Goal: Task Accomplishment & Management: Complete application form

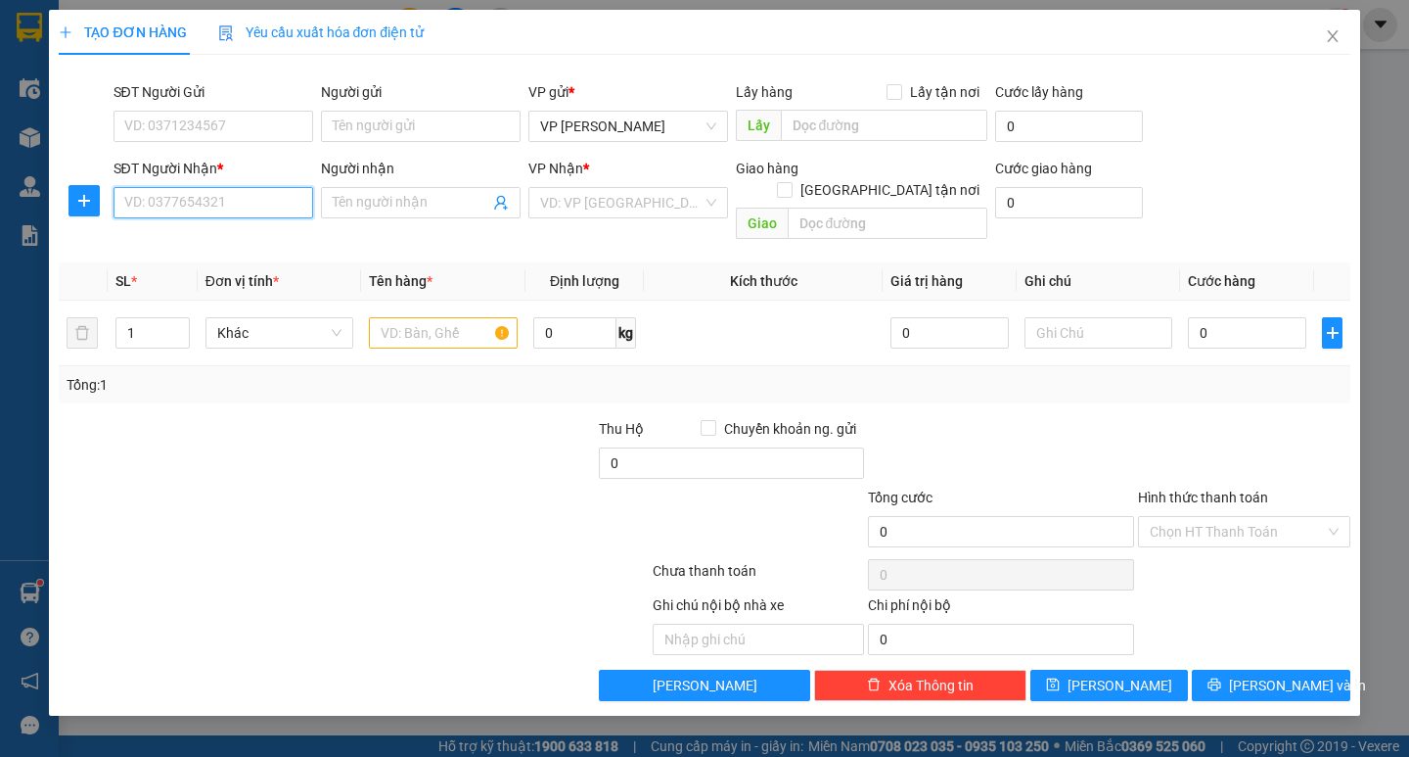
click at [281, 208] on input "SĐT Người Nhận *" at bounding box center [214, 202] width 200 height 31
click at [208, 236] on div "0335956817" at bounding box center [213, 242] width 176 height 22
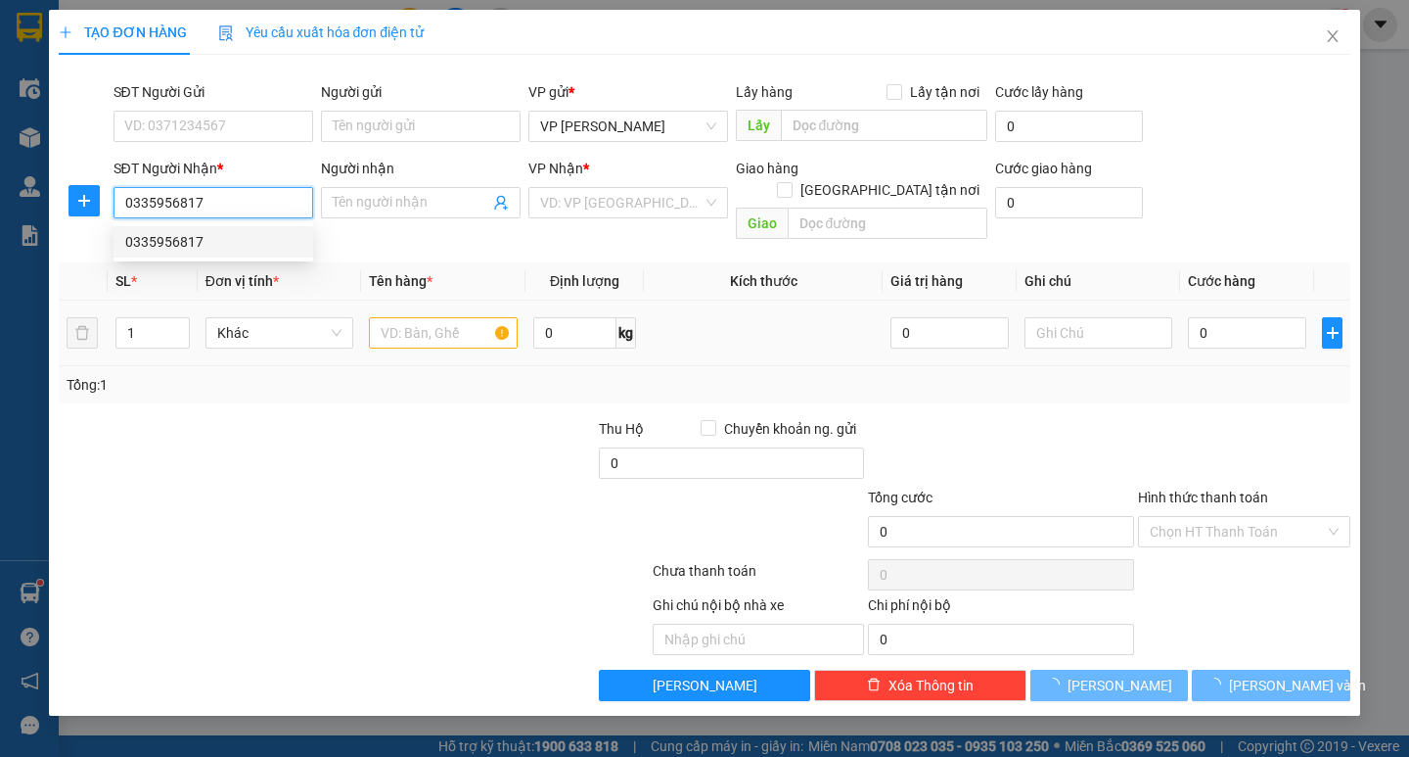
type input "0335956817"
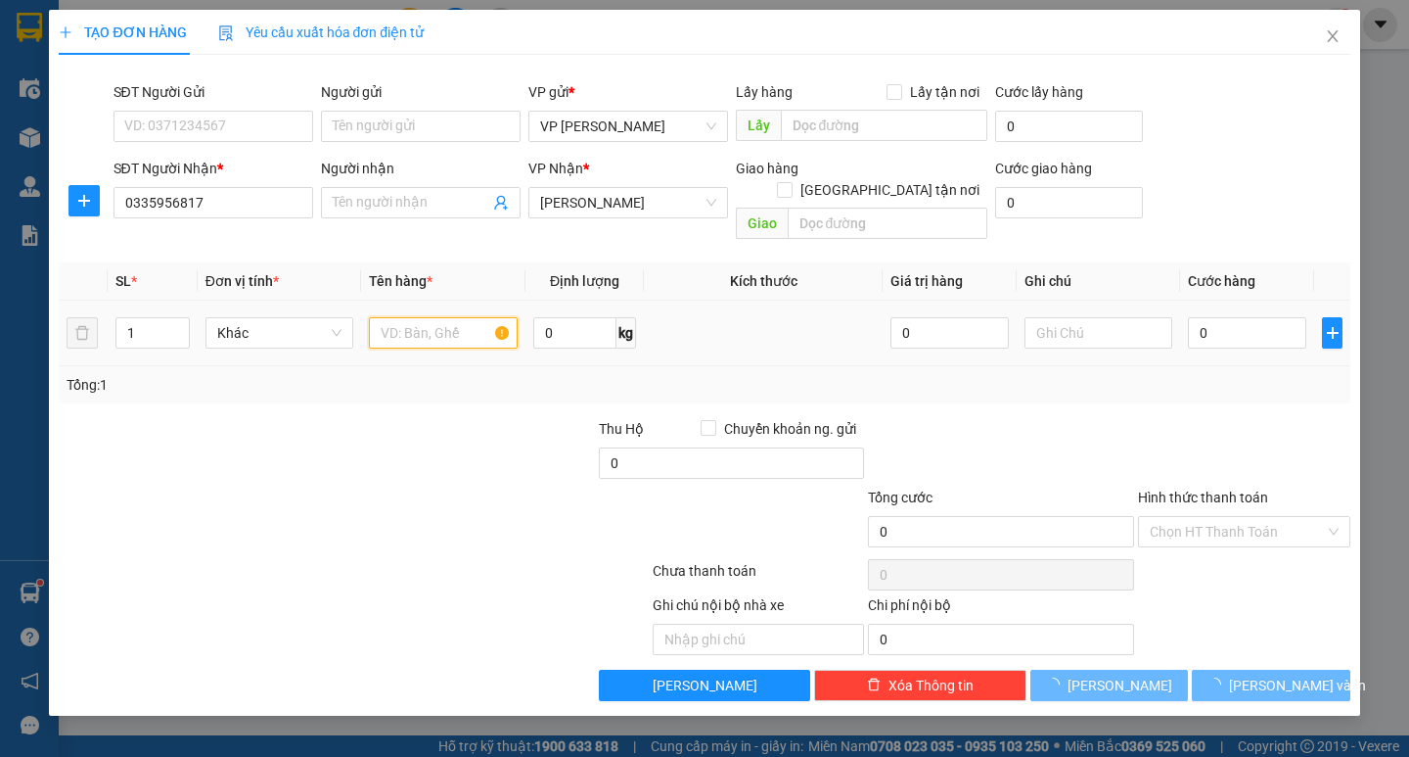
click at [420, 317] on input "text" at bounding box center [443, 332] width 148 height 31
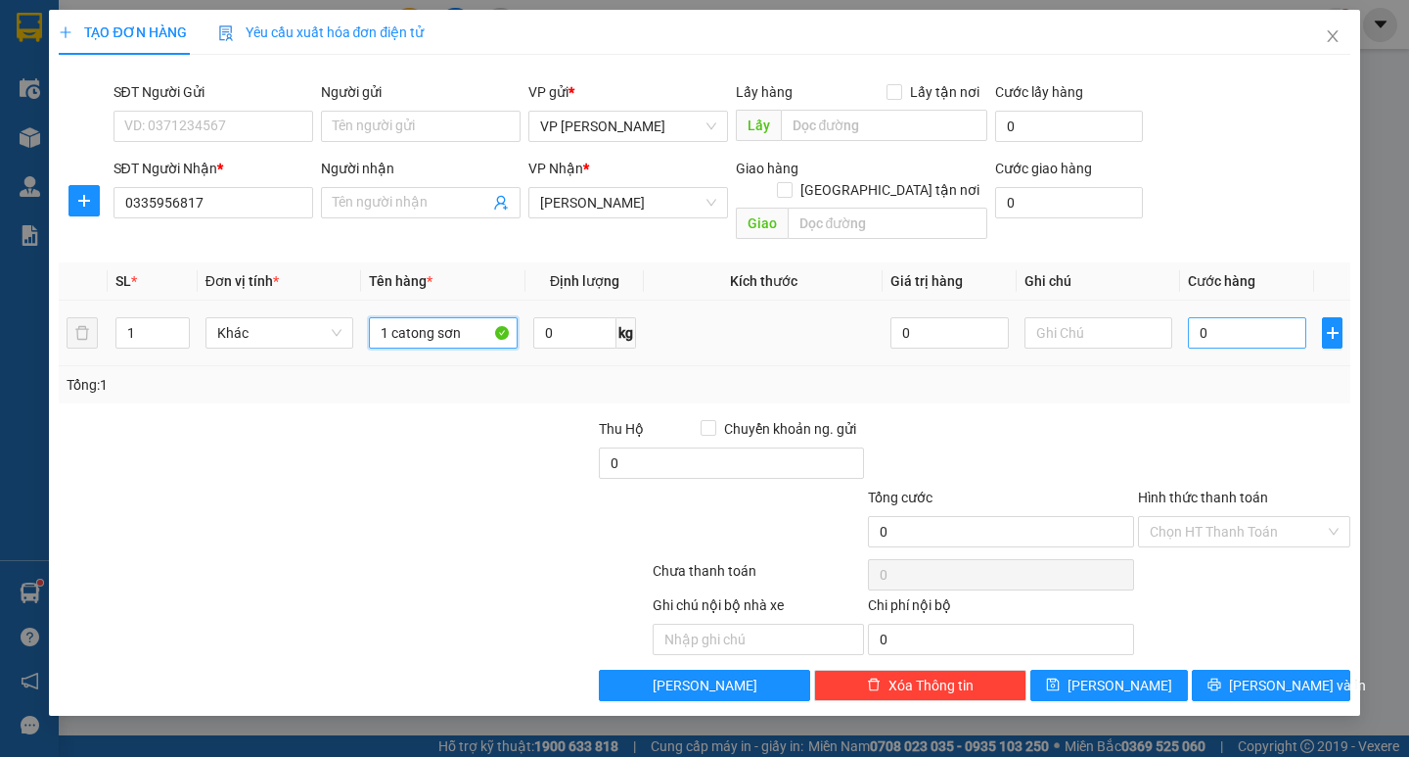
type input "1 catong sơn"
click at [1253, 317] on input "0" at bounding box center [1247, 332] width 118 height 31
click at [1193, 318] on input "0" at bounding box center [1247, 332] width 118 height 31
type input "50"
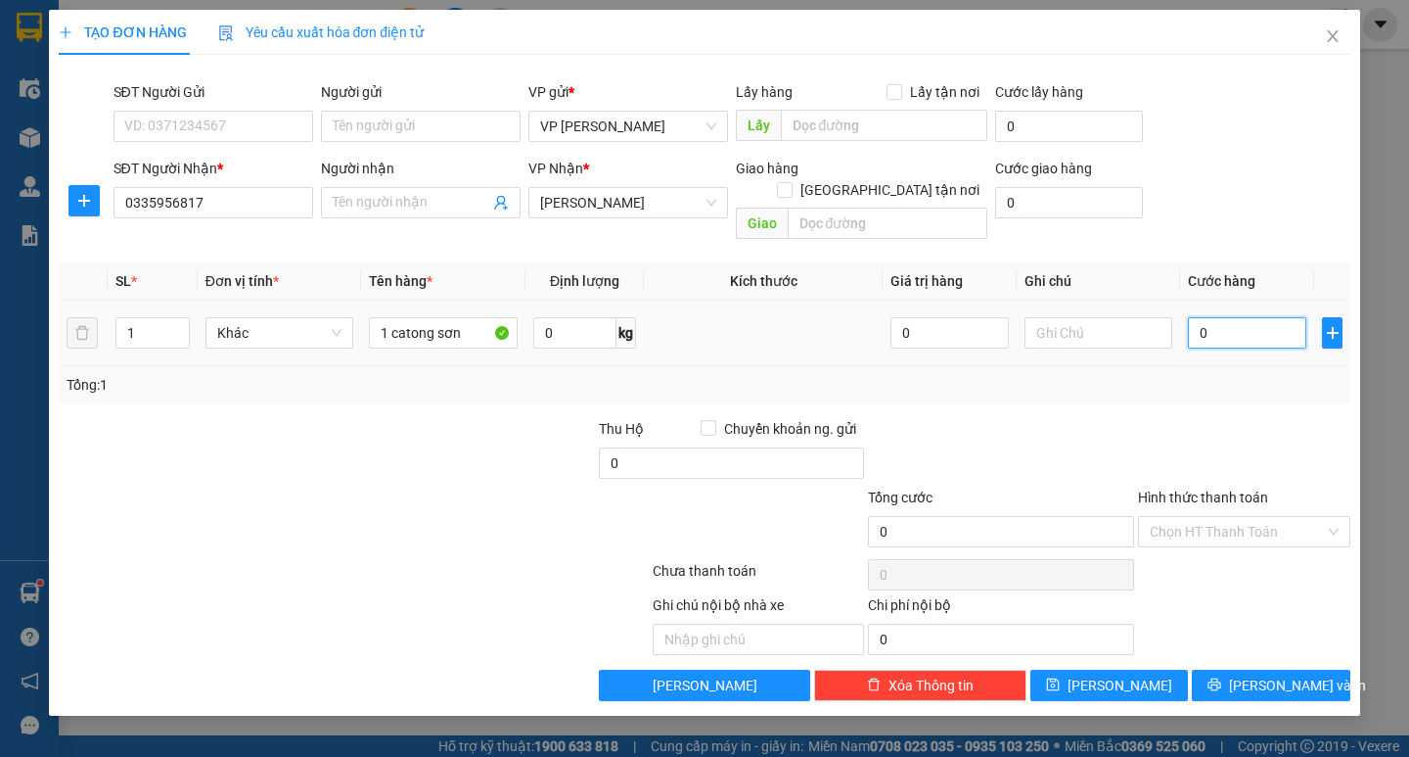
type input "50"
click at [1202, 379] on div "Tổng: 1" at bounding box center [704, 384] width 1291 height 37
type input "50.000"
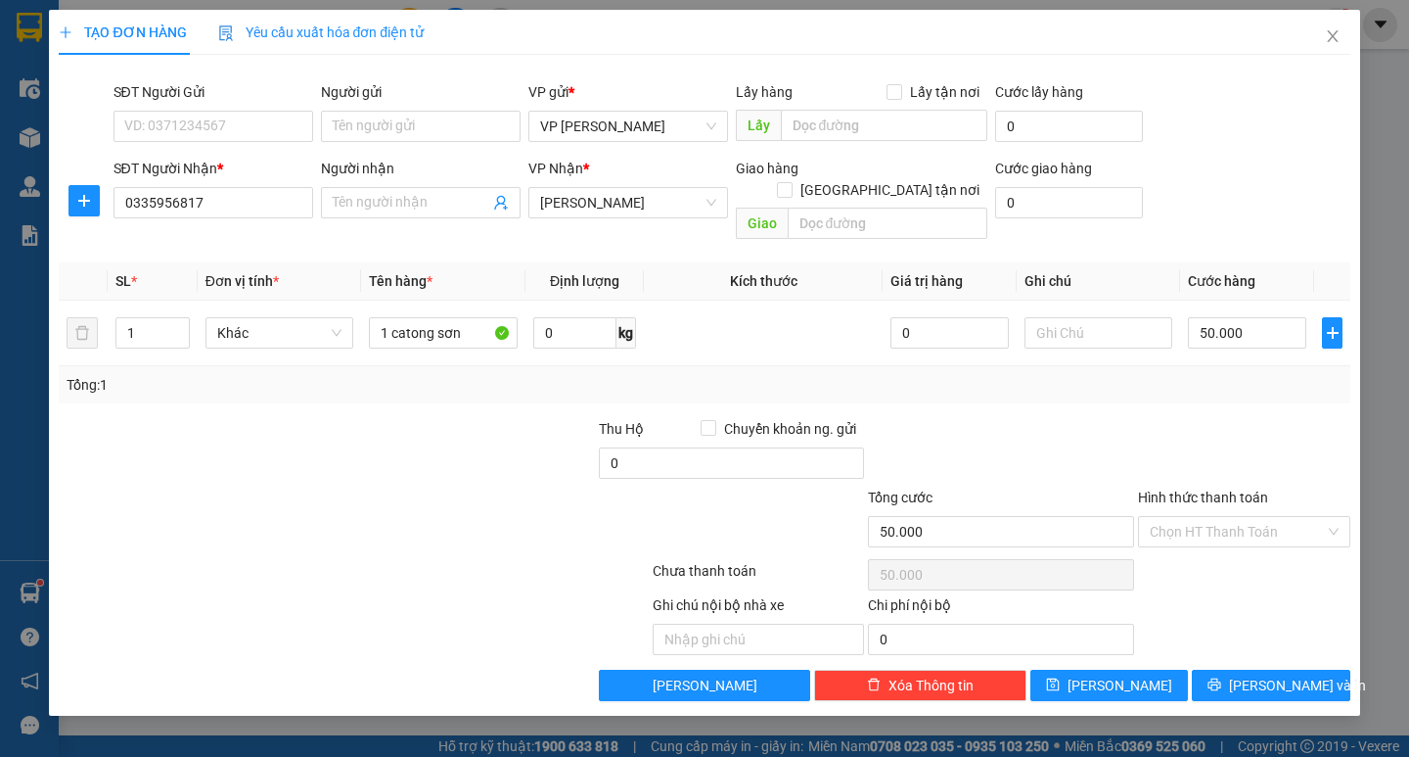
click at [1282, 682] on div "TẠO ĐƠN HÀNG Yêu cầu xuất hóa đơn điện tử Transit Pickup Surcharge Ids Transit …" at bounding box center [704, 363] width 1310 height 706
click at [1283, 674] on span "[PERSON_NAME] và In" at bounding box center [1297, 685] width 137 height 22
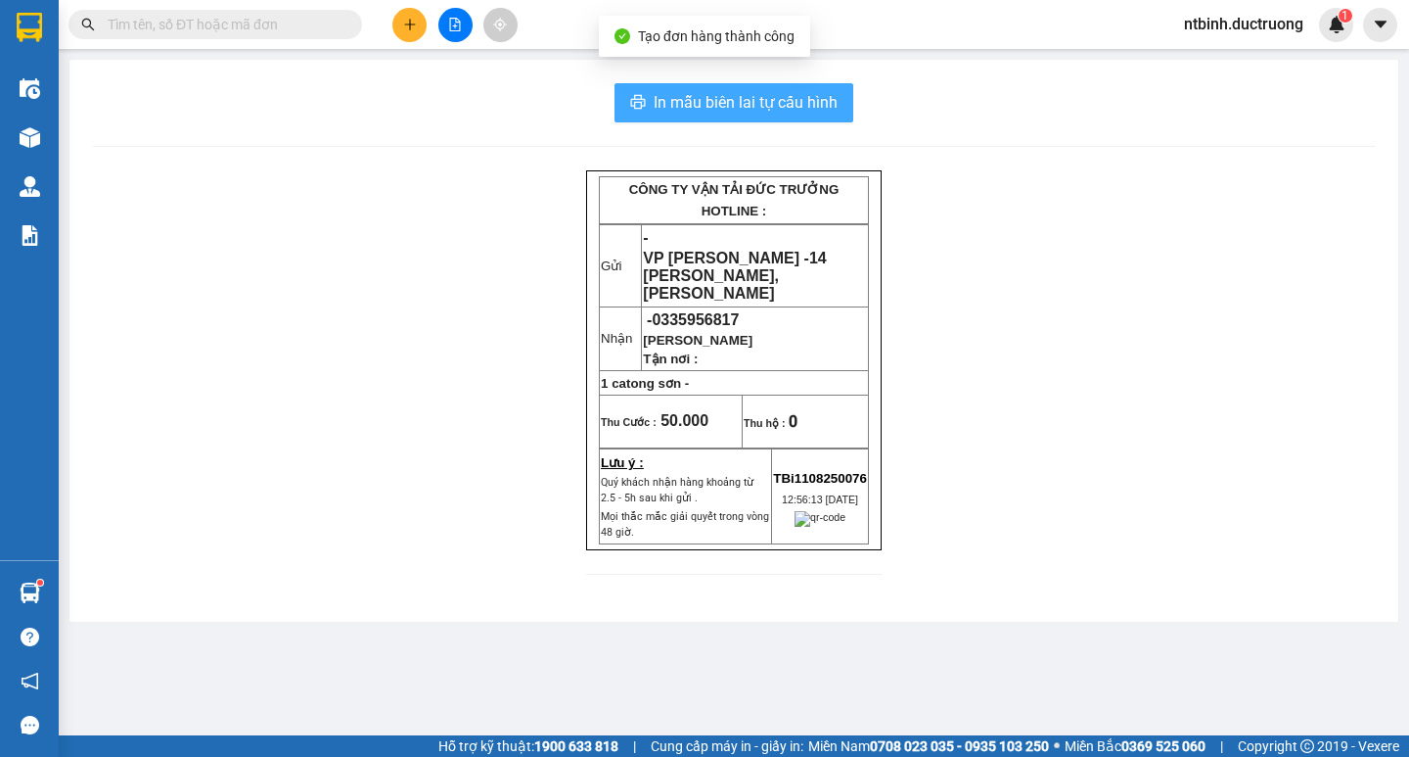
click at [786, 101] on span "In mẫu biên lai tự cấu hình" at bounding box center [746, 102] width 184 height 24
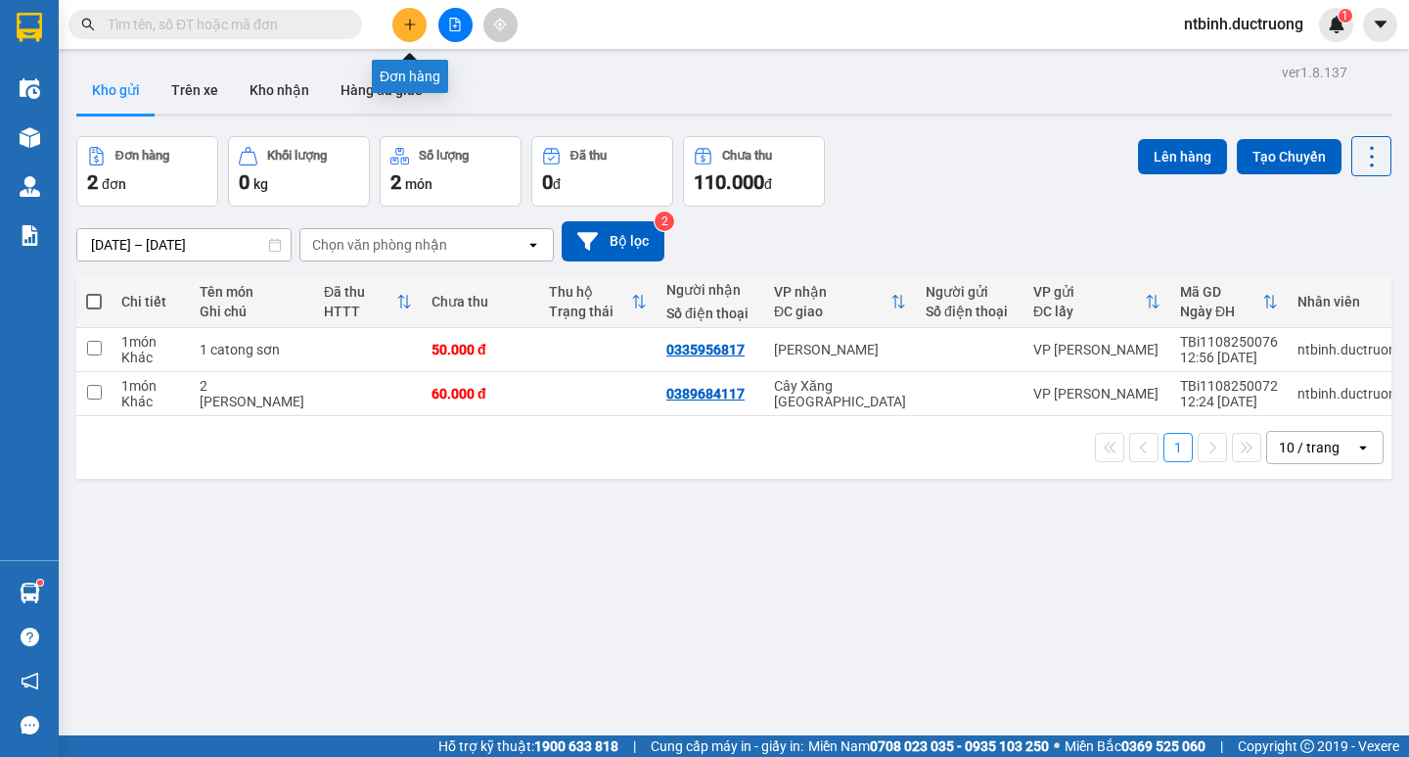
click at [417, 35] on button at bounding box center [409, 25] width 34 height 34
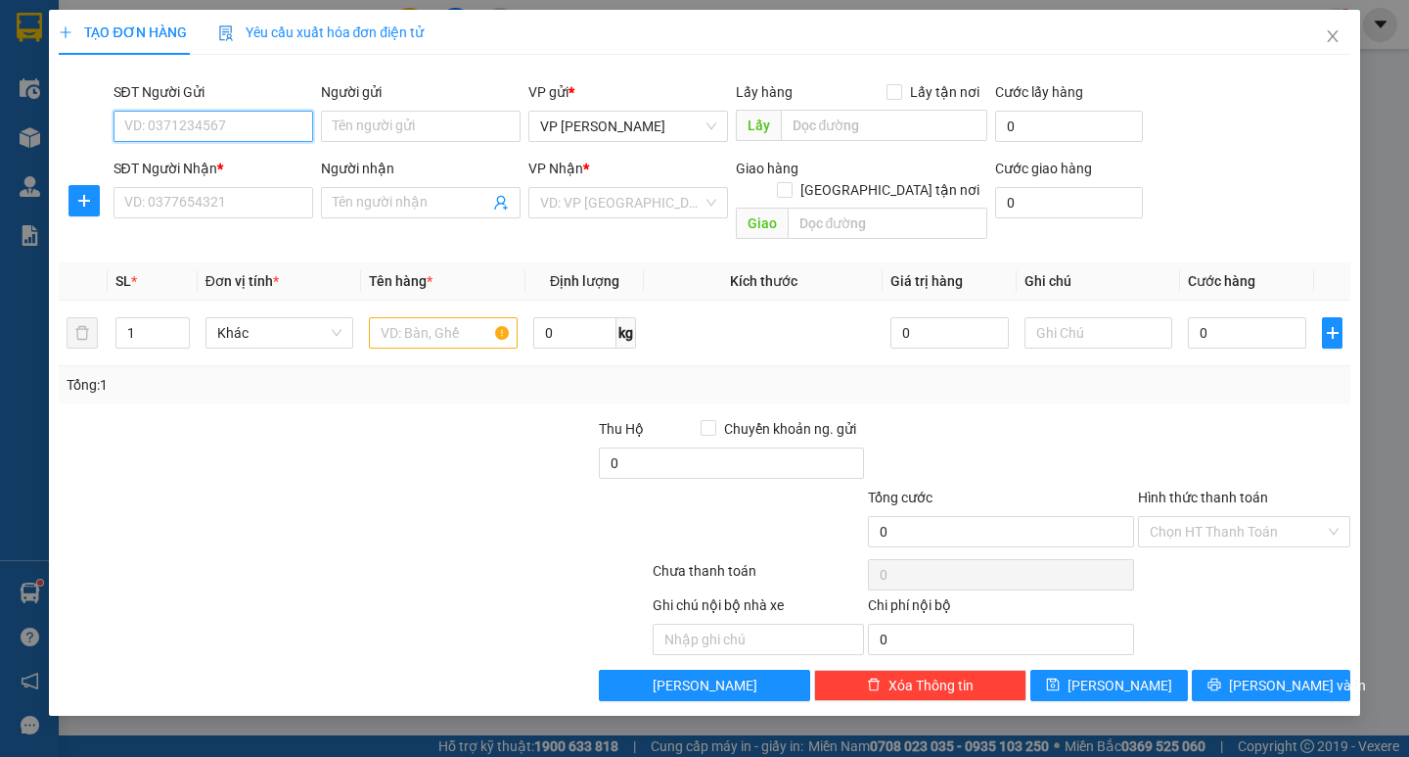
click at [175, 121] on input "SĐT Người Gửi" at bounding box center [214, 126] width 200 height 31
click at [232, 205] on input "SĐT Người Nhận *" at bounding box center [214, 202] width 200 height 31
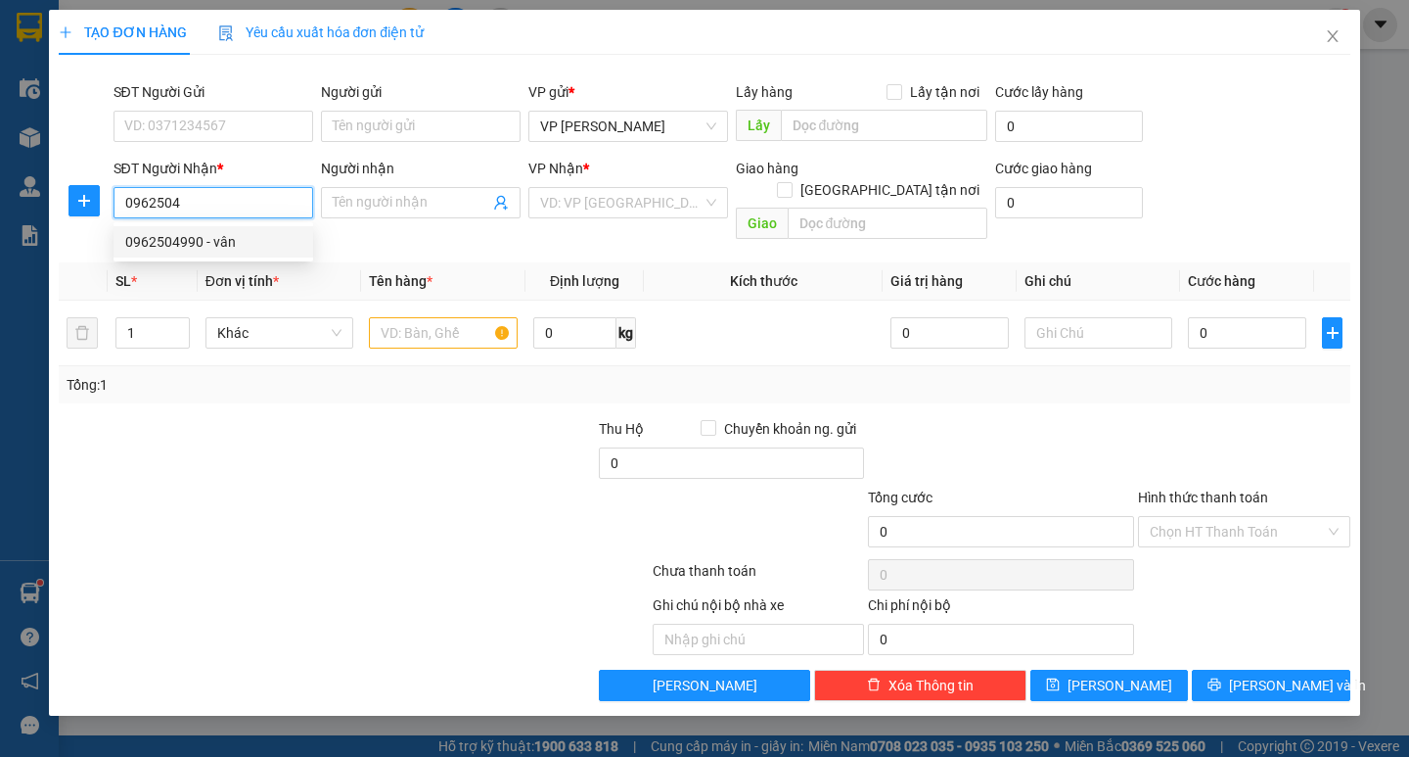
click at [254, 231] on div "0962504990 - vân" at bounding box center [213, 242] width 176 height 22
type input "0962504990"
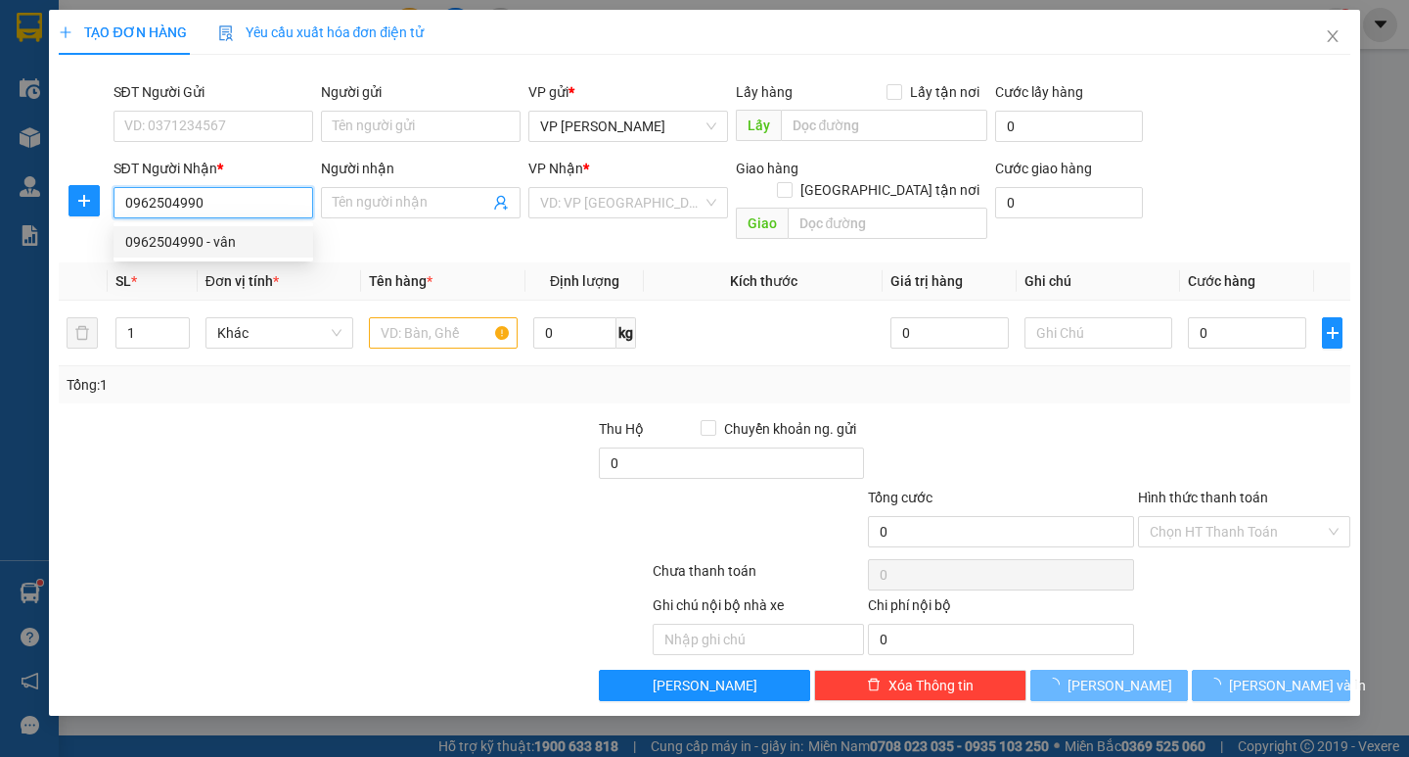
type input "vân"
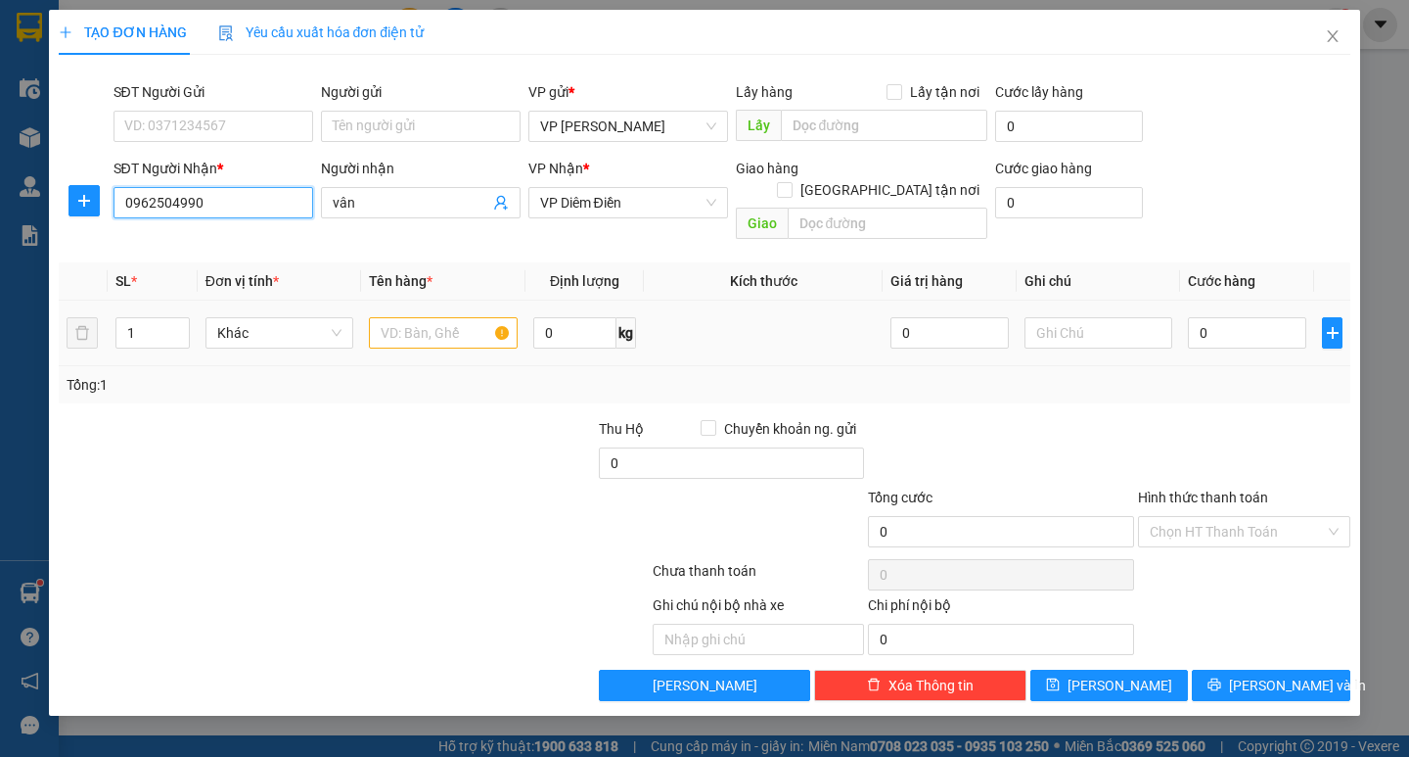
type input "0962504990"
click at [436, 323] on input "text" at bounding box center [443, 332] width 148 height 31
type input "2 cattong"
click at [1287, 317] on input "0" at bounding box center [1247, 332] width 118 height 31
type input "10"
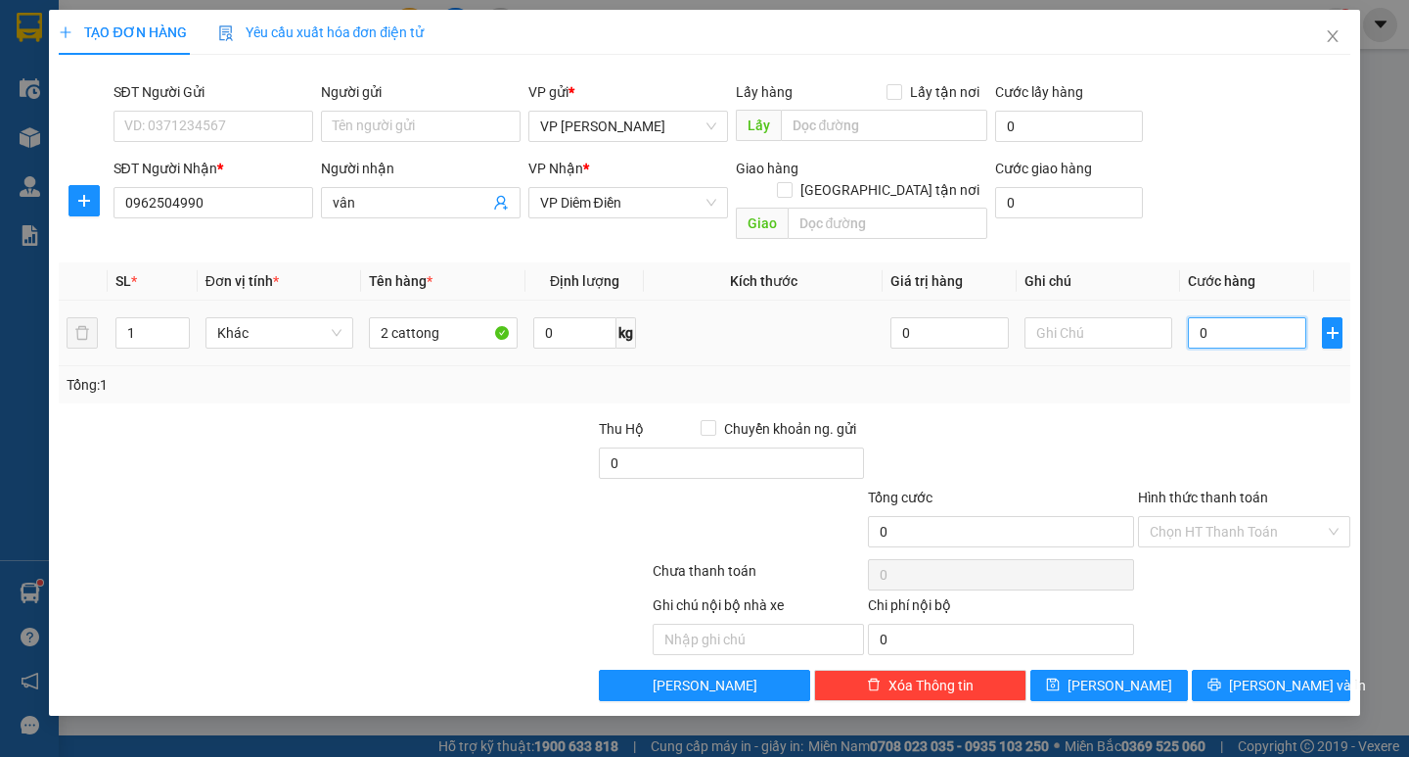
type input "10"
type input "100"
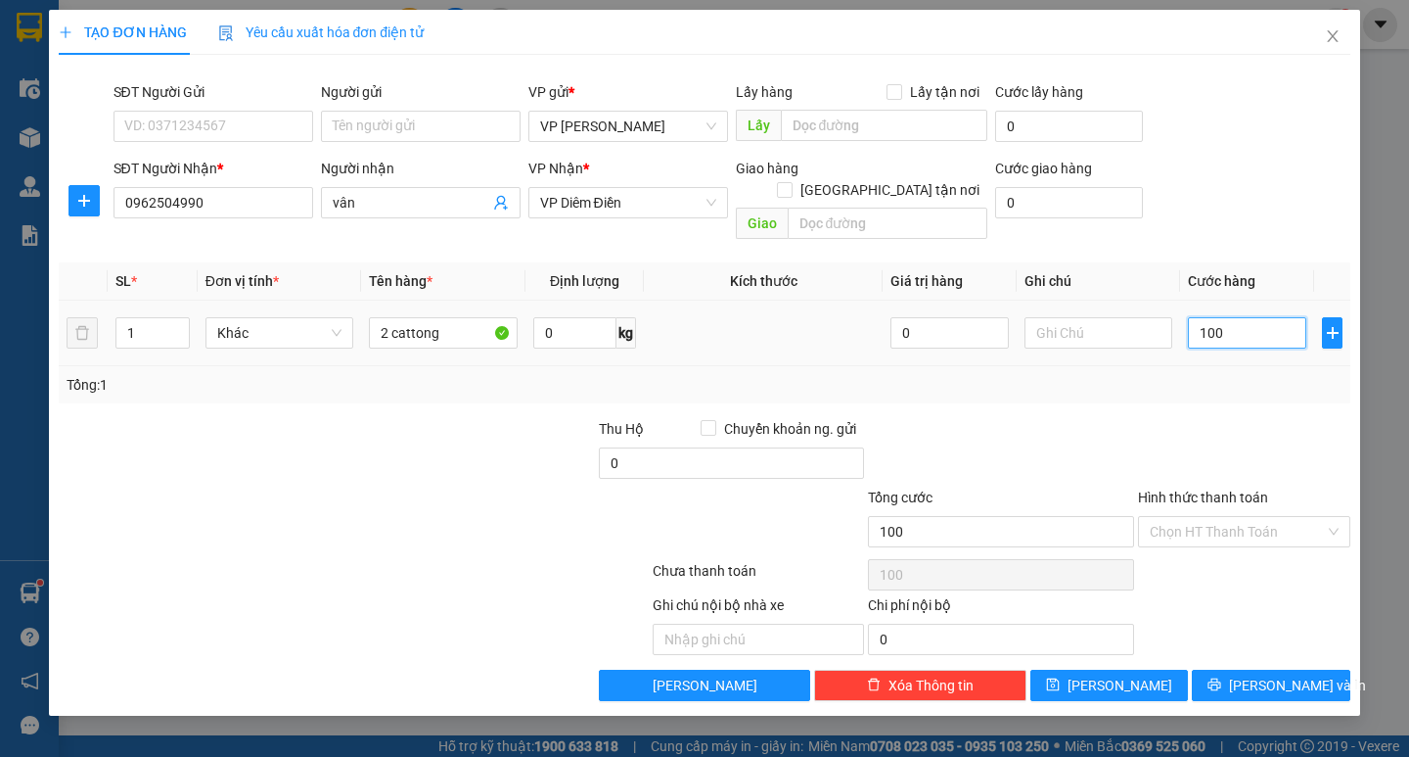
type input "1.000"
type input "11.000"
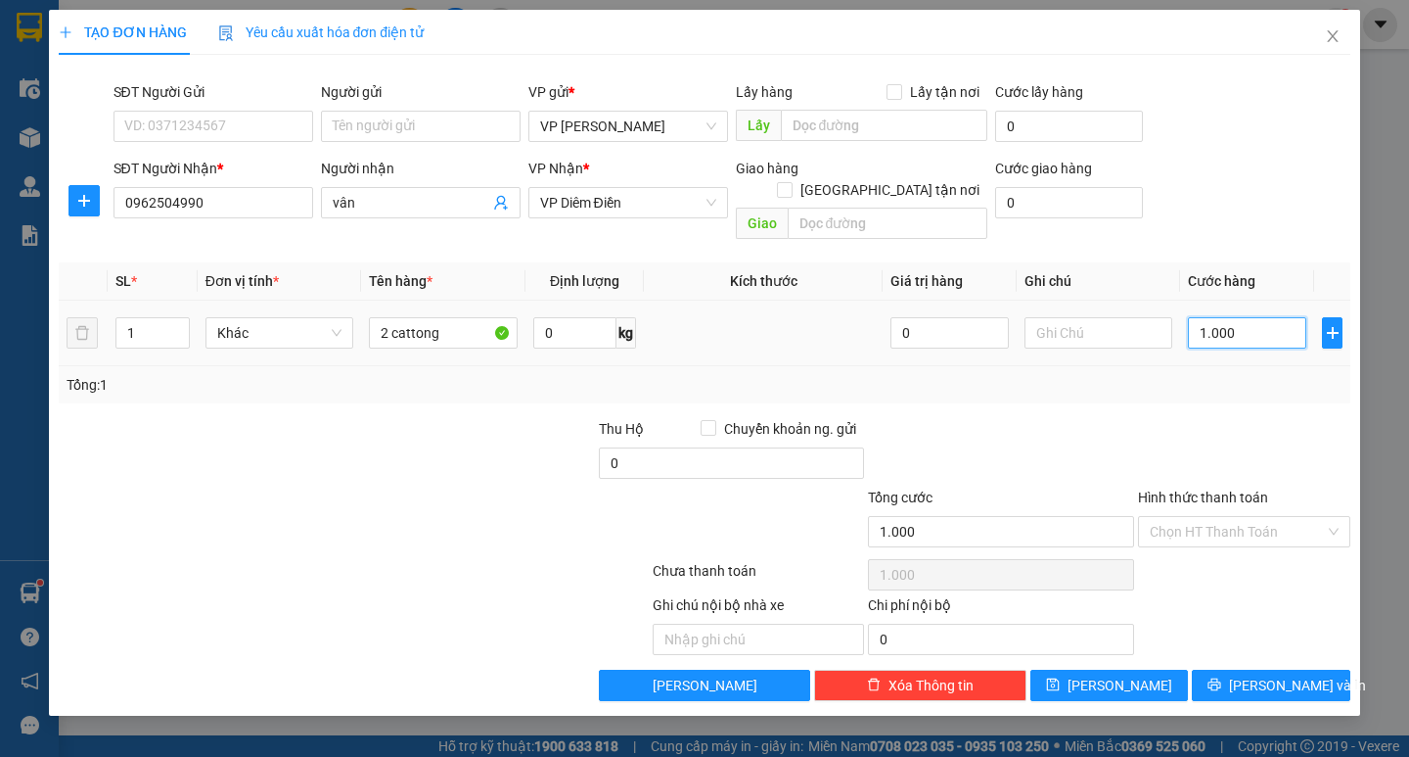
type input "11.000"
type input "11.100"
type input "1.110"
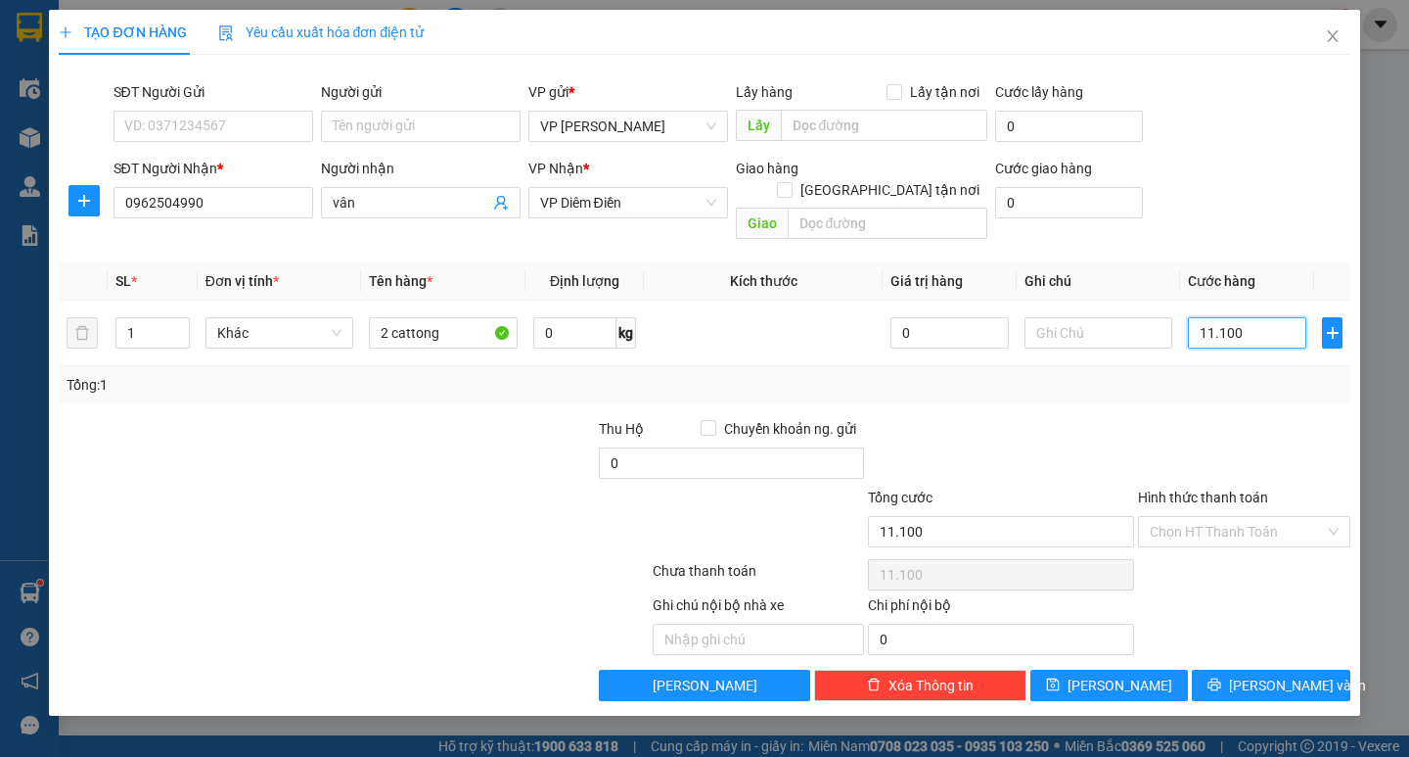
type input "1.110"
type input "111"
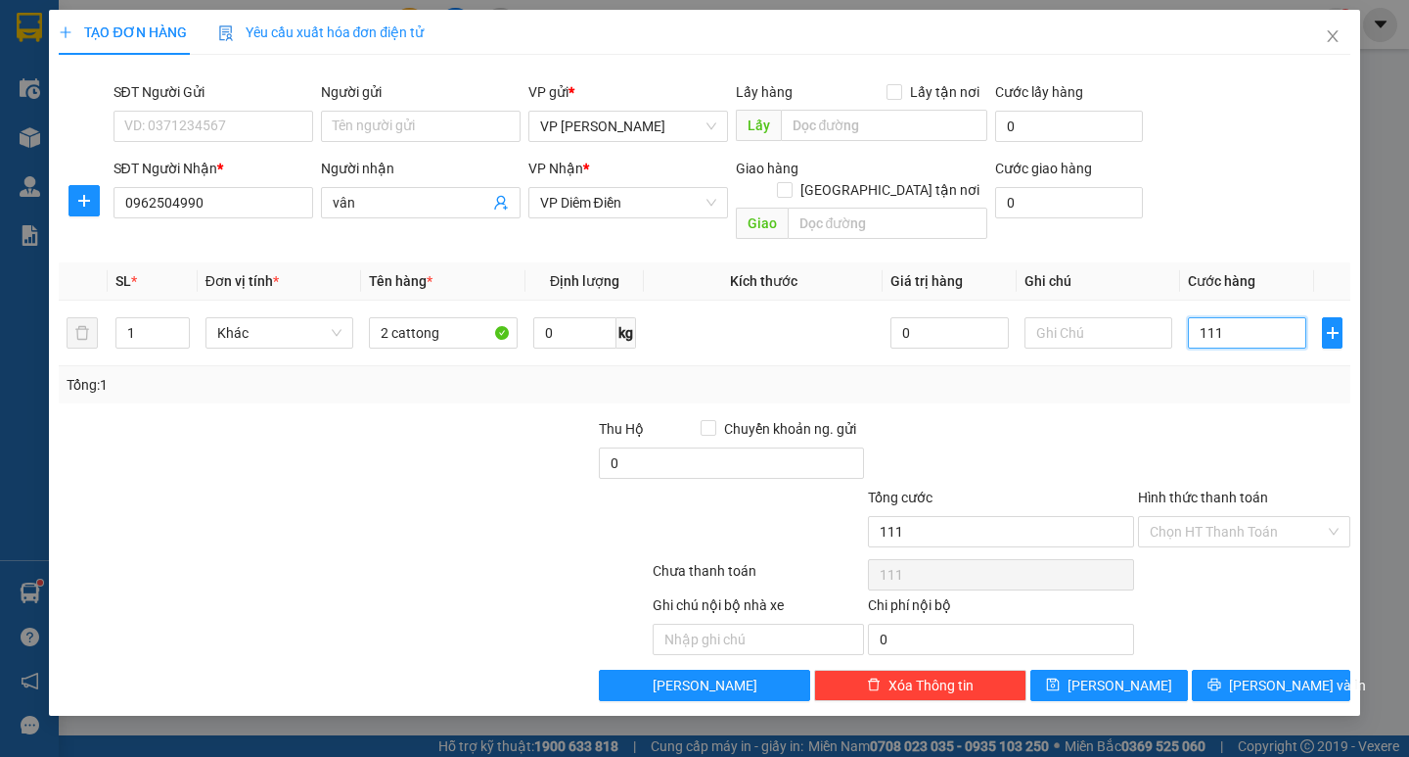
type input "11"
type input "1"
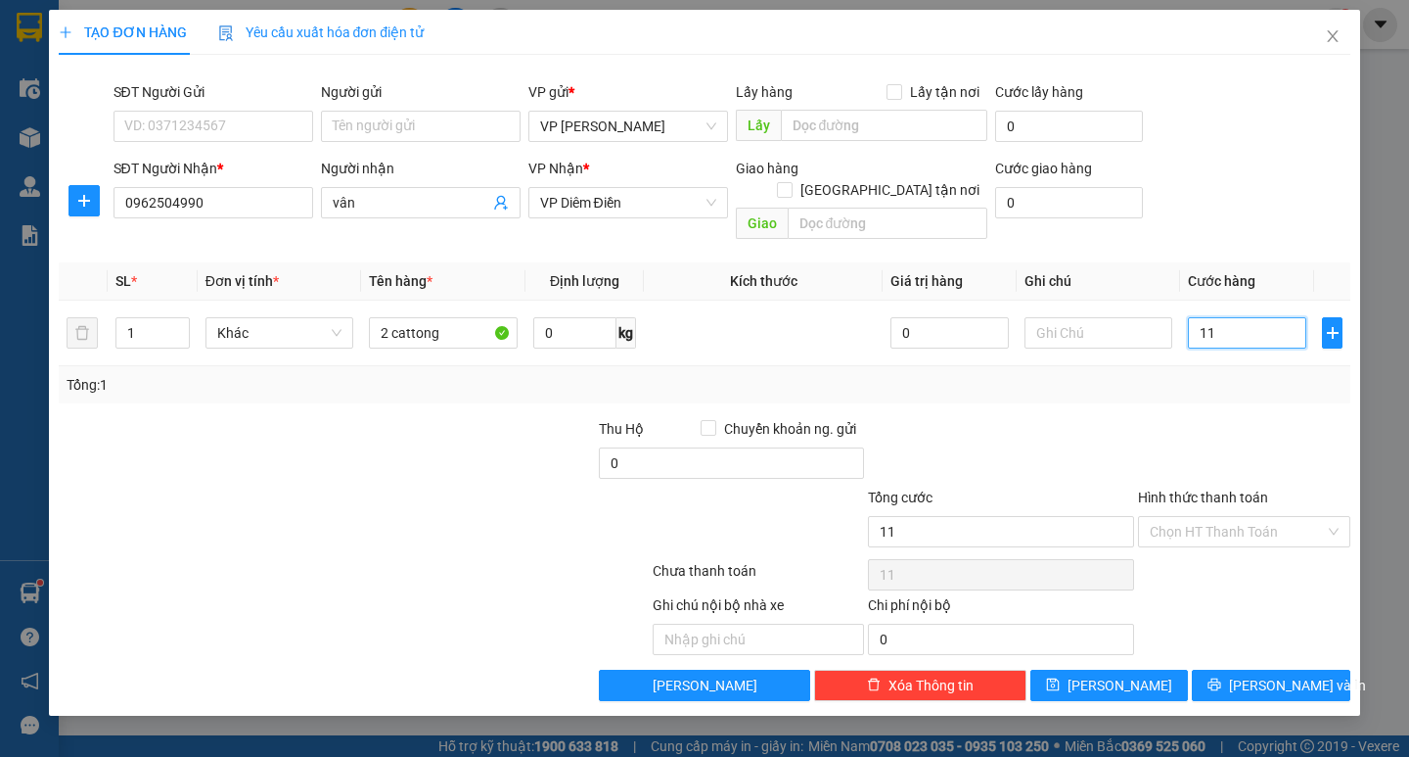
type input "1"
type input "0"
type input "10"
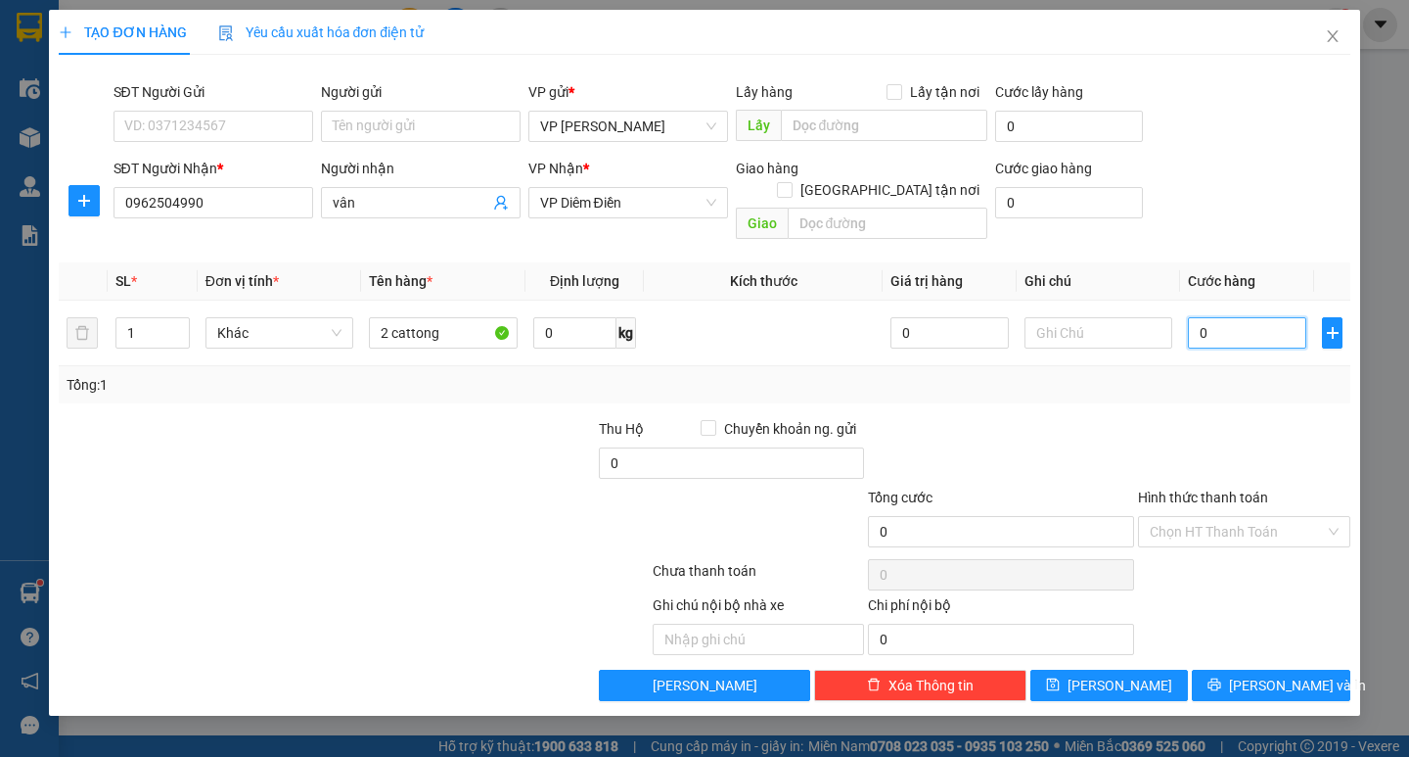
type input "10"
type input "100"
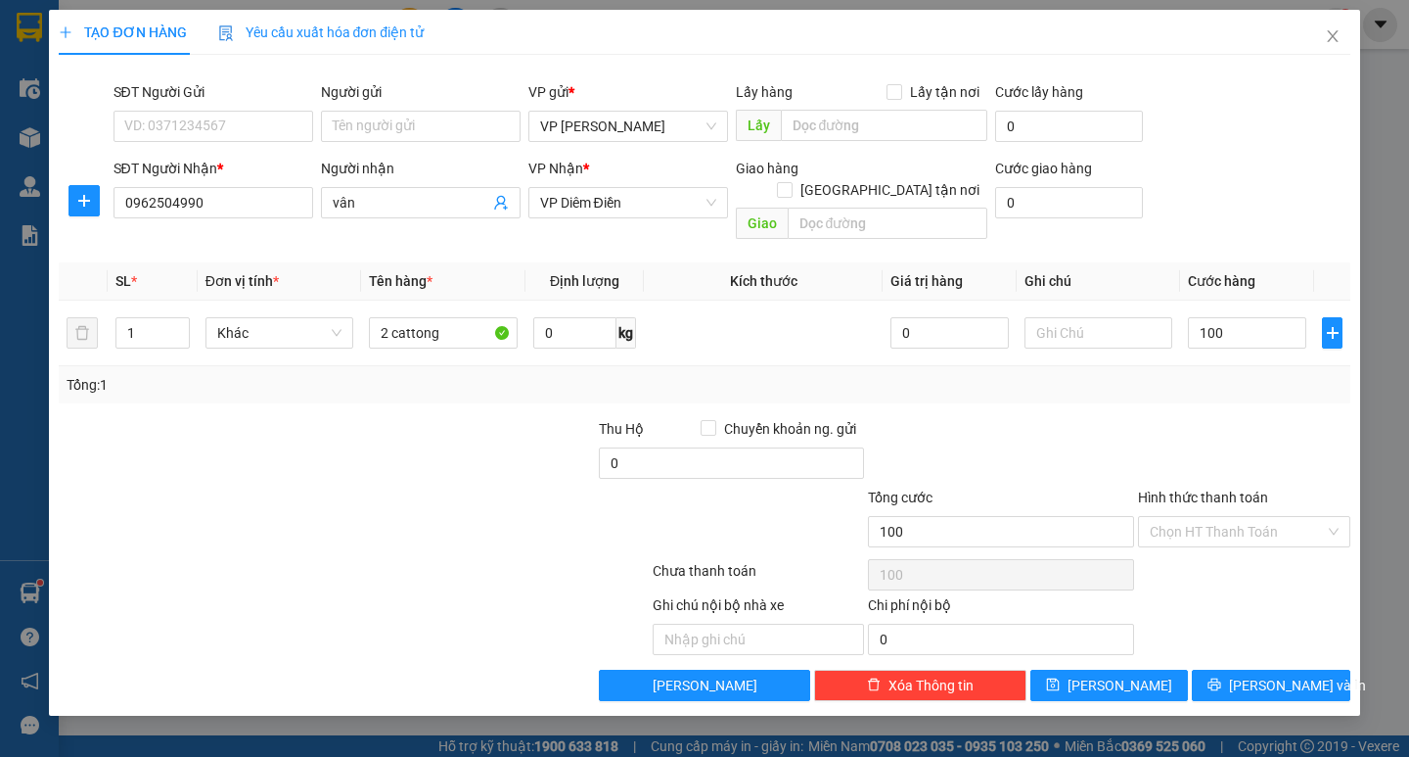
click at [1229, 375] on div "Tổng: 1" at bounding box center [704, 384] width 1291 height 37
type input "100.000"
click at [1221, 677] on icon "printer" at bounding box center [1215, 684] width 14 height 14
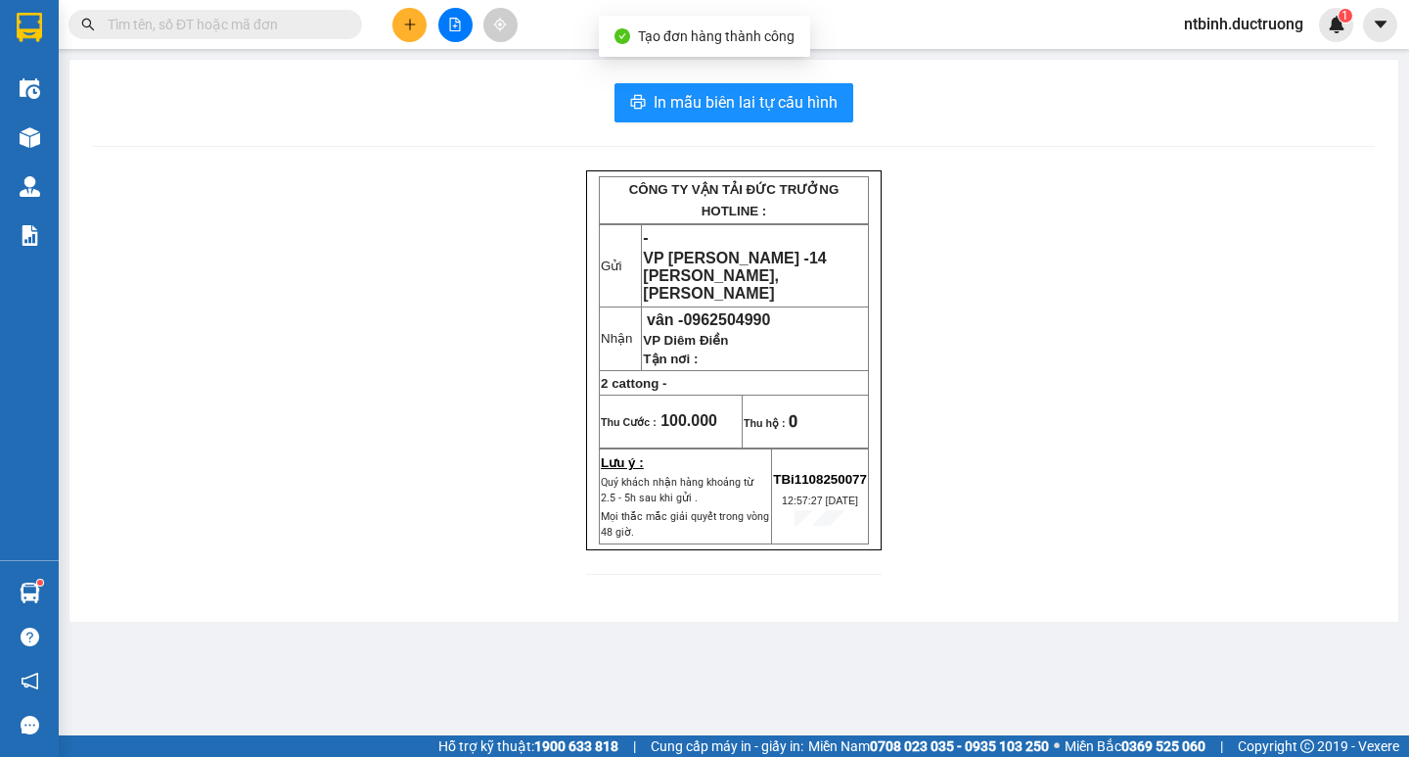
click at [816, 124] on div "In mẫu biên lai tự cấu hình CÔNG TY VẬN TẢI ĐỨC TRƯỞNG HOTLINE : Gửi - VP Trần …" at bounding box center [733, 341] width 1329 height 562
click at [823, 117] on button "In mẫu biên lai tự cấu hình" at bounding box center [734, 102] width 239 height 39
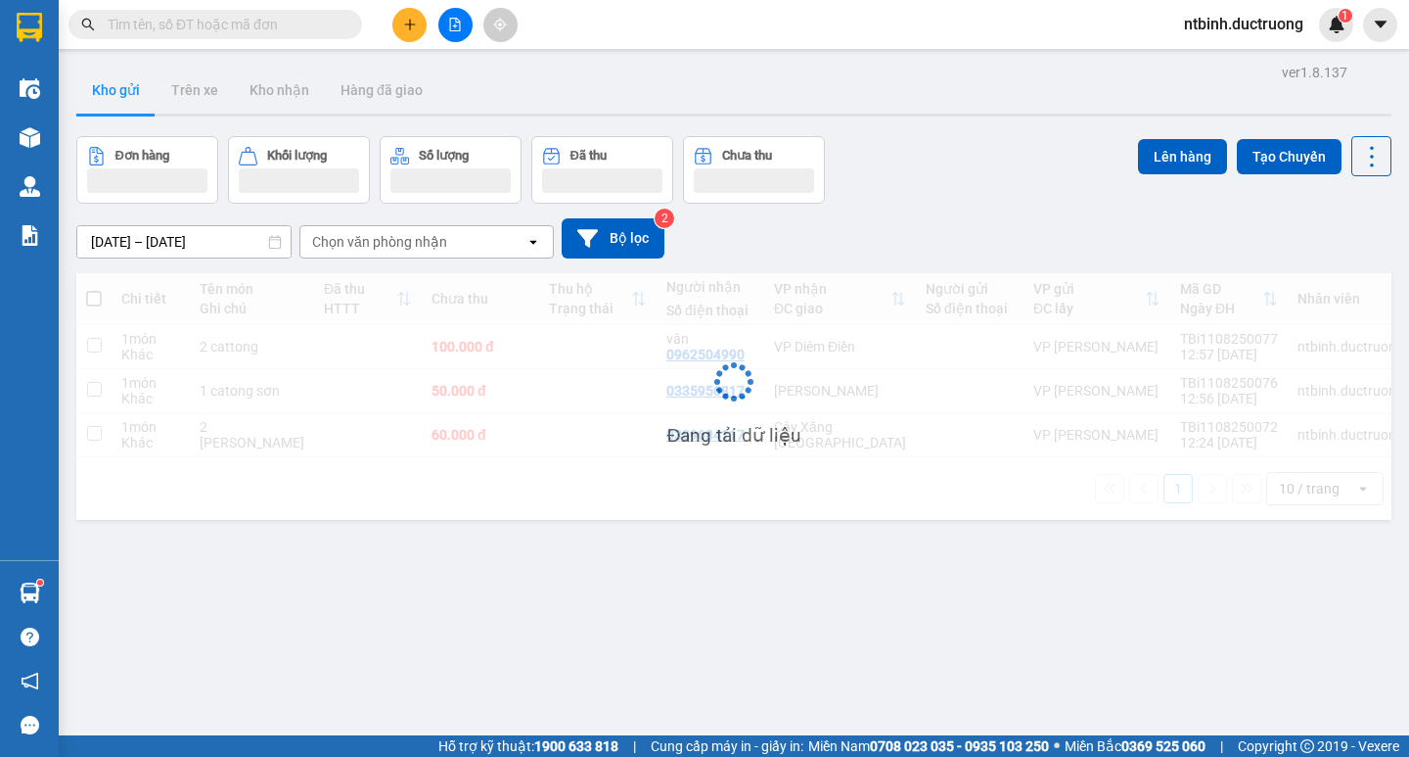
click at [406, 21] on icon "plus" at bounding box center [410, 25] width 14 height 14
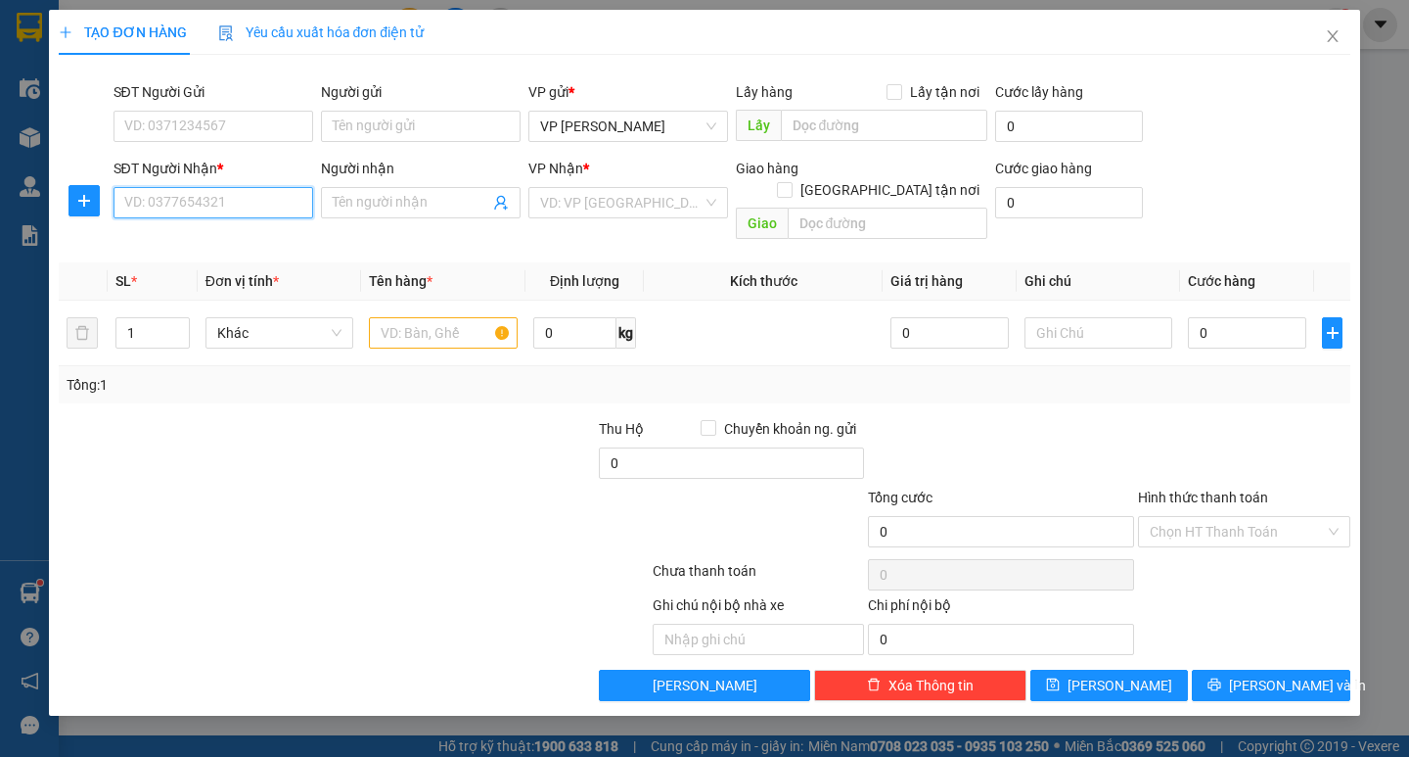
click at [273, 189] on input "SĐT Người Nhận *" at bounding box center [214, 202] width 200 height 31
click at [259, 237] on div "0972341113" at bounding box center [213, 242] width 176 height 22
type input "0972341113"
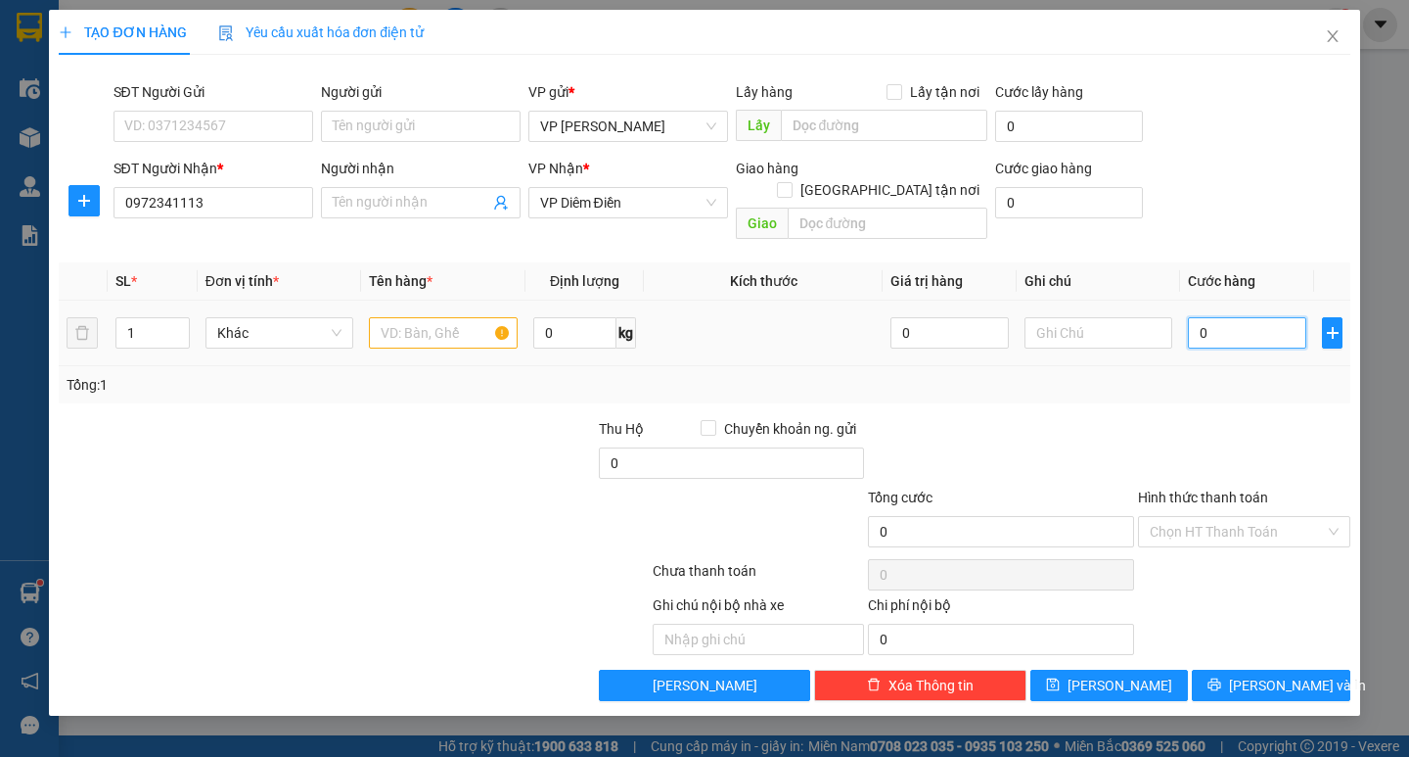
click at [1256, 317] on input "0" at bounding box center [1247, 332] width 118 height 31
click at [1239, 317] on input "0" at bounding box center [1247, 332] width 118 height 31
type input "40"
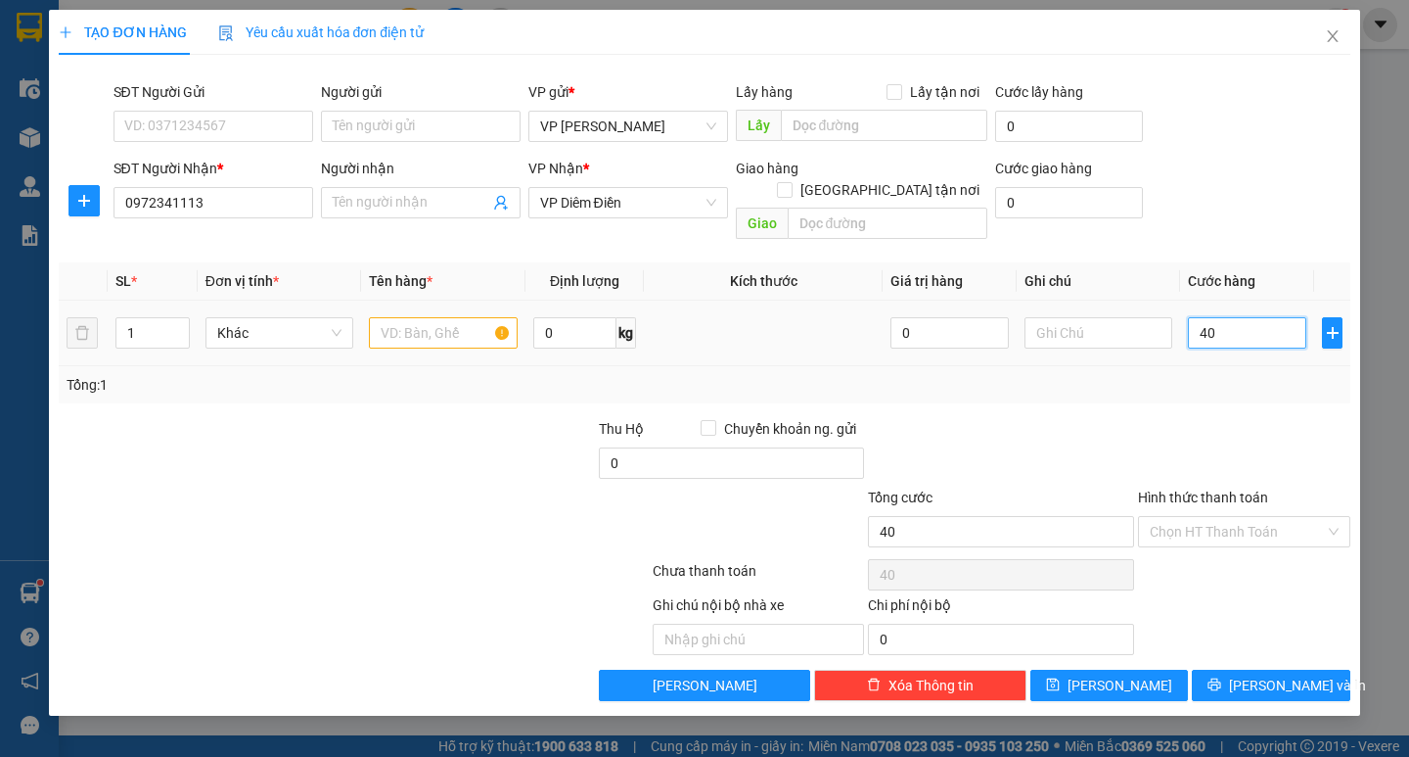
type input "0"
type input "50"
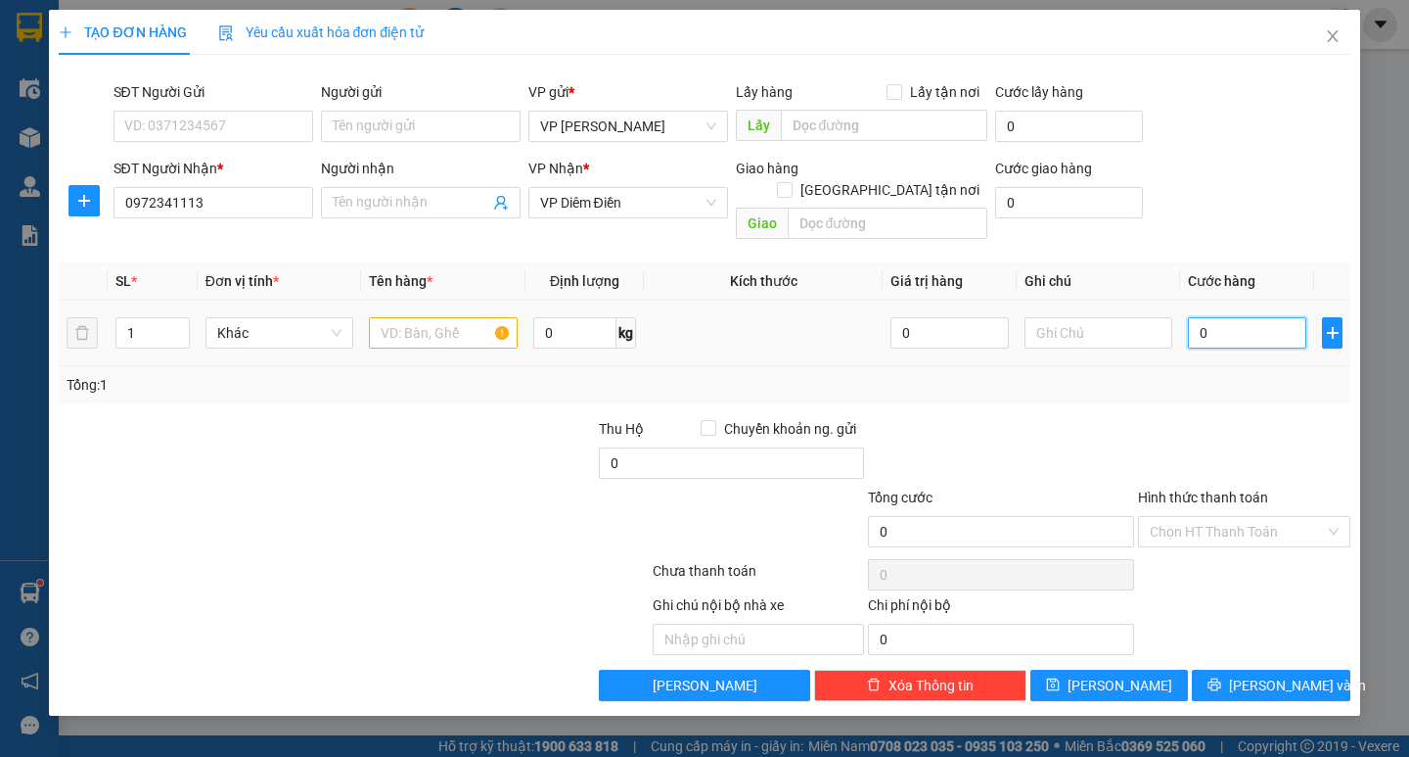
type input "50"
click at [429, 313] on div at bounding box center [443, 332] width 148 height 39
type input "50.000"
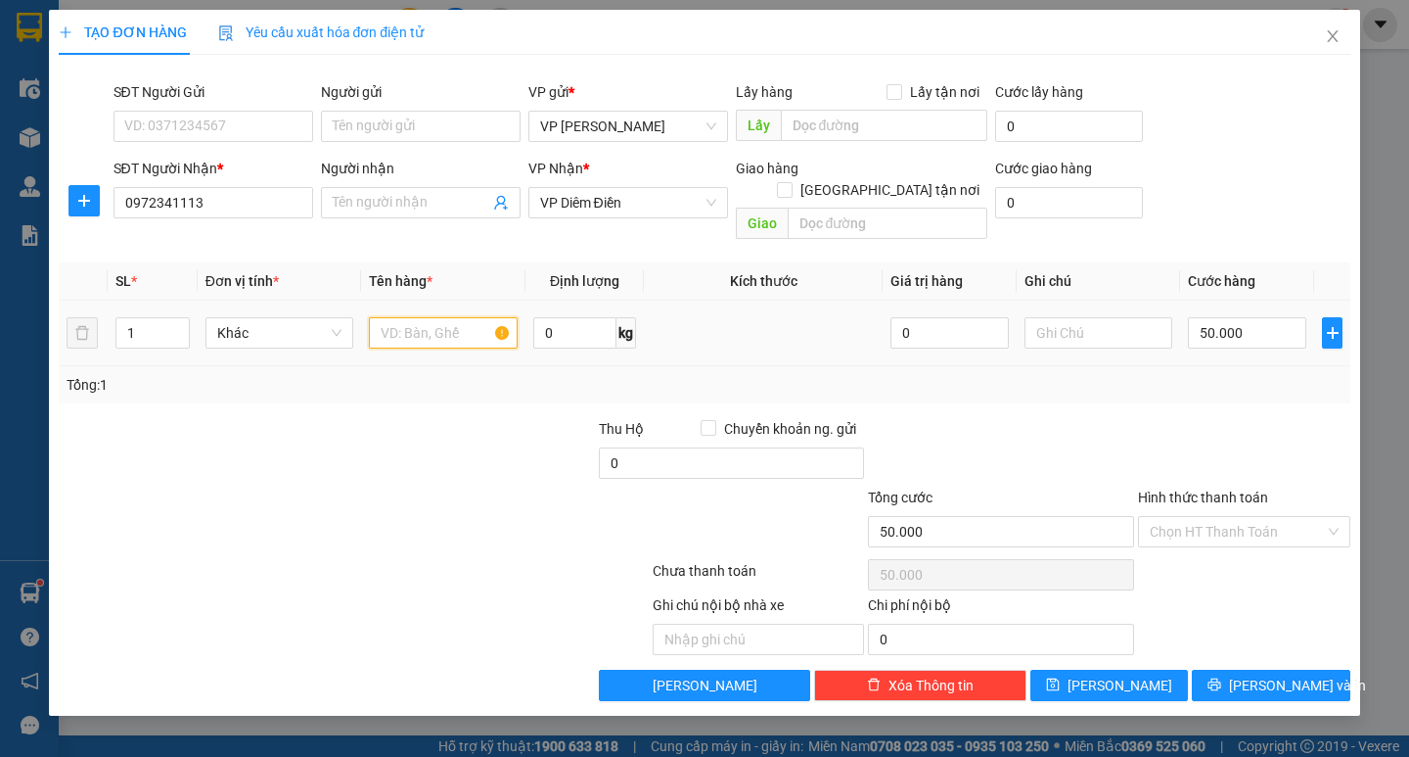
drag, startPoint x: 429, startPoint y: 300, endPoint x: 431, endPoint y: 317, distance: 16.8
click at [429, 317] on input "text" at bounding box center [443, 332] width 148 height 31
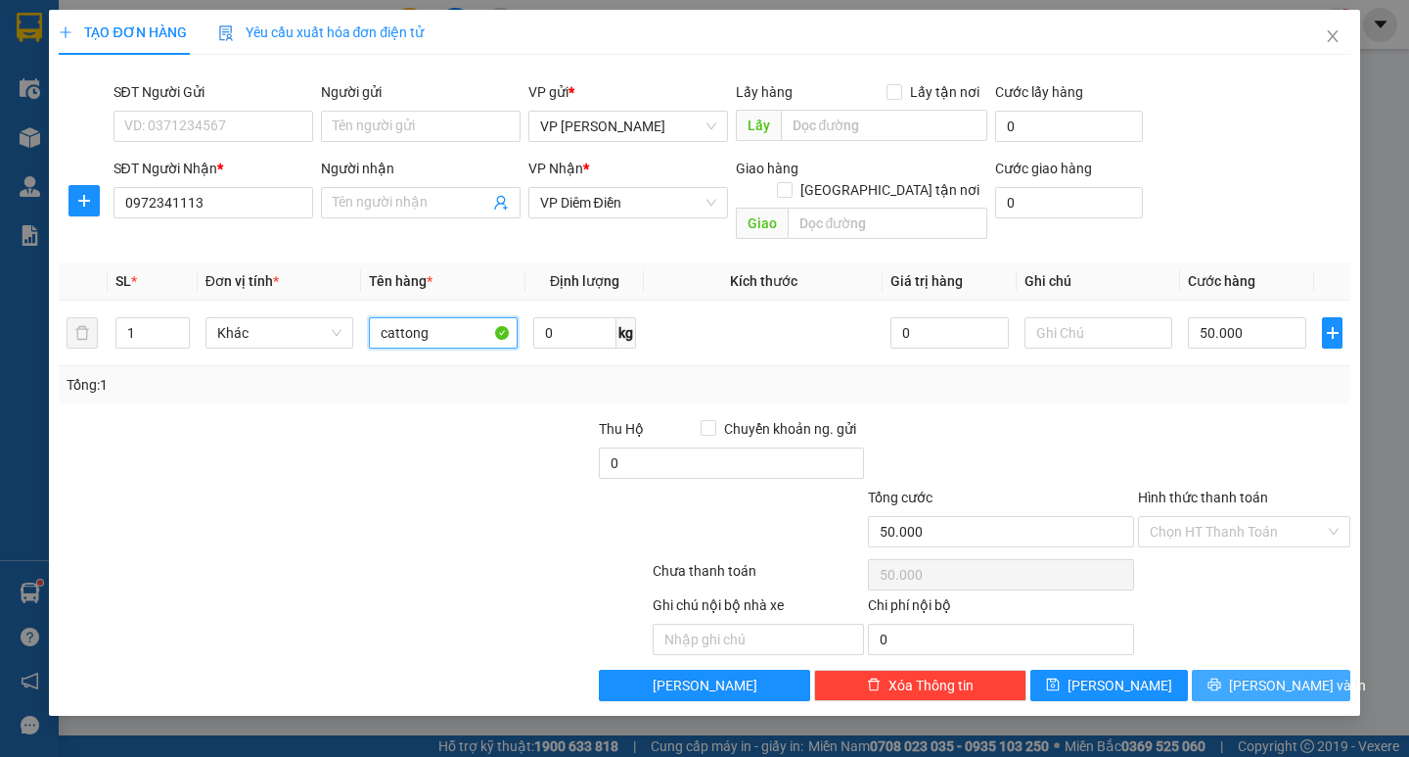
type input "cattong"
click at [1293, 674] on span "[PERSON_NAME] và In" at bounding box center [1297, 685] width 137 height 22
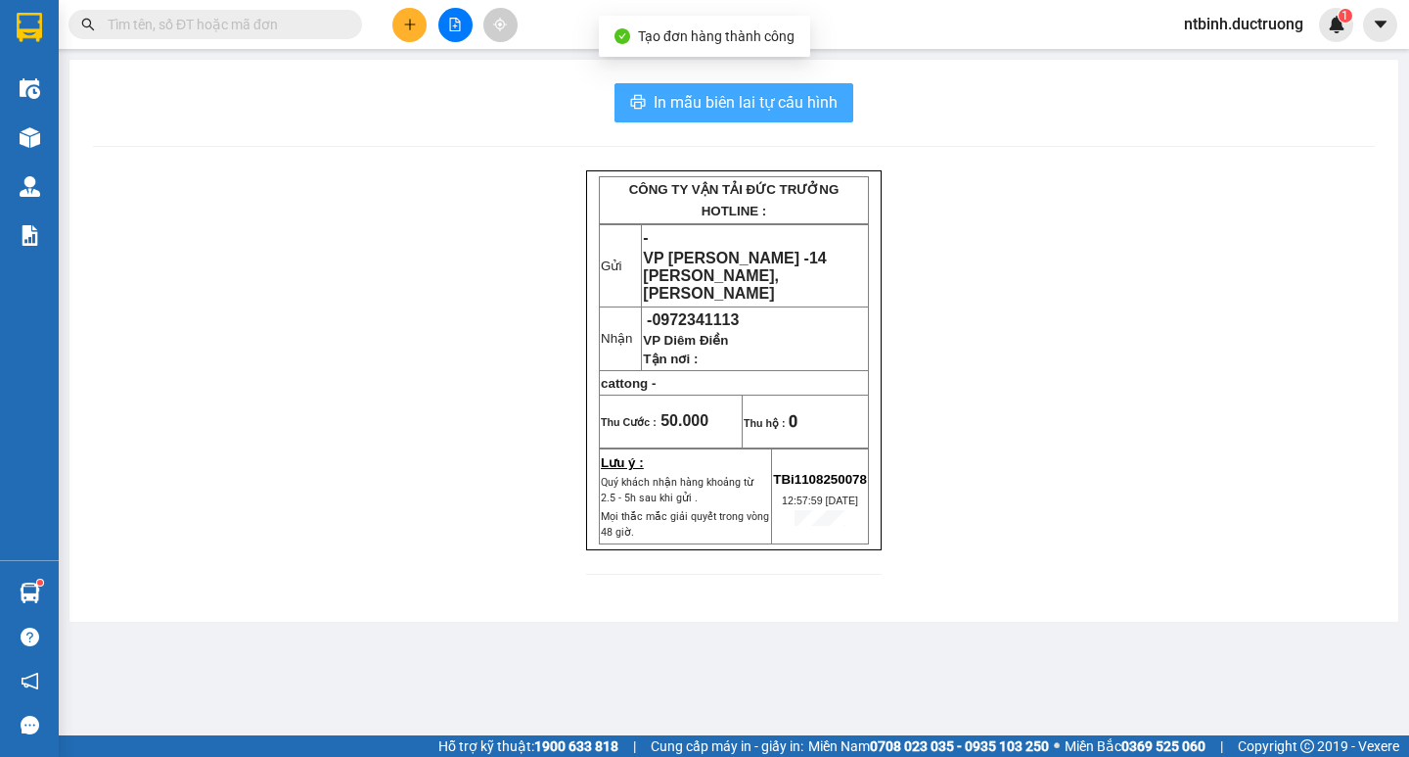
click at [776, 97] on span "In mẫu biên lai tự cấu hình" at bounding box center [746, 102] width 184 height 24
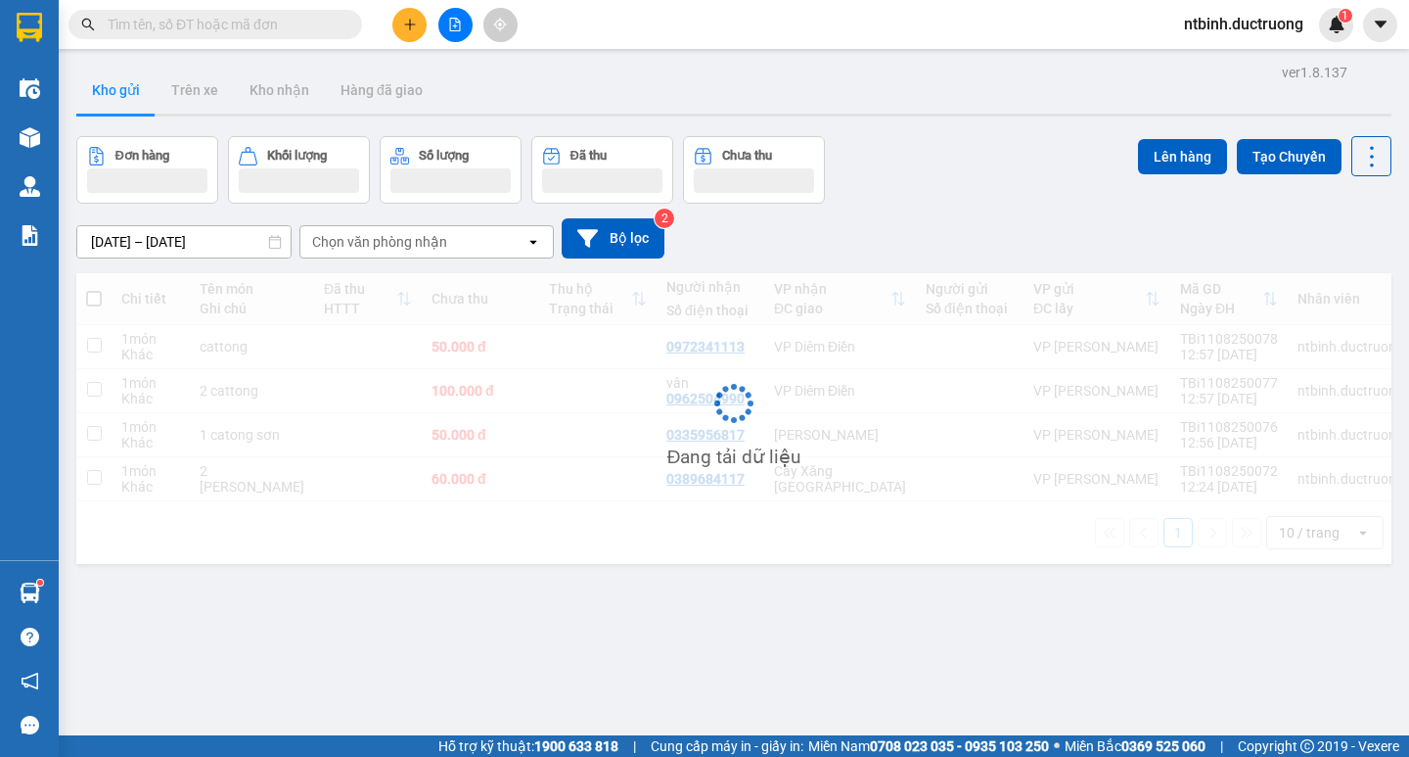
click at [417, 39] on button at bounding box center [409, 25] width 34 height 34
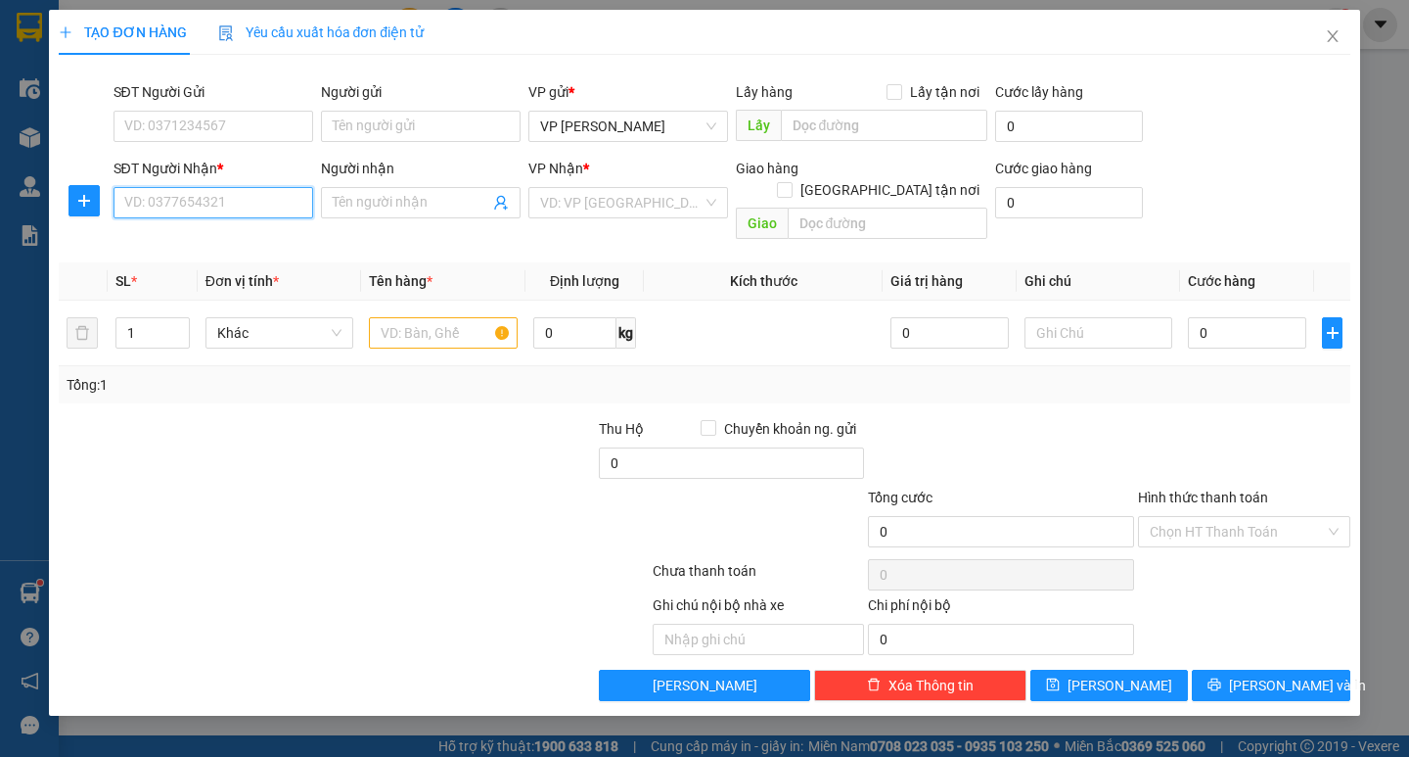
click at [260, 211] on input "SĐT Người Nhận *" at bounding box center [214, 202] width 200 height 31
click at [243, 231] on div "0355500082 - a hải" at bounding box center [216, 242] width 182 height 22
type input "0355500082"
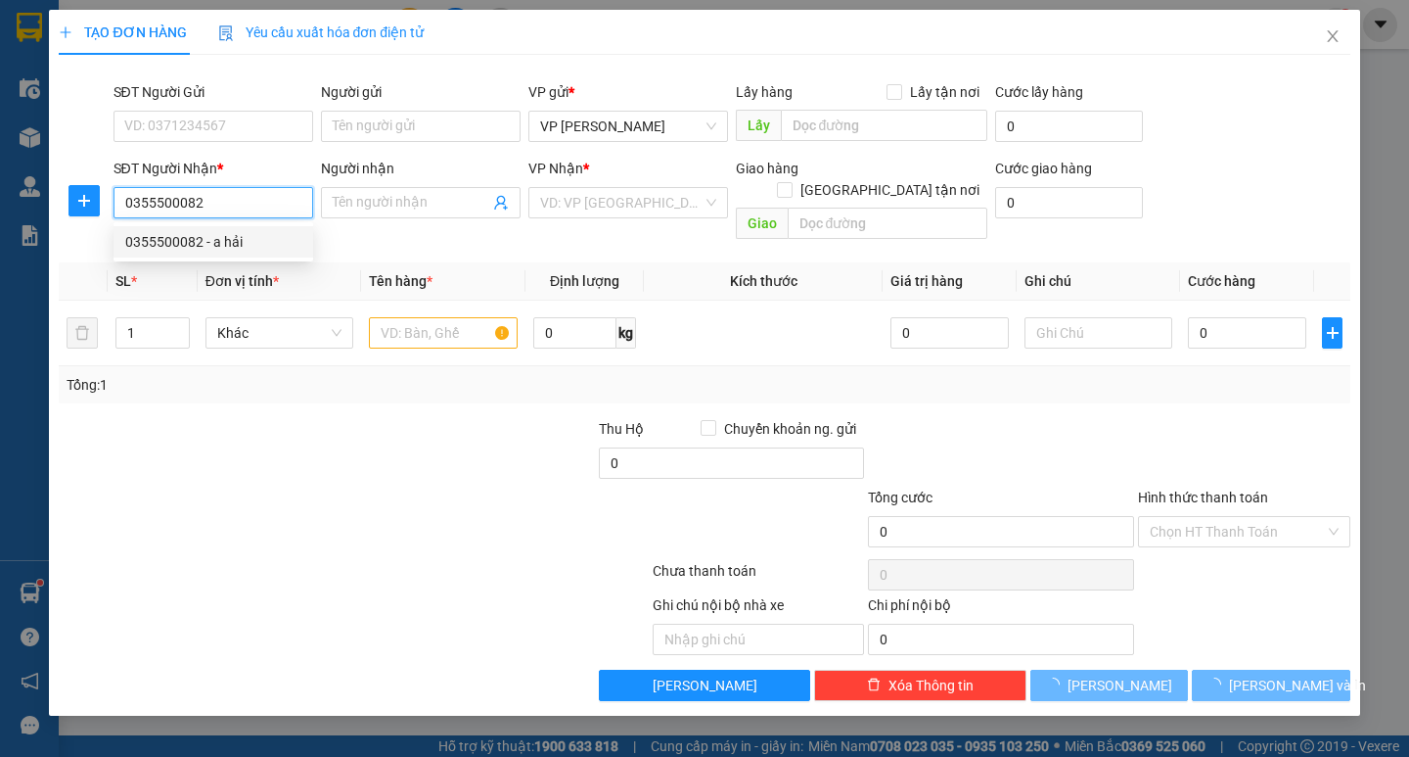
type input "a hải"
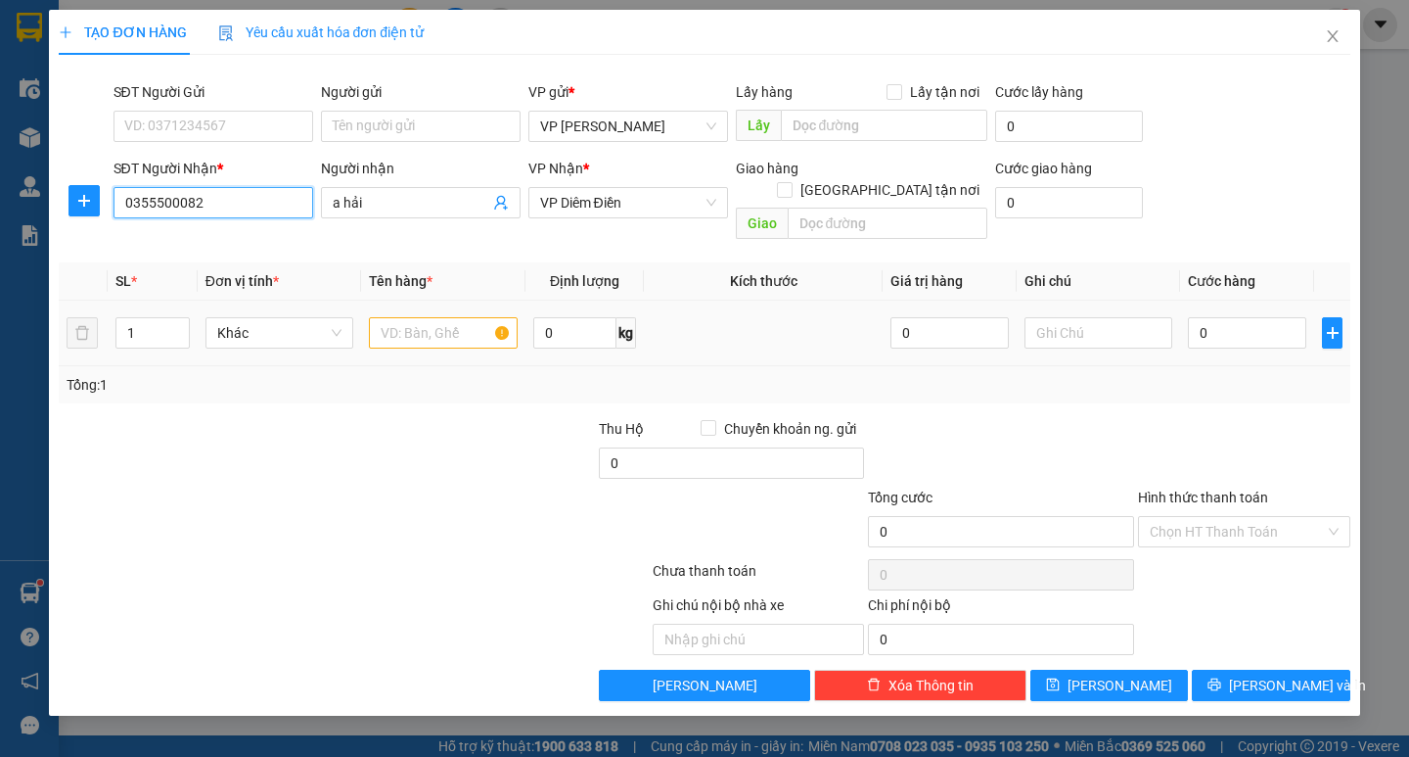
type input "0355500082"
click at [428, 317] on input "text" at bounding box center [443, 332] width 148 height 31
type input "c"
type input "1 cattong"
click at [1285, 317] on input "0" at bounding box center [1247, 332] width 118 height 31
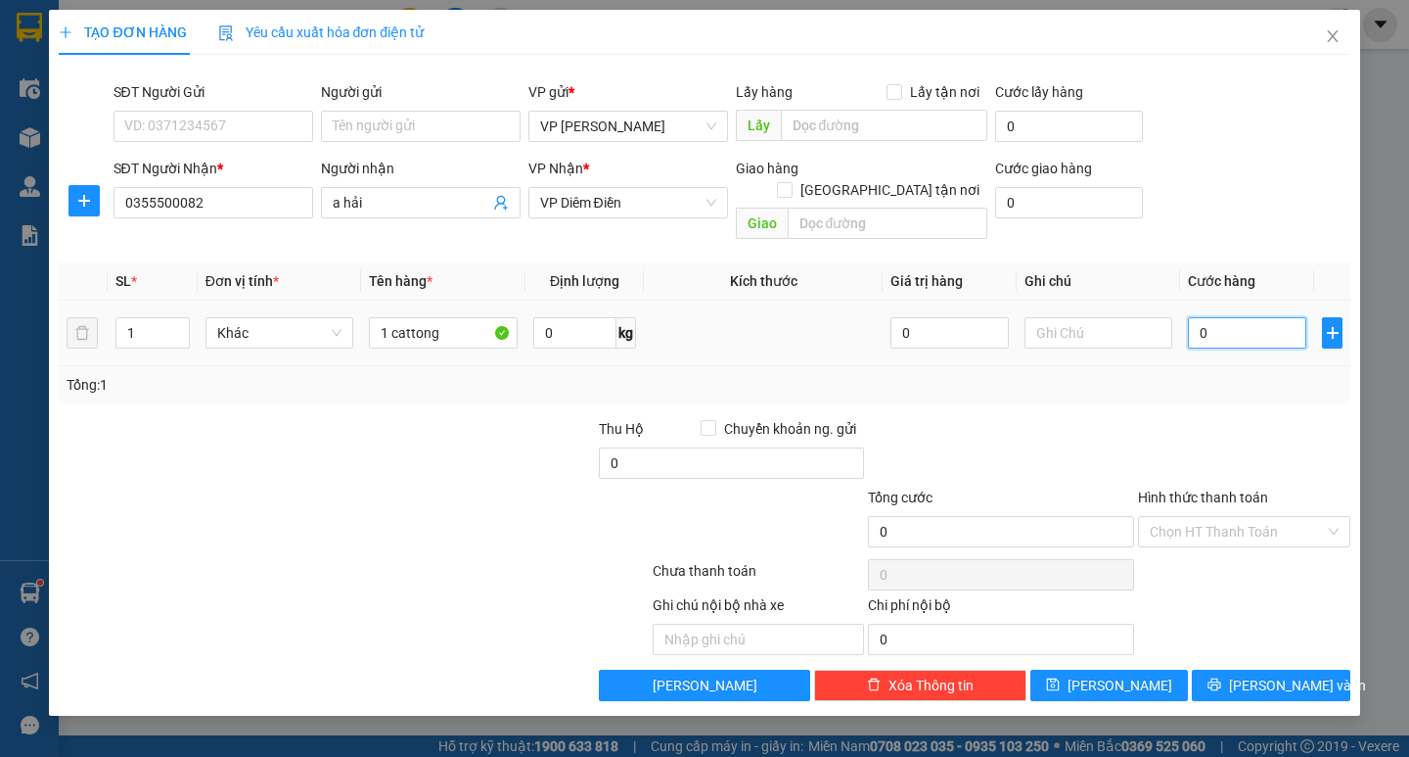
type input "10"
type input "100"
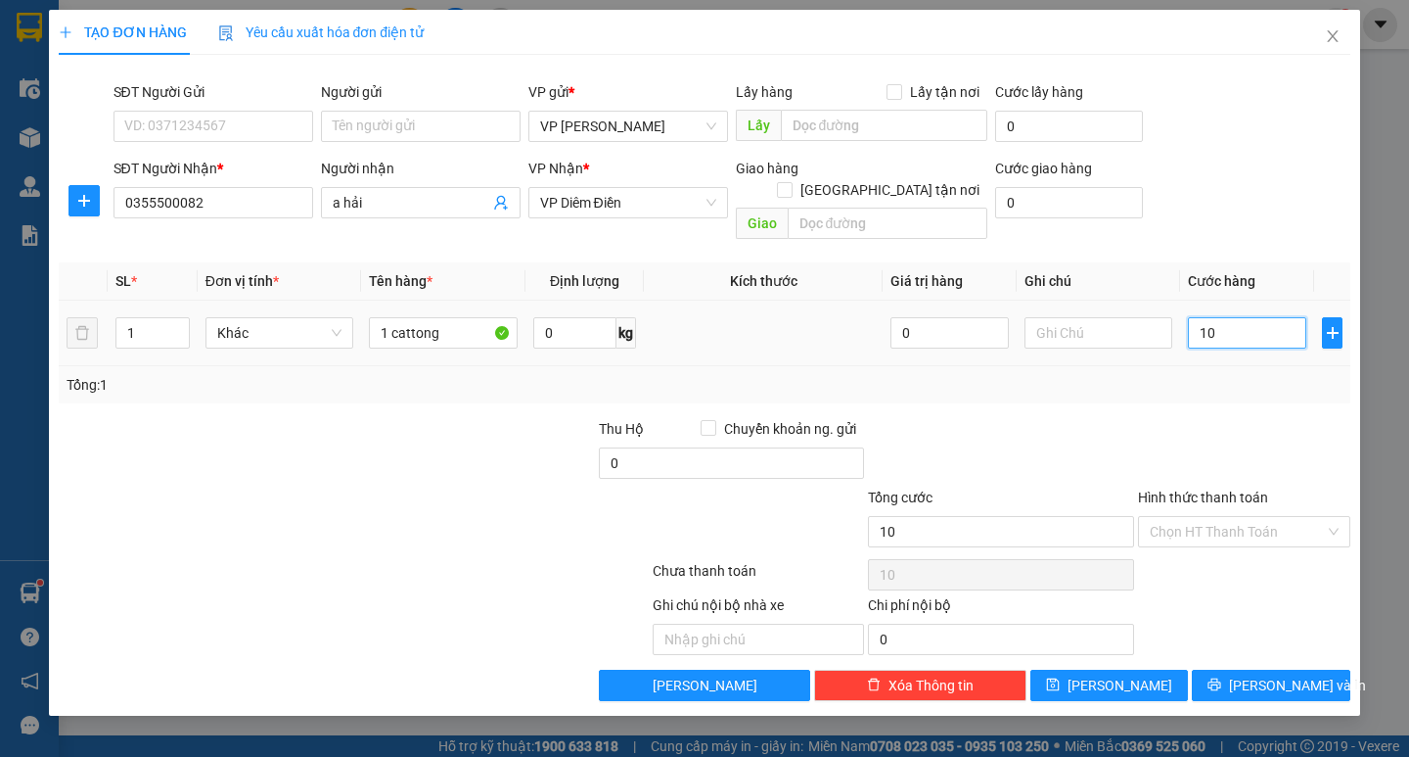
type input "100"
click at [1207, 385] on div "Transit Pickup Surcharge Ids Transit Deliver Surcharge Ids Transit Deliver Surc…" at bounding box center [704, 385] width 1291 height 630
type input "100.000"
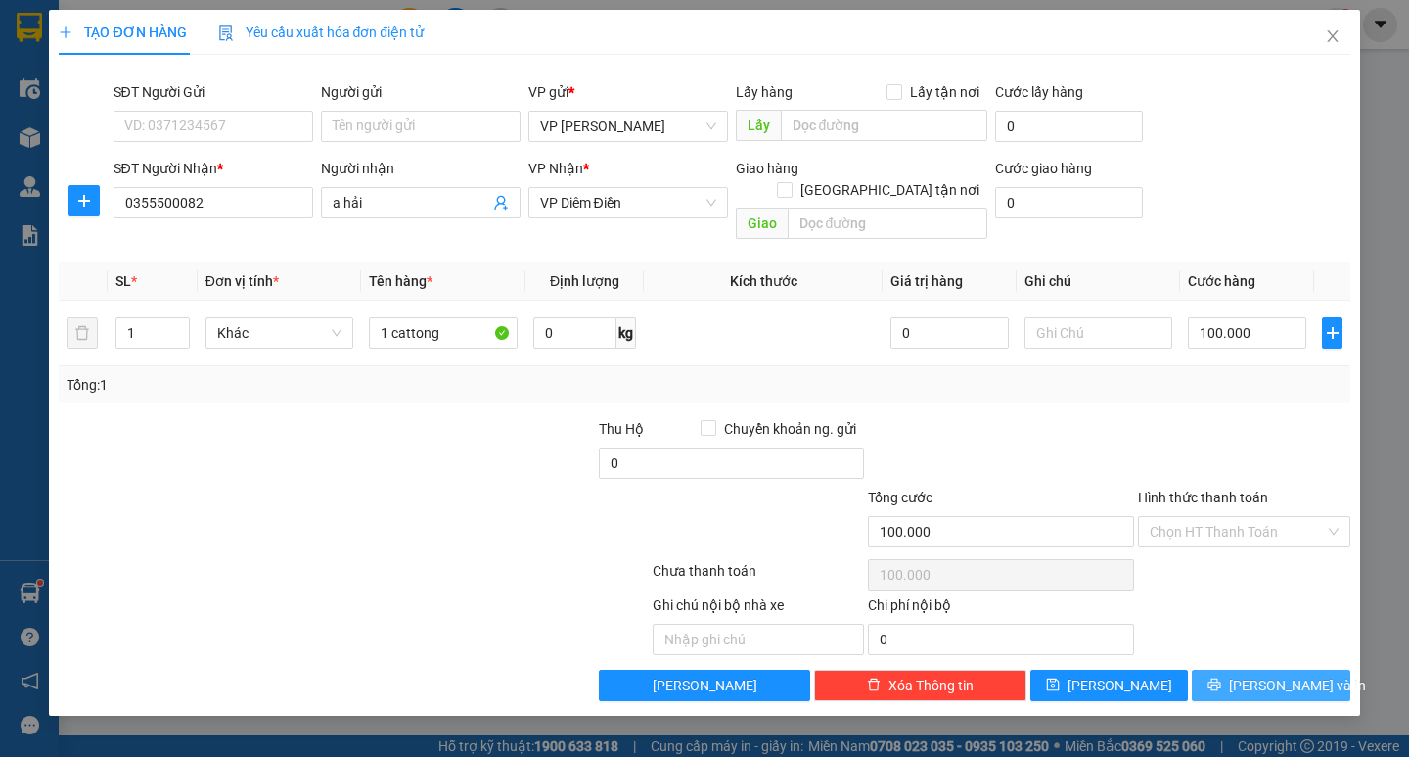
drag, startPoint x: 1265, startPoint y: 686, endPoint x: 1282, endPoint y: 677, distance: 18.8
click at [1273, 681] on div "TẠO ĐƠN HÀNG Yêu cầu xuất hóa đơn điện tử Transit Pickup Surcharge Ids Transit …" at bounding box center [704, 363] width 1310 height 706
click at [1282, 677] on button "[PERSON_NAME] và In" at bounding box center [1271, 684] width 158 height 31
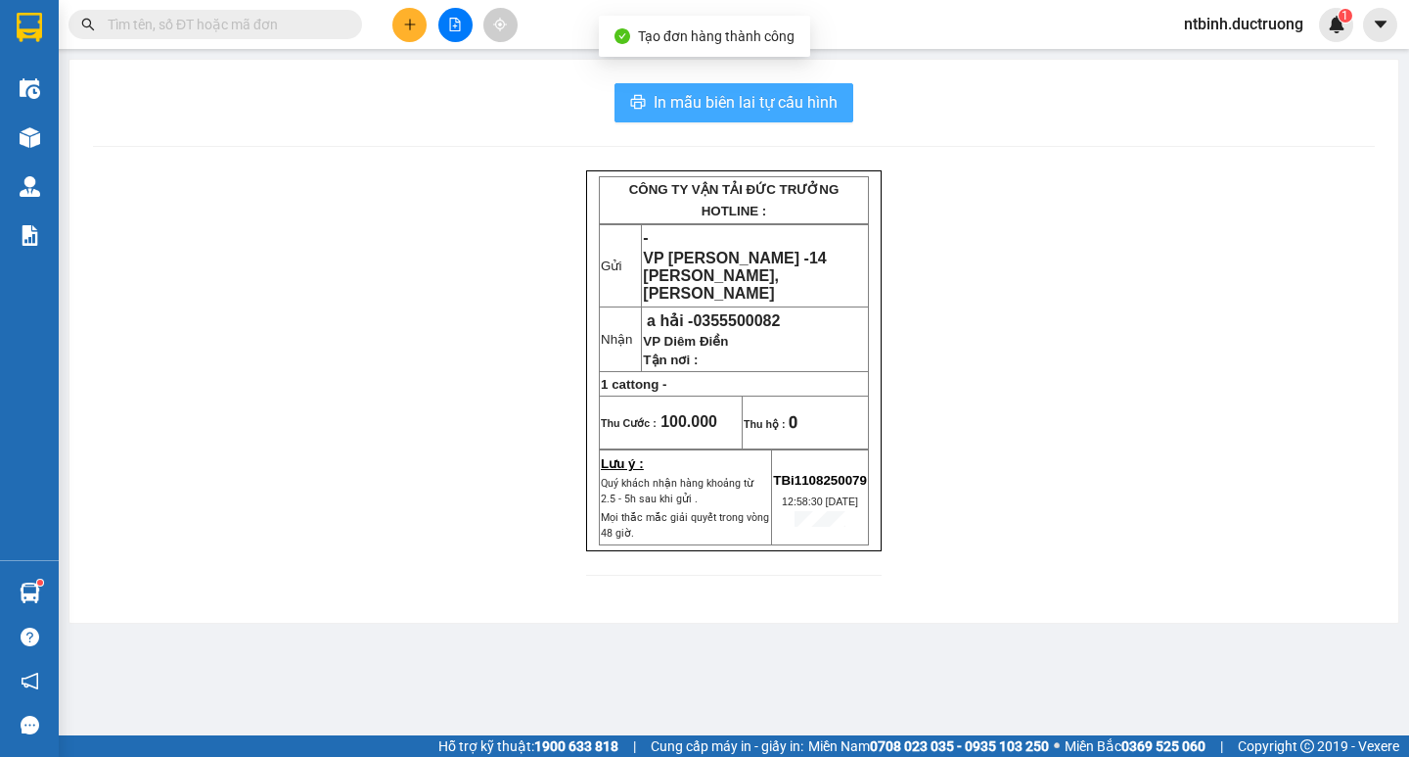
click at [753, 88] on button "In mẫu biên lai tự cấu hình" at bounding box center [734, 102] width 239 height 39
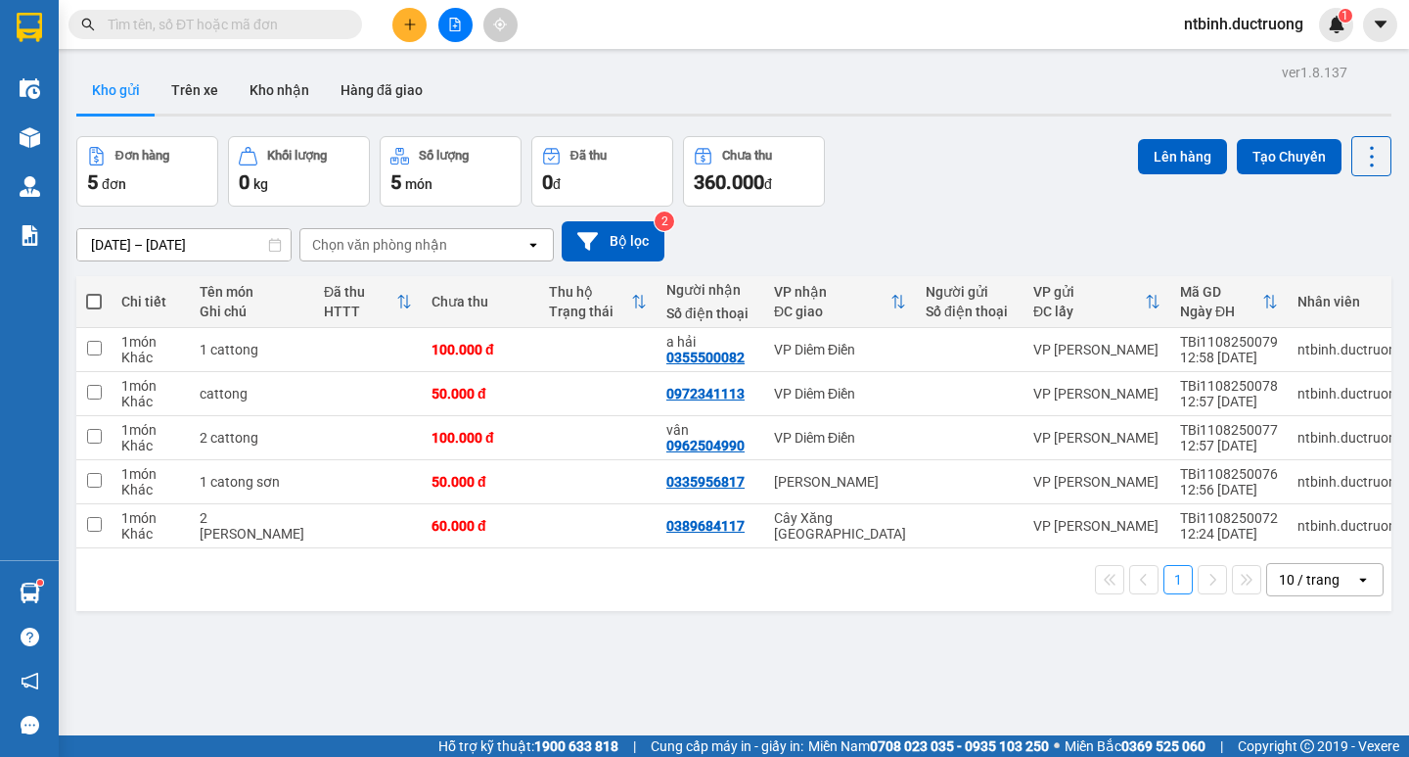
click at [141, 307] on div "Chi tiết" at bounding box center [150, 302] width 59 height 16
click at [114, 290] on th "Chi tiết" at bounding box center [151, 302] width 78 height 52
click at [85, 298] on th at bounding box center [93, 302] width 35 height 52
click at [95, 298] on span at bounding box center [94, 302] width 16 height 16
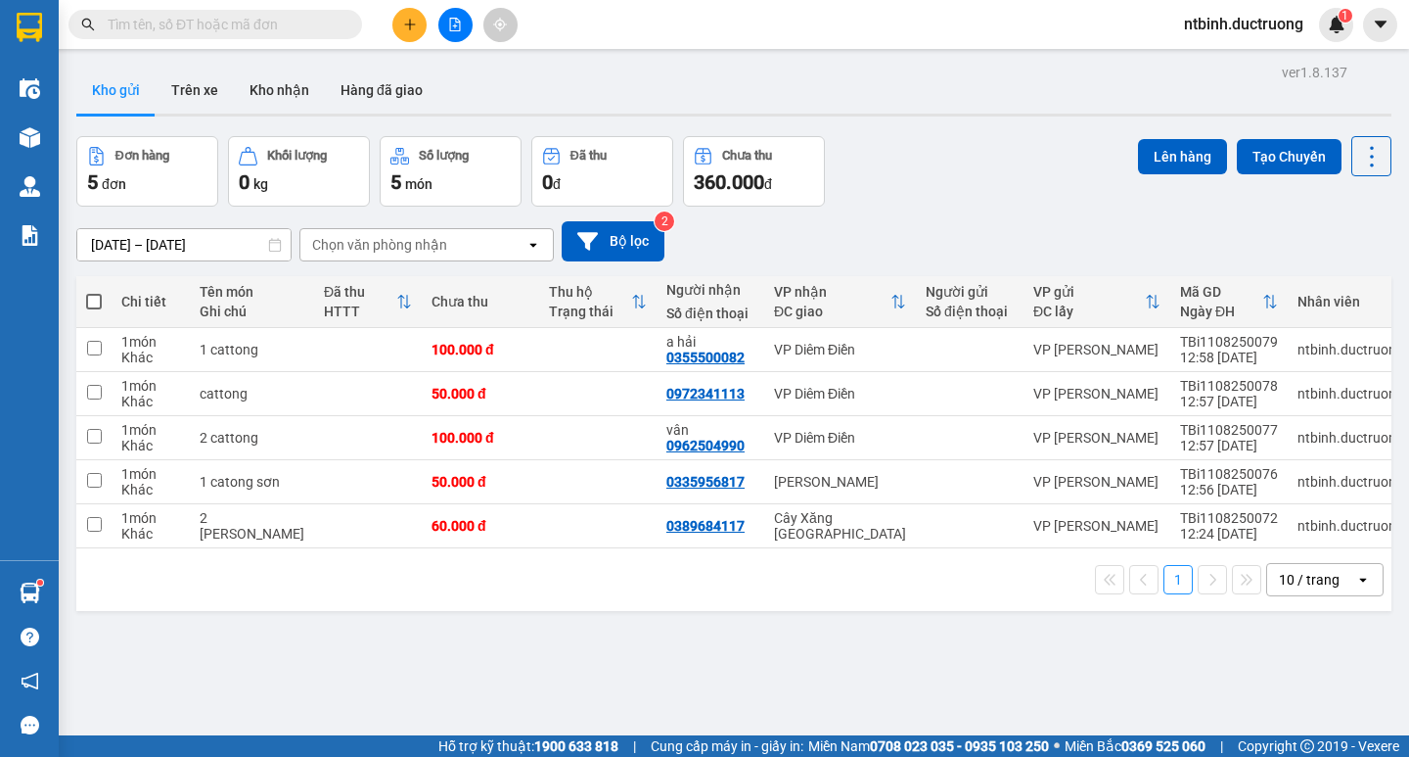
click at [94, 292] on input "checkbox" at bounding box center [94, 292] width 0 height 0
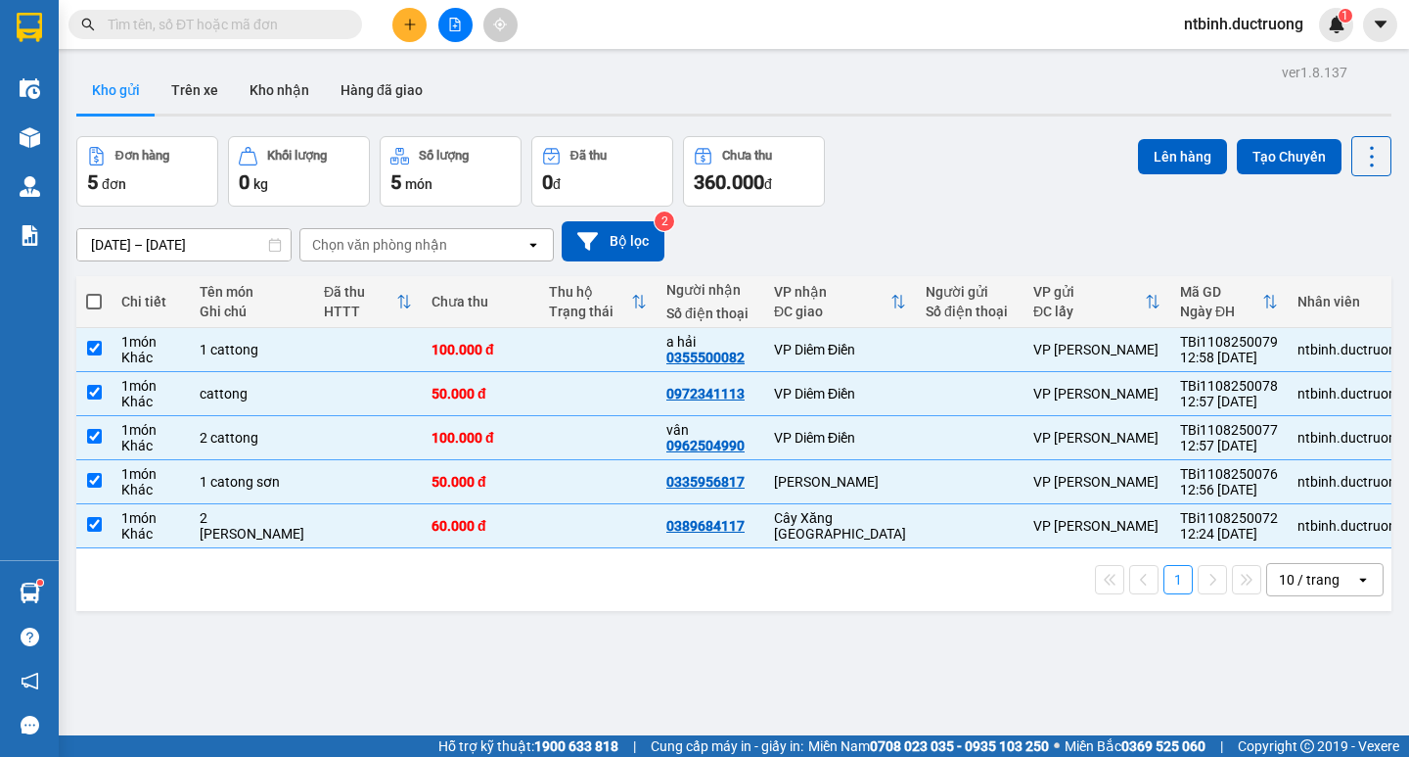
checkbox input "true"
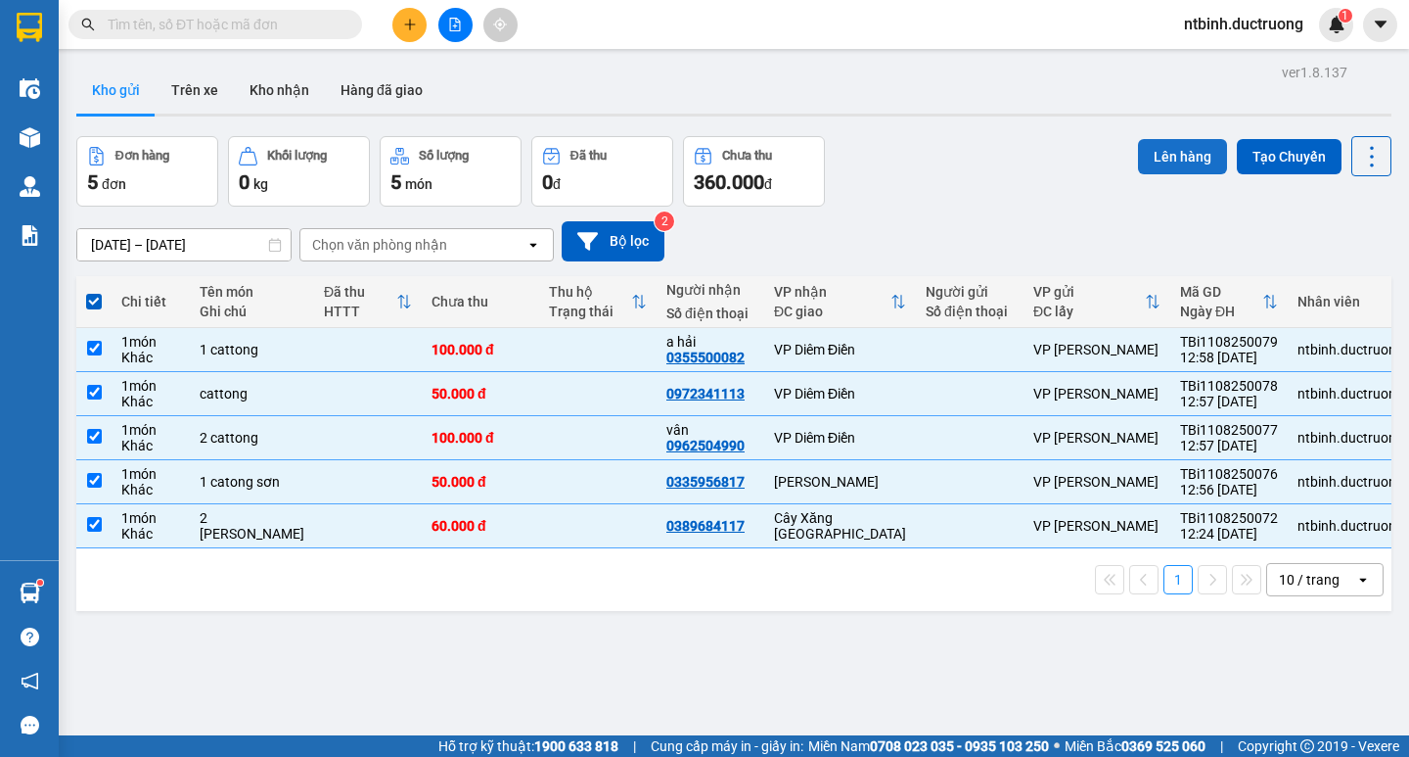
click at [1191, 170] on button "Lên hàng" at bounding box center [1182, 156] width 89 height 35
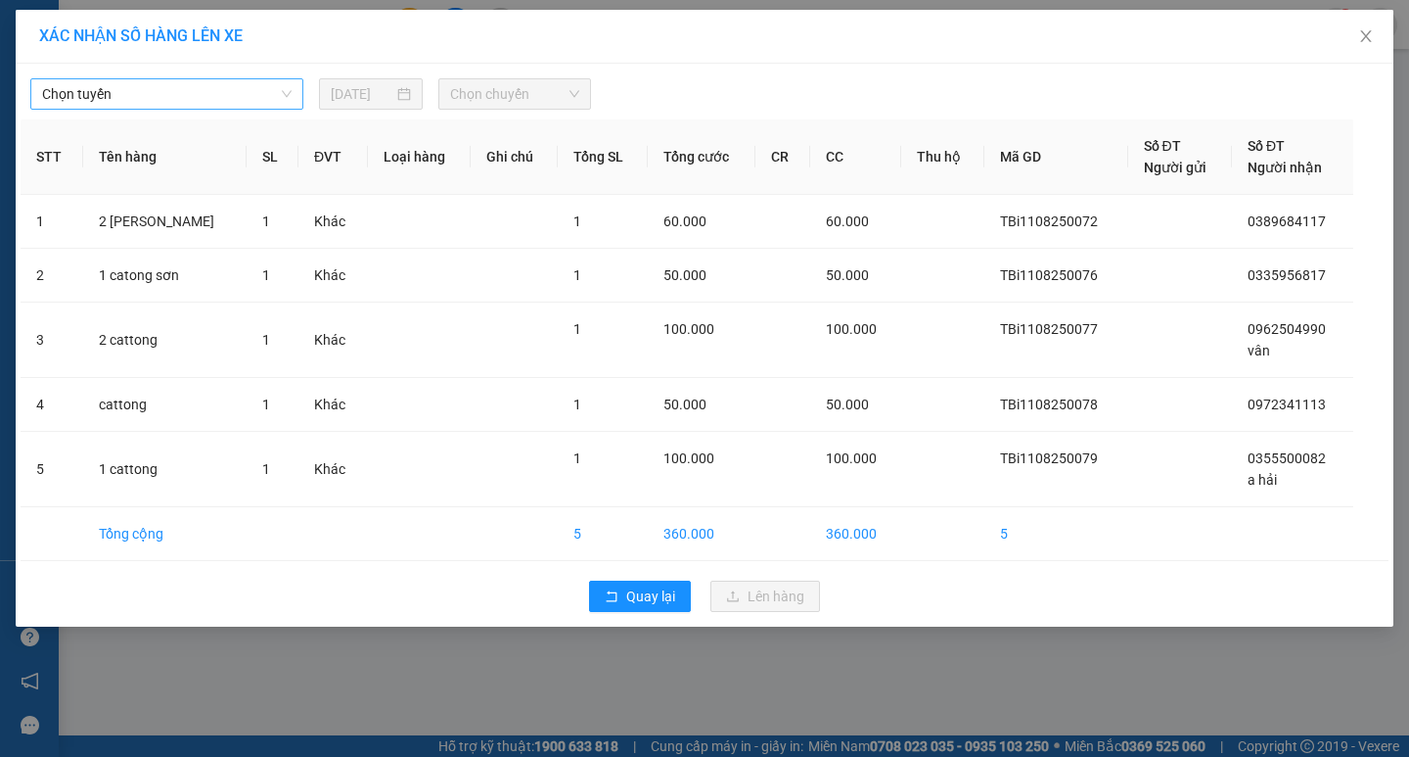
click at [256, 94] on span "Chọn tuyến" at bounding box center [167, 93] width 250 height 29
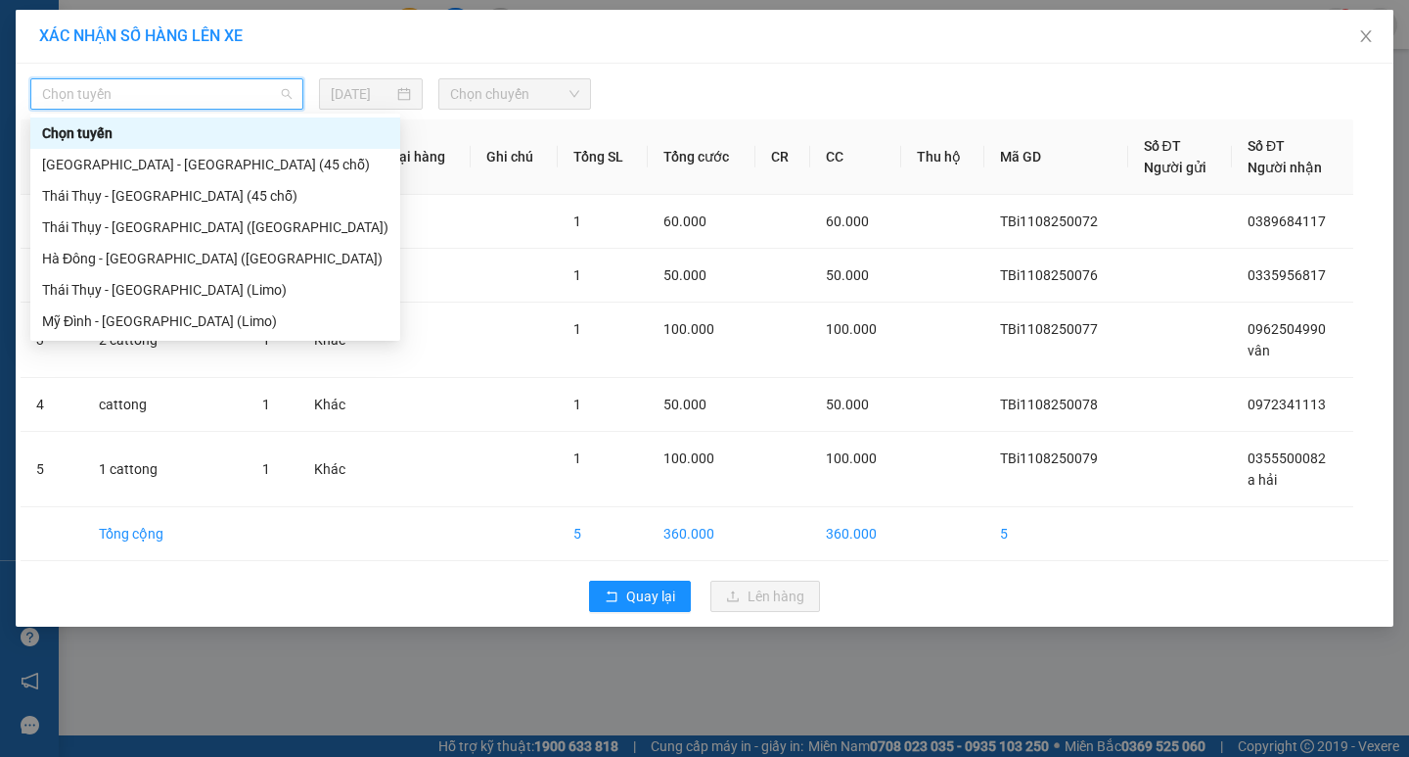
click at [225, 137] on div "Chọn tuyến" at bounding box center [215, 133] width 346 height 22
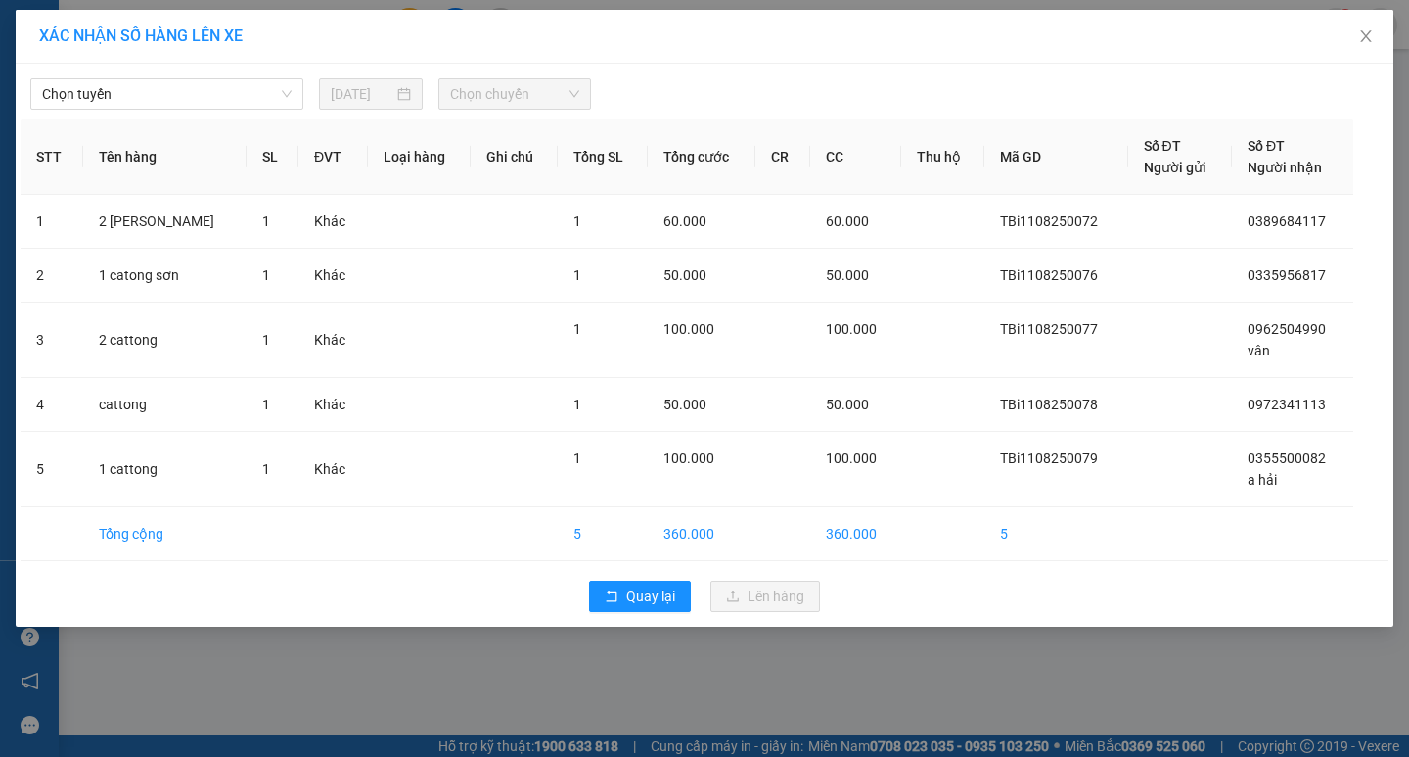
click at [247, 147] on th "SL" at bounding box center [273, 156] width 52 height 75
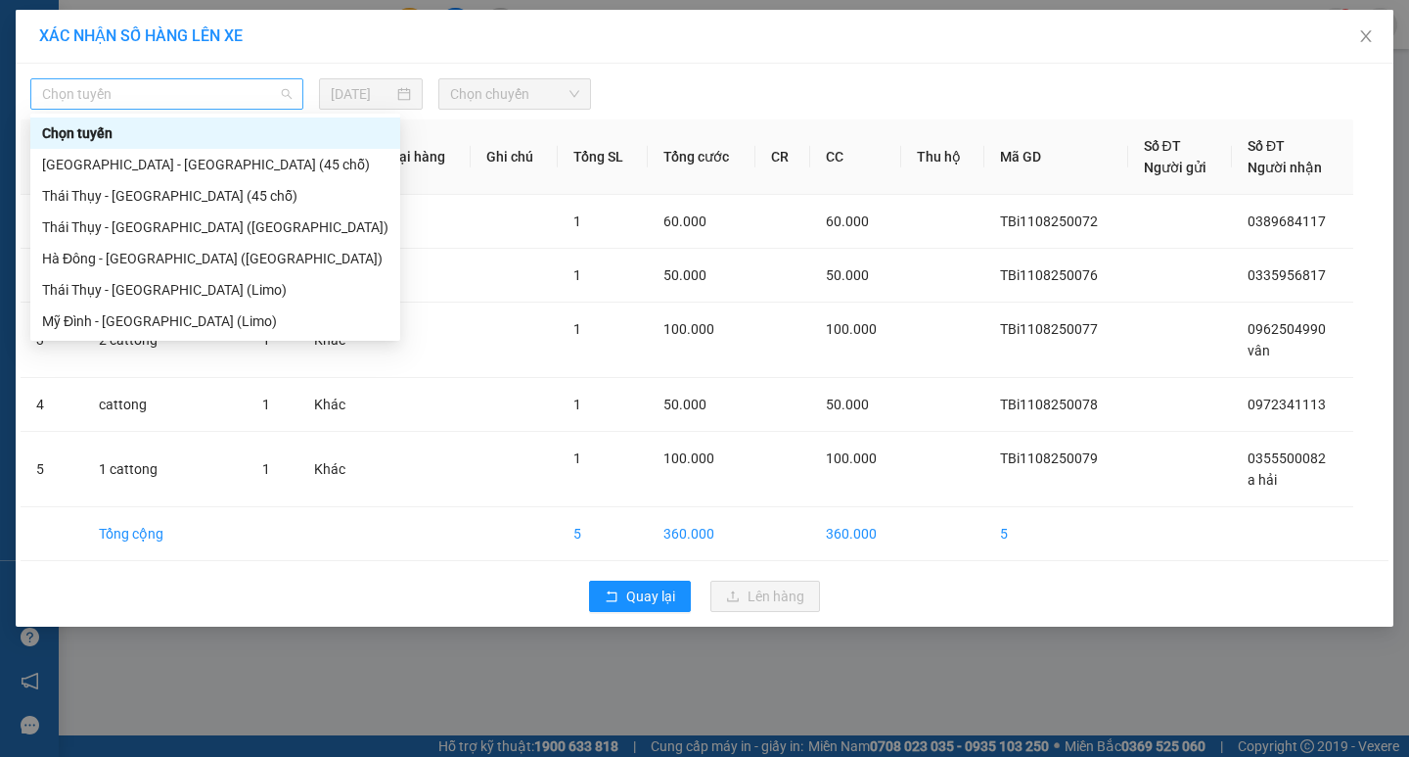
click at [234, 109] on div "Chọn tuyến" at bounding box center [166, 93] width 273 height 31
click at [217, 170] on div "[GEOGRAPHIC_DATA] - [GEOGRAPHIC_DATA] (45 chỗ)" at bounding box center [215, 165] width 346 height 22
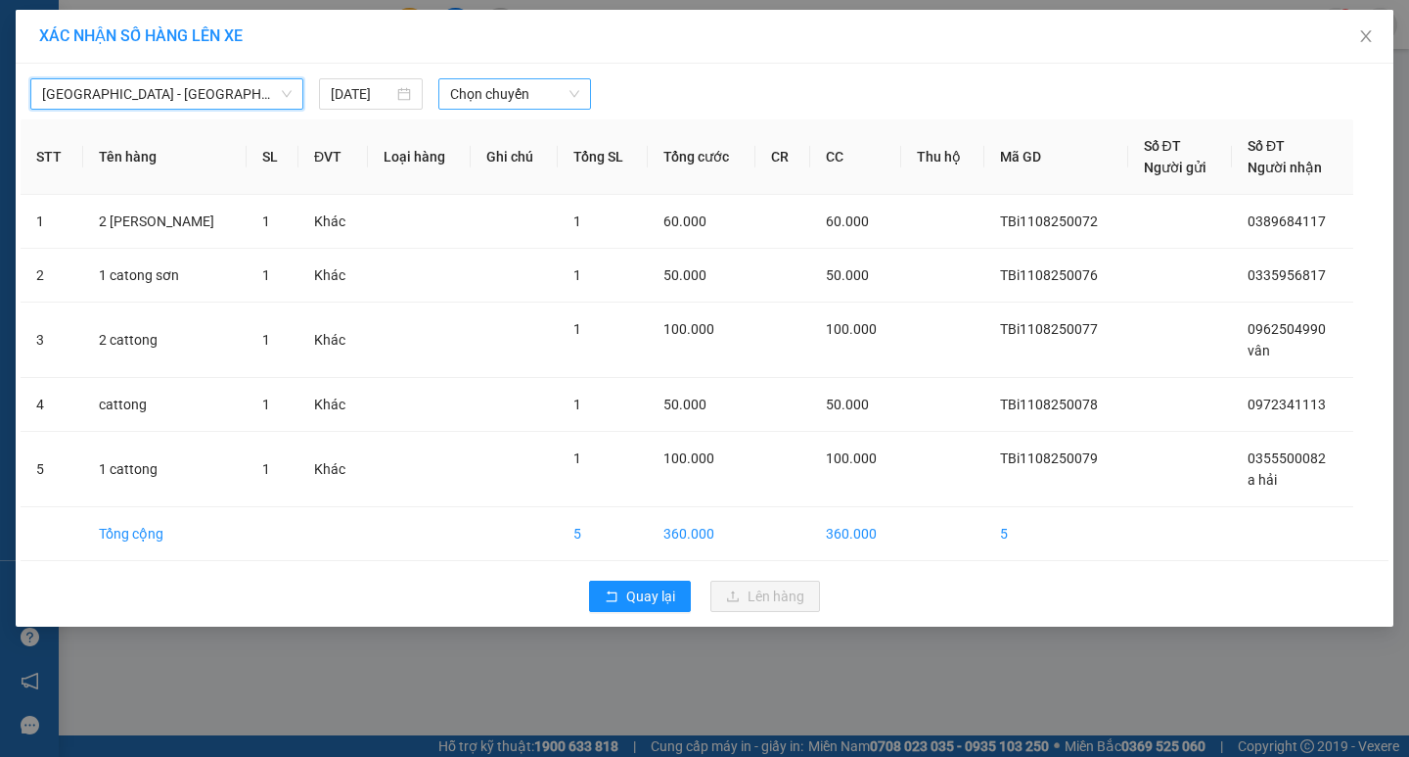
click at [517, 96] on span "Chọn chuyến" at bounding box center [514, 93] width 129 height 29
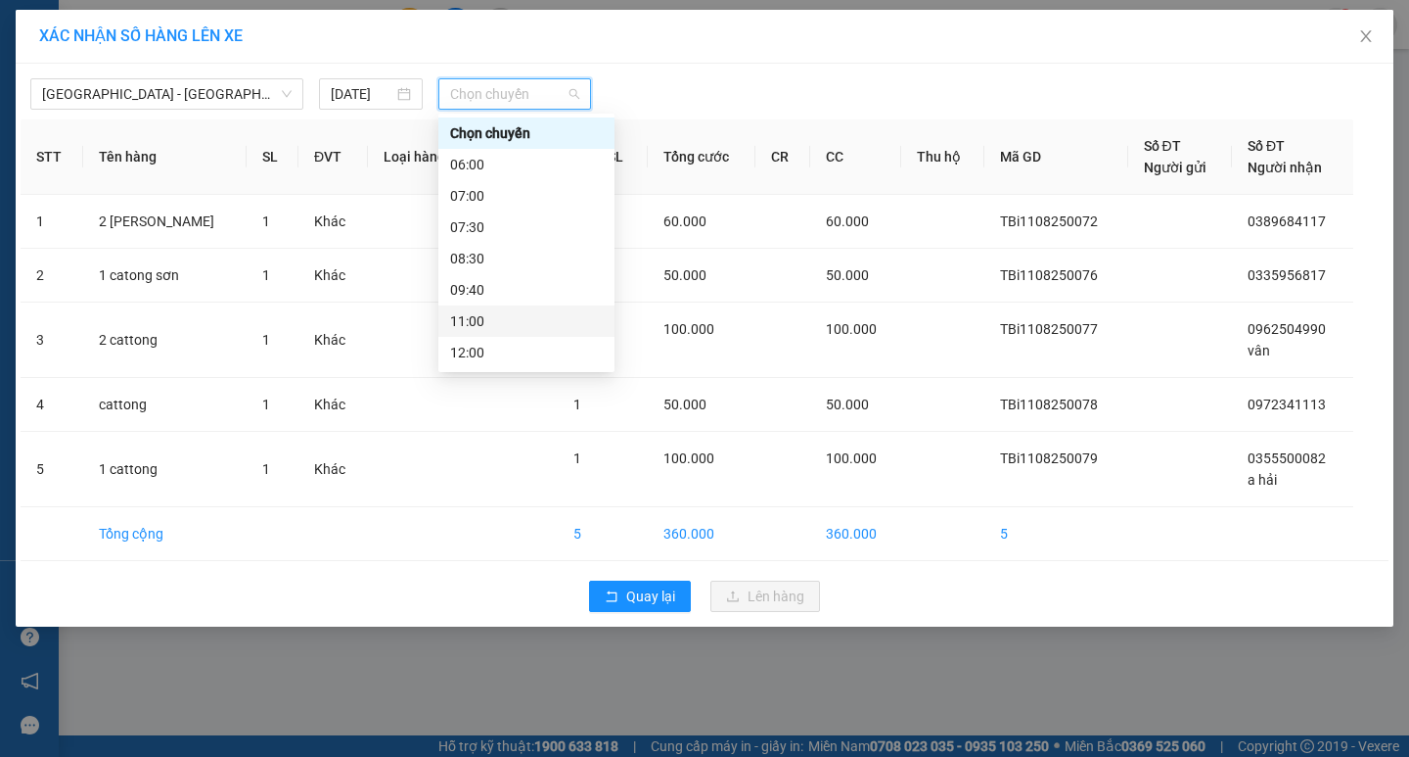
scroll to position [98, 0]
click at [477, 282] on div "13:00" at bounding box center [526, 286] width 153 height 22
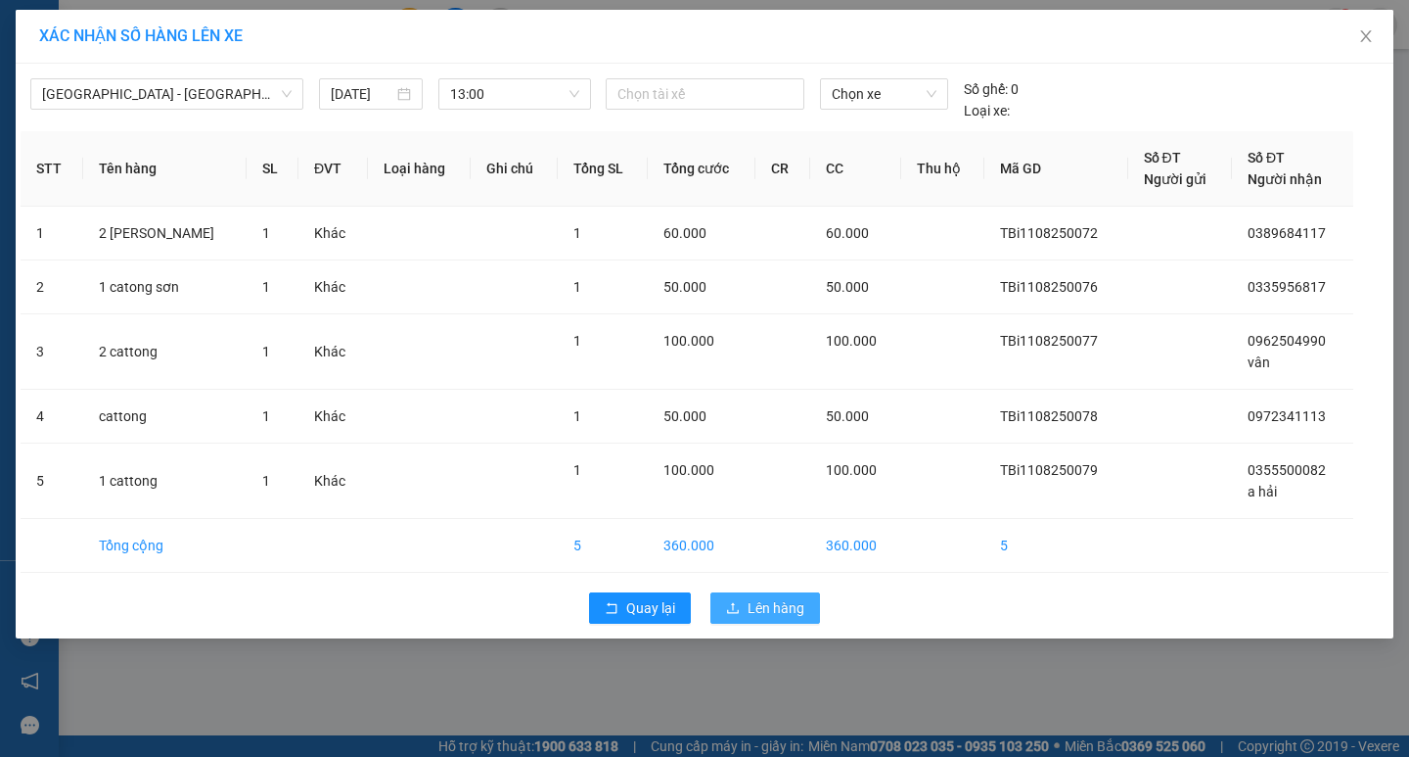
click at [751, 604] on span "Lên hàng" at bounding box center [776, 608] width 57 height 22
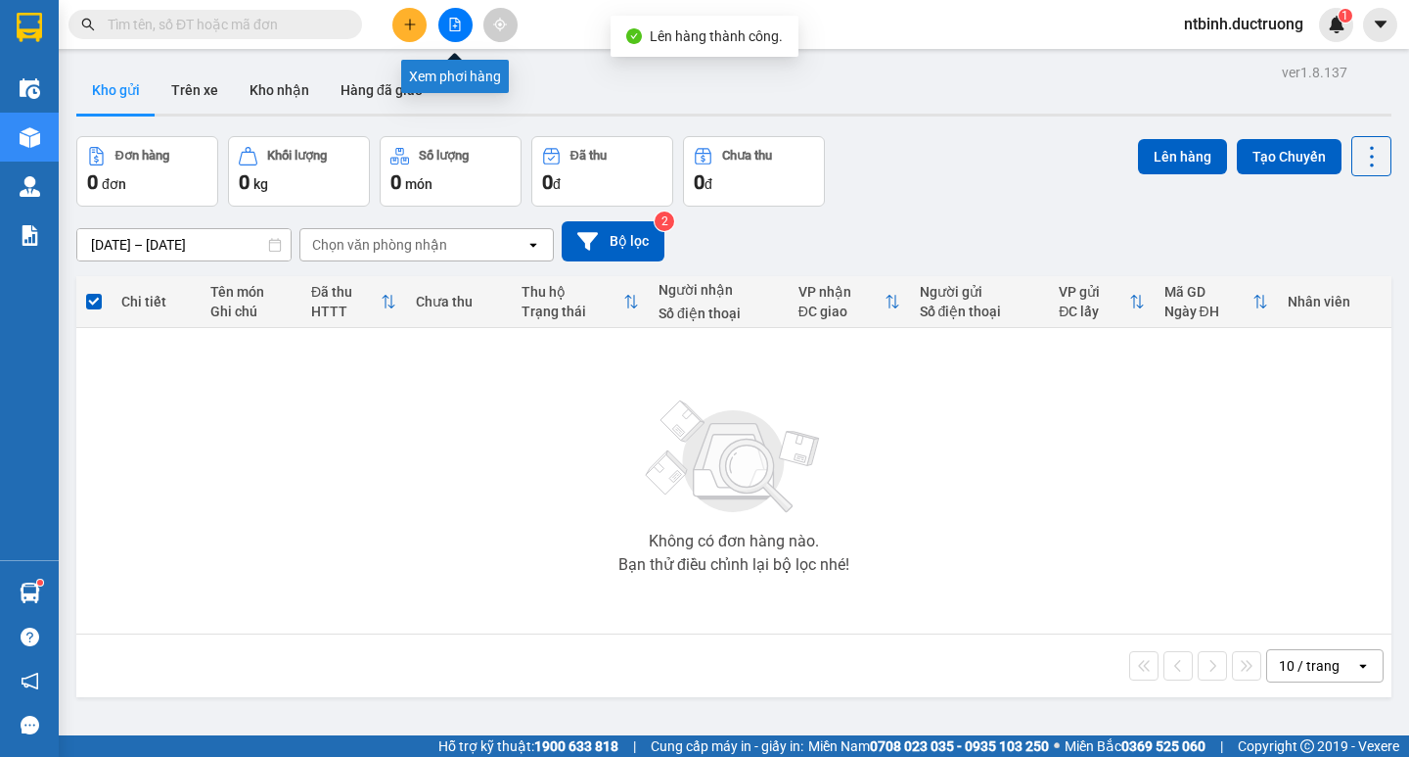
click at [451, 25] on icon "file-add" at bounding box center [455, 25] width 14 height 14
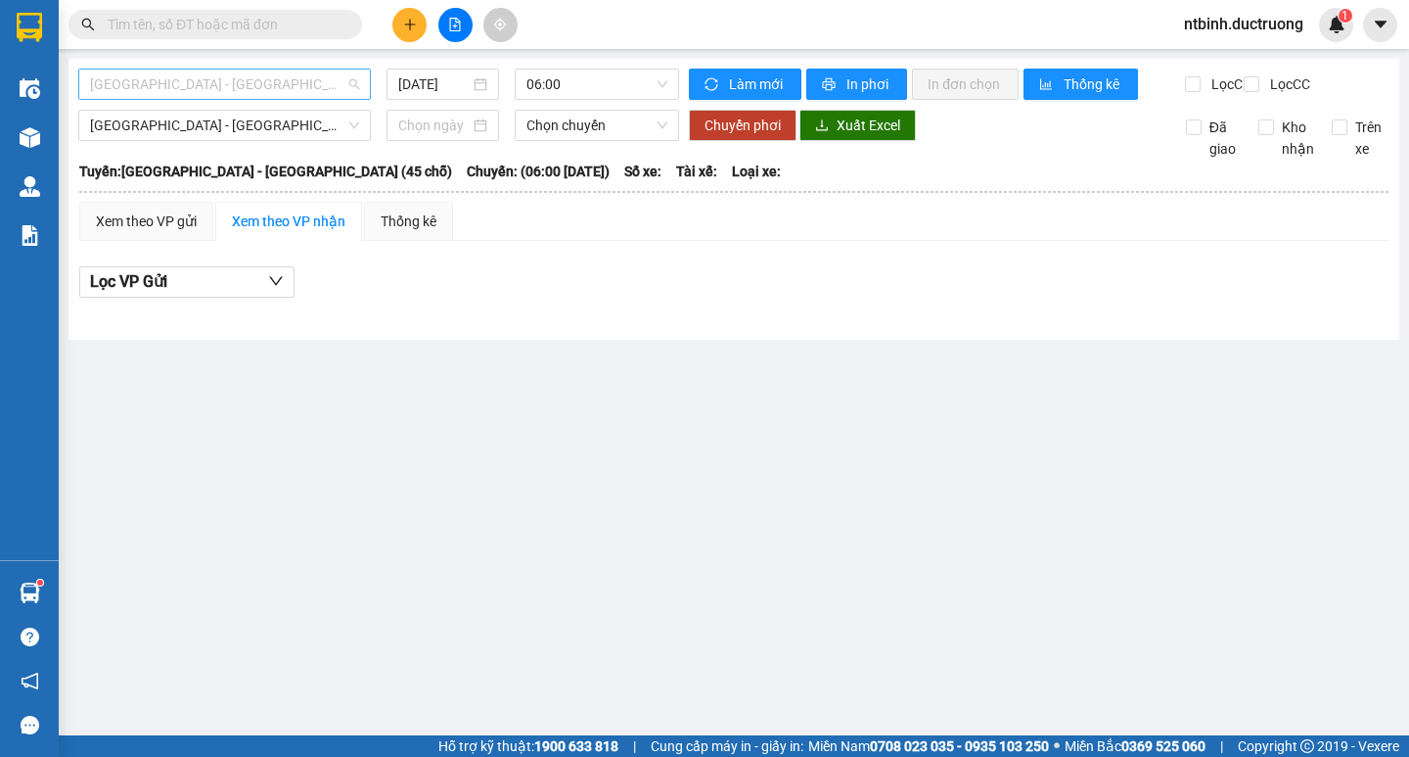
click at [340, 90] on span "[GEOGRAPHIC_DATA] - [GEOGRAPHIC_DATA] (45 chỗ)" at bounding box center [224, 83] width 269 height 29
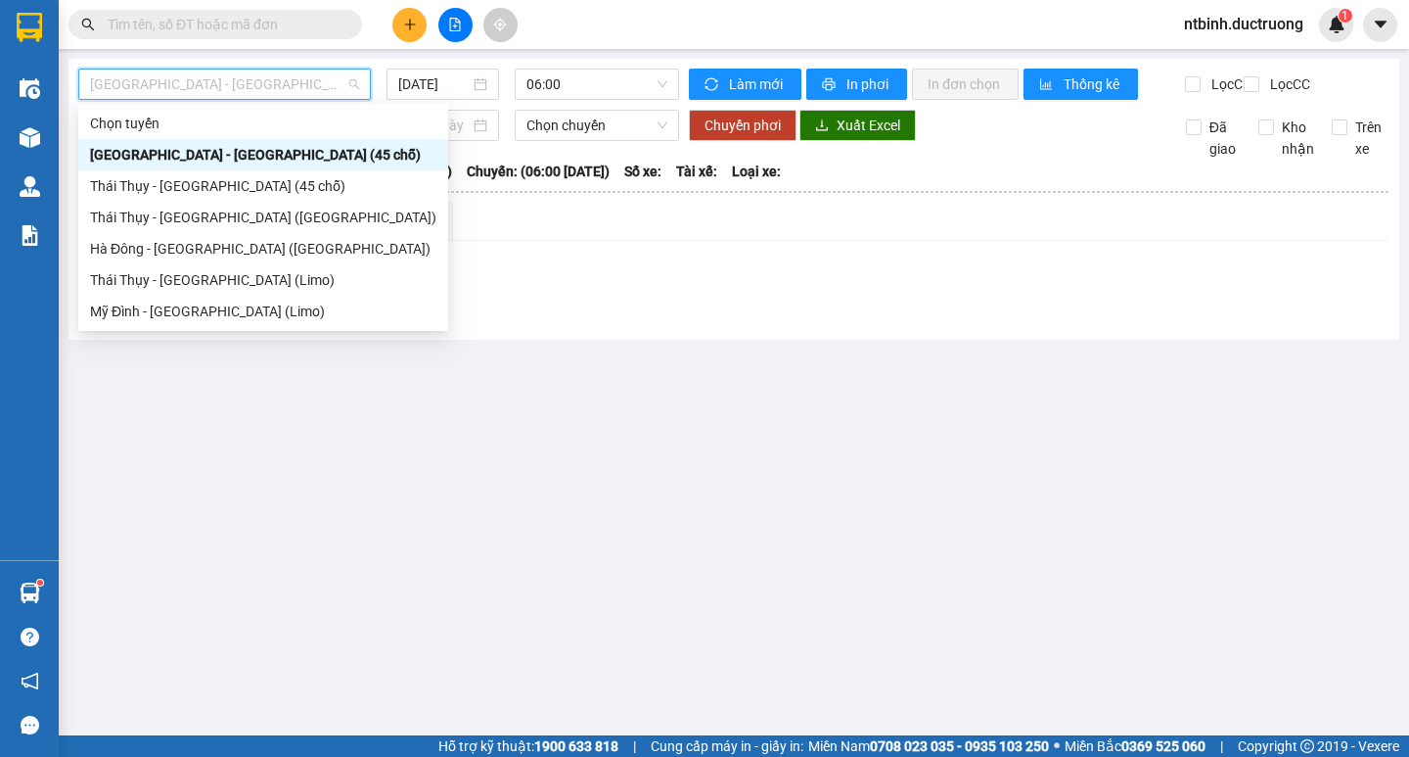
click at [305, 142] on div "[GEOGRAPHIC_DATA] - [GEOGRAPHIC_DATA] (45 chỗ)" at bounding box center [263, 154] width 370 height 31
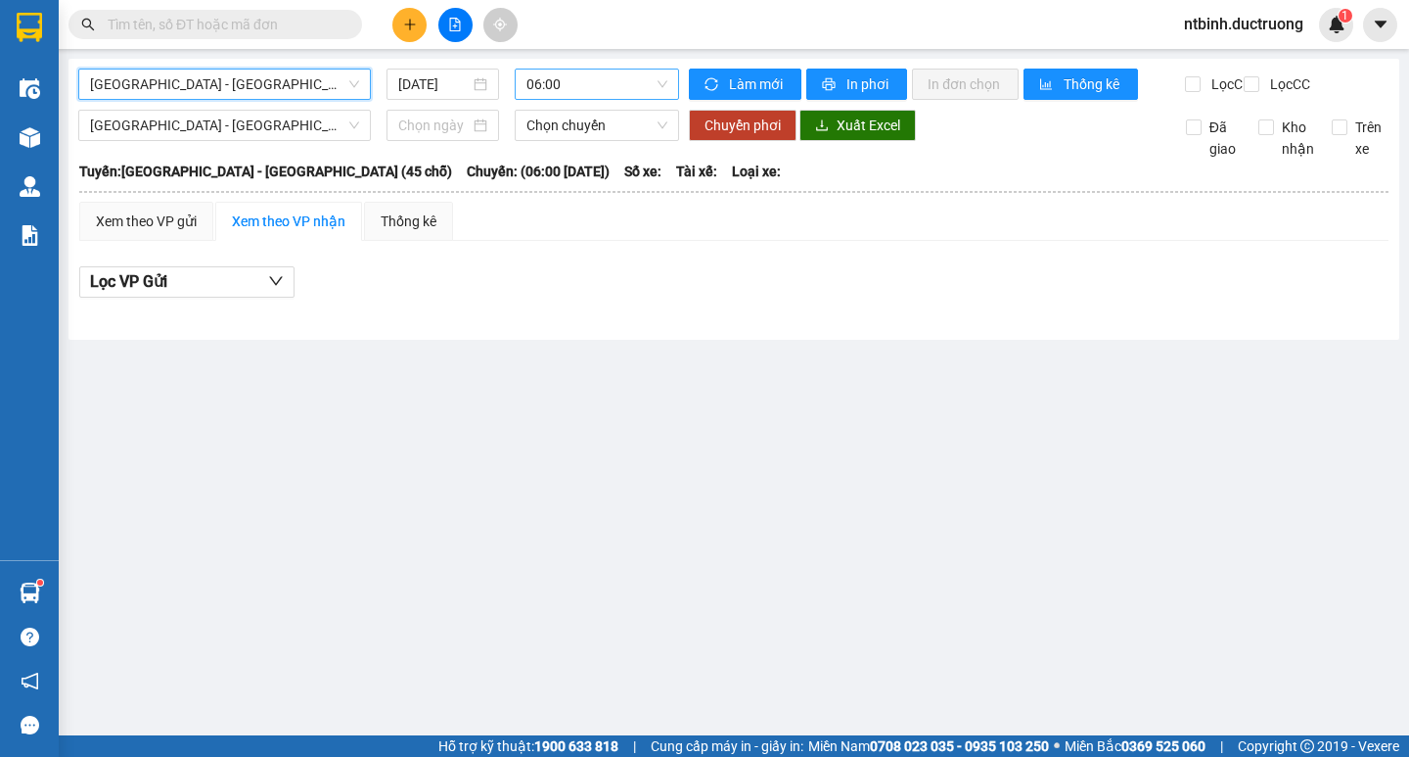
click at [643, 83] on span "06:00" at bounding box center [597, 83] width 141 height 29
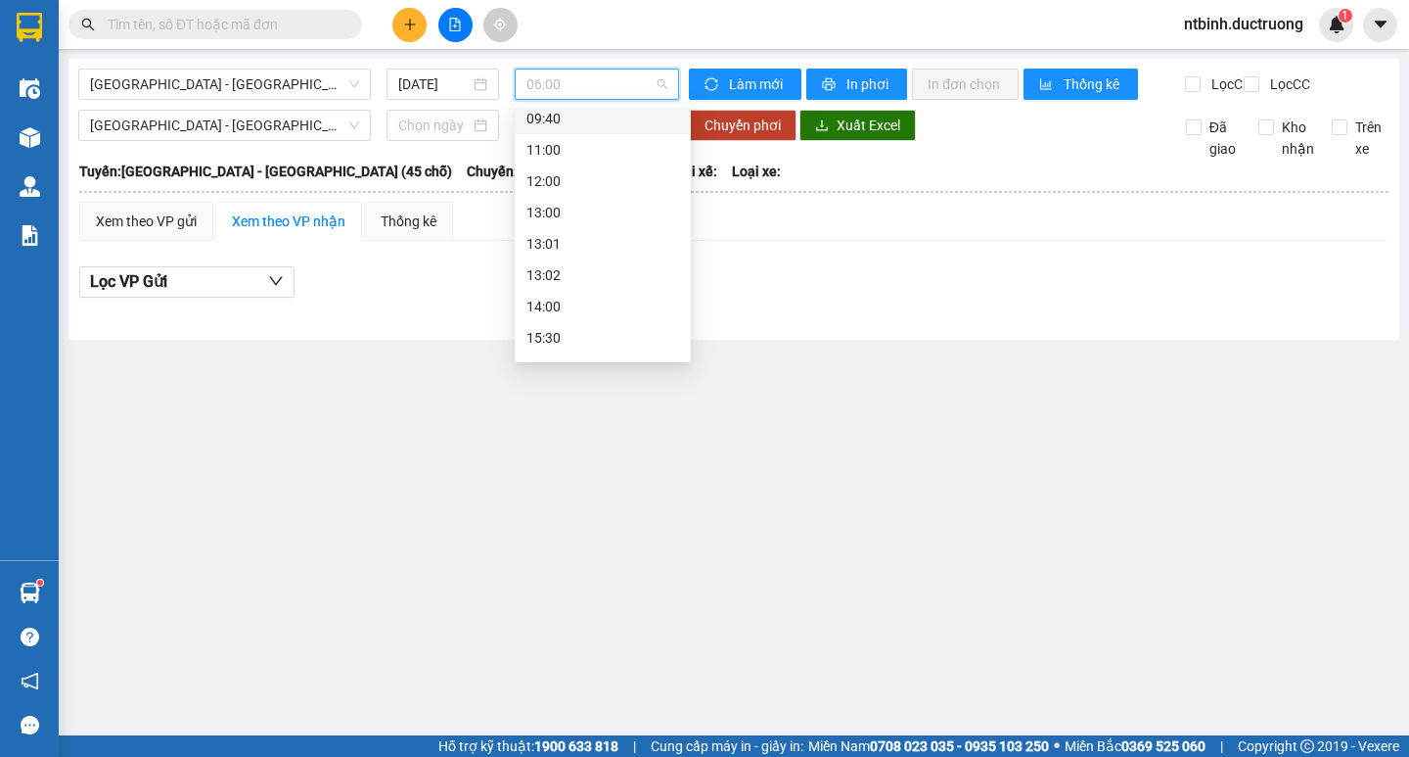
scroll to position [196, 0]
click at [577, 169] on div "13:00" at bounding box center [603, 178] width 153 height 22
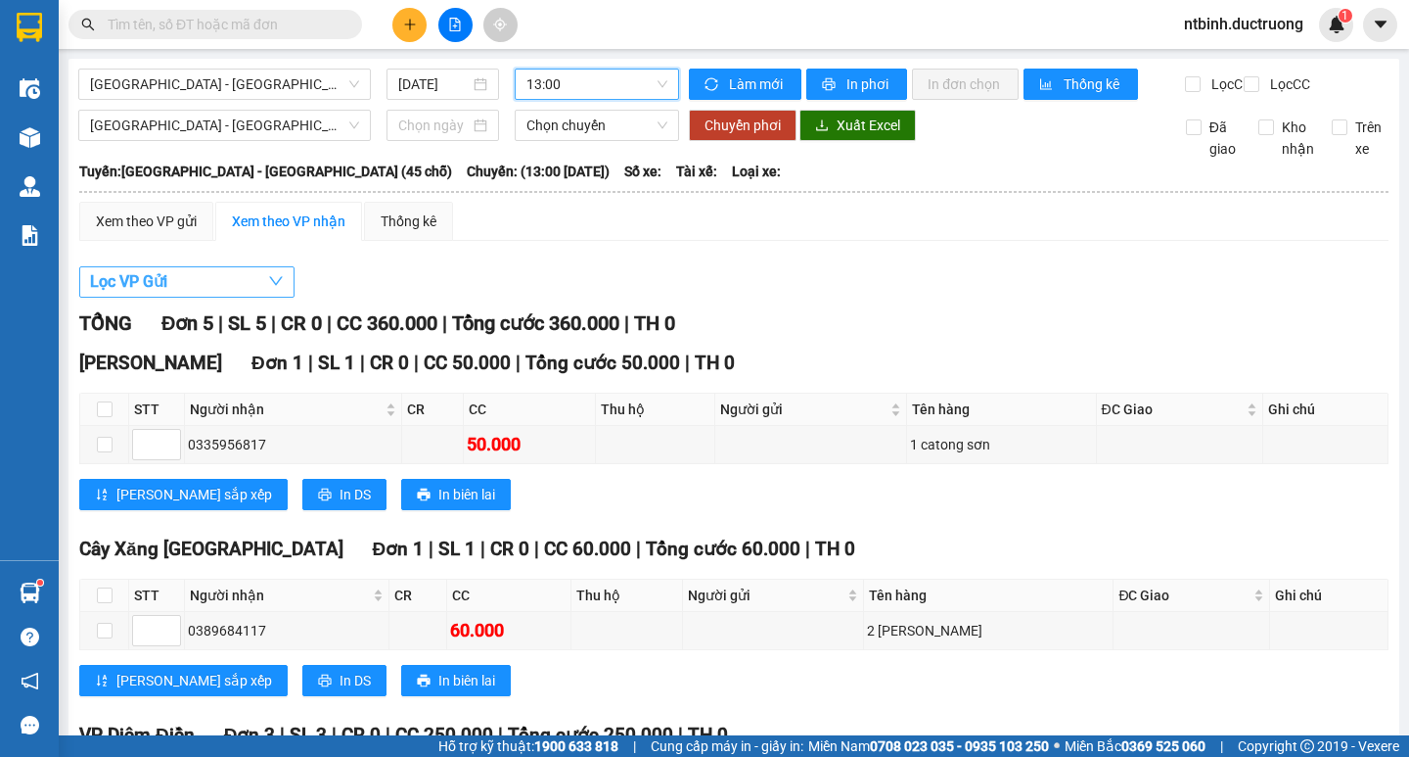
click at [198, 298] on button "Lọc VP Gửi" at bounding box center [186, 281] width 215 height 31
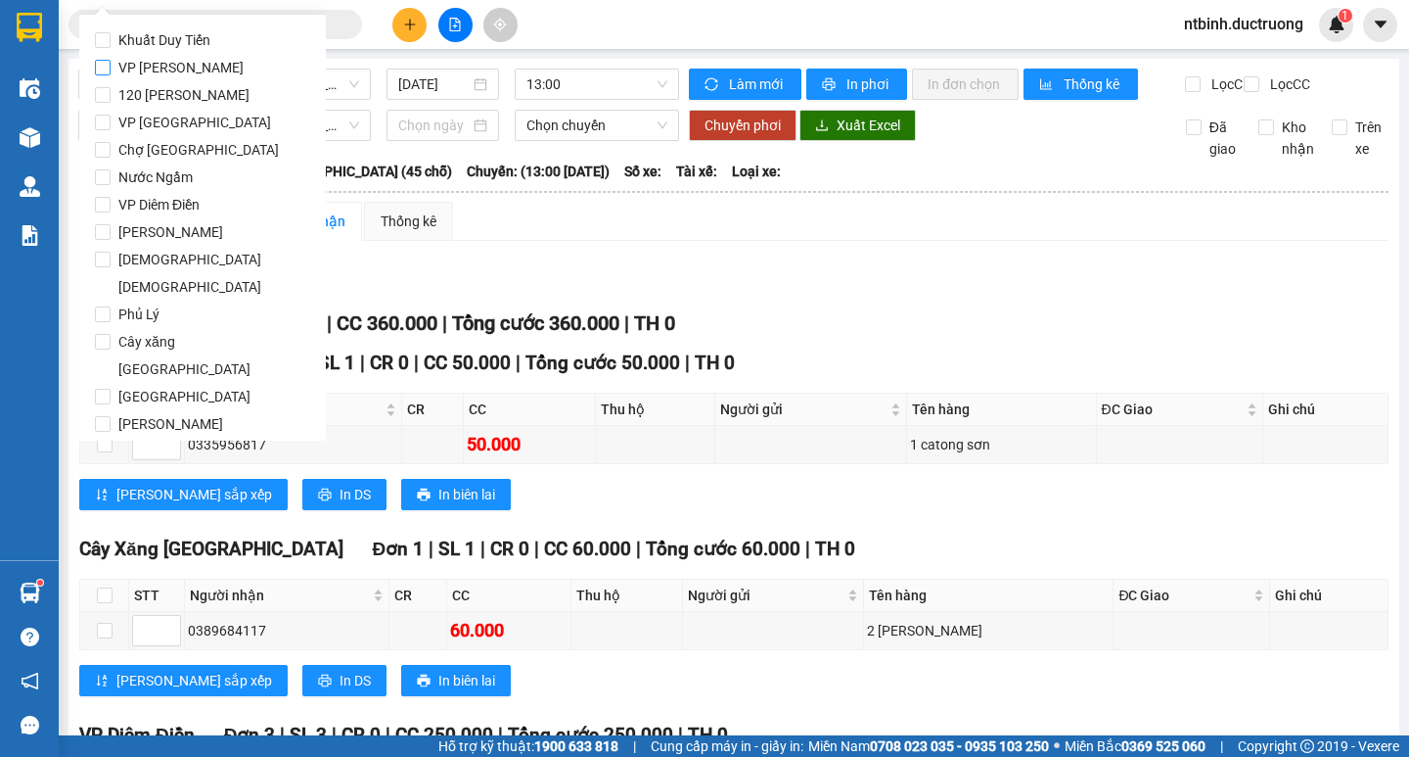
click at [158, 55] on span "VP [PERSON_NAME]" at bounding box center [181, 67] width 141 height 27
click at [111, 60] on input "VP [PERSON_NAME]" at bounding box center [103, 68] width 16 height 16
checkbox input "true"
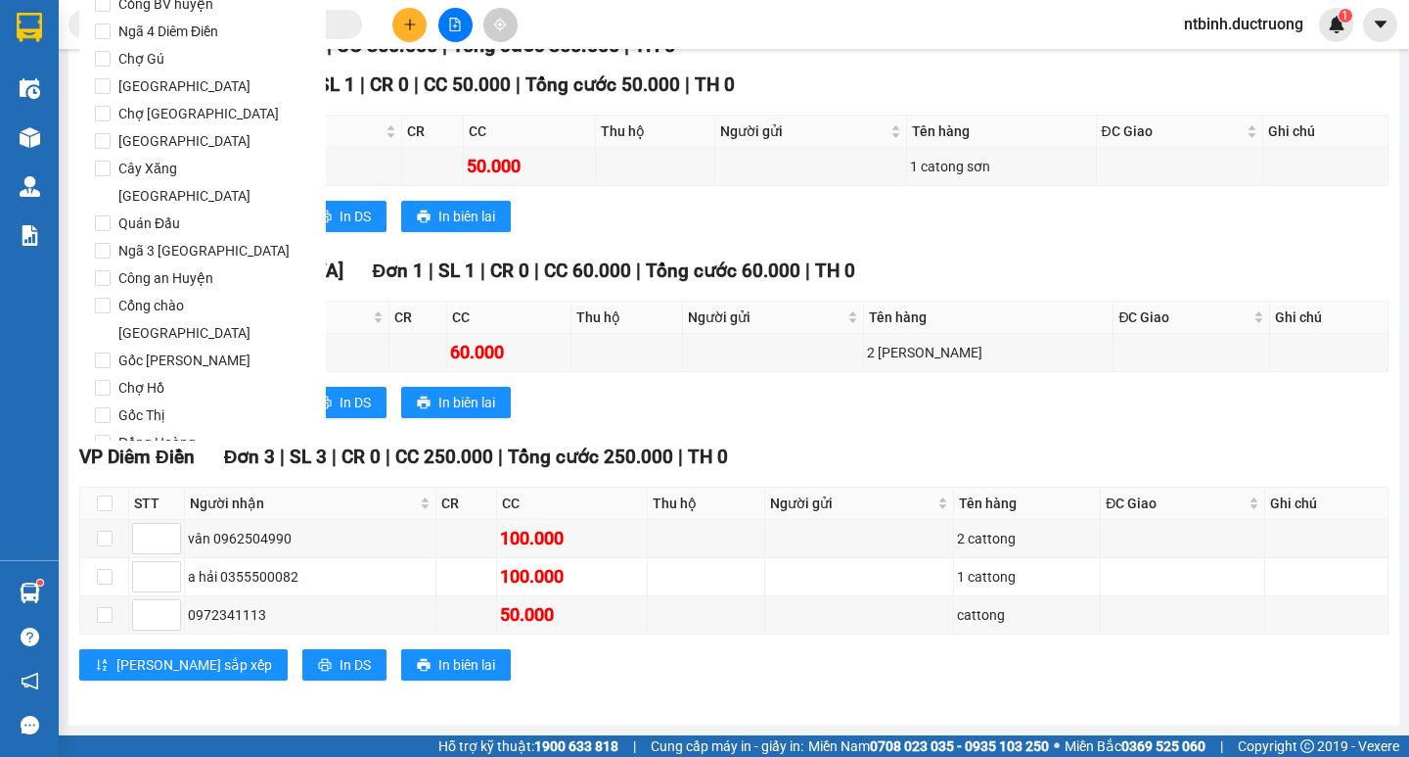
scroll to position [1630, 0]
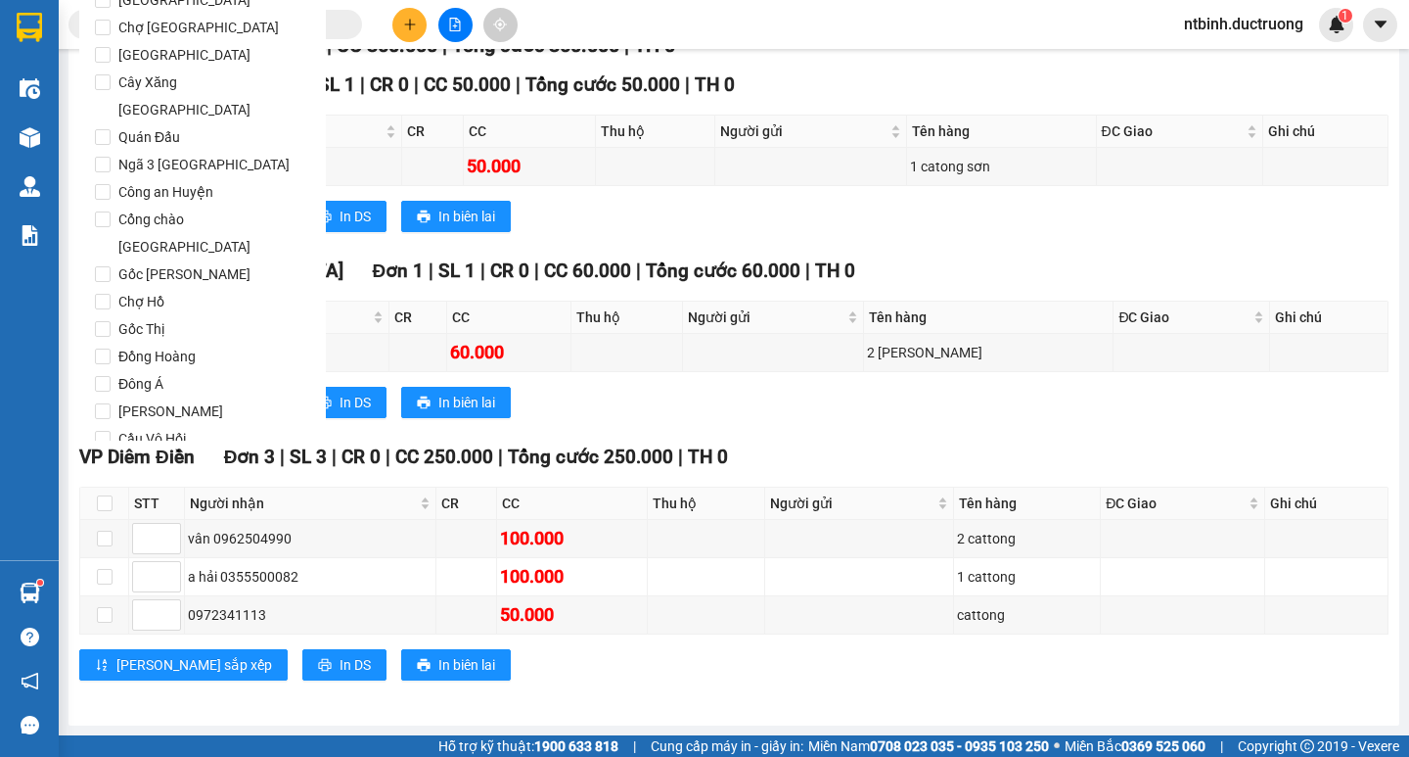
click at [113, 539] on span "Lọc" at bounding box center [122, 550] width 23 height 22
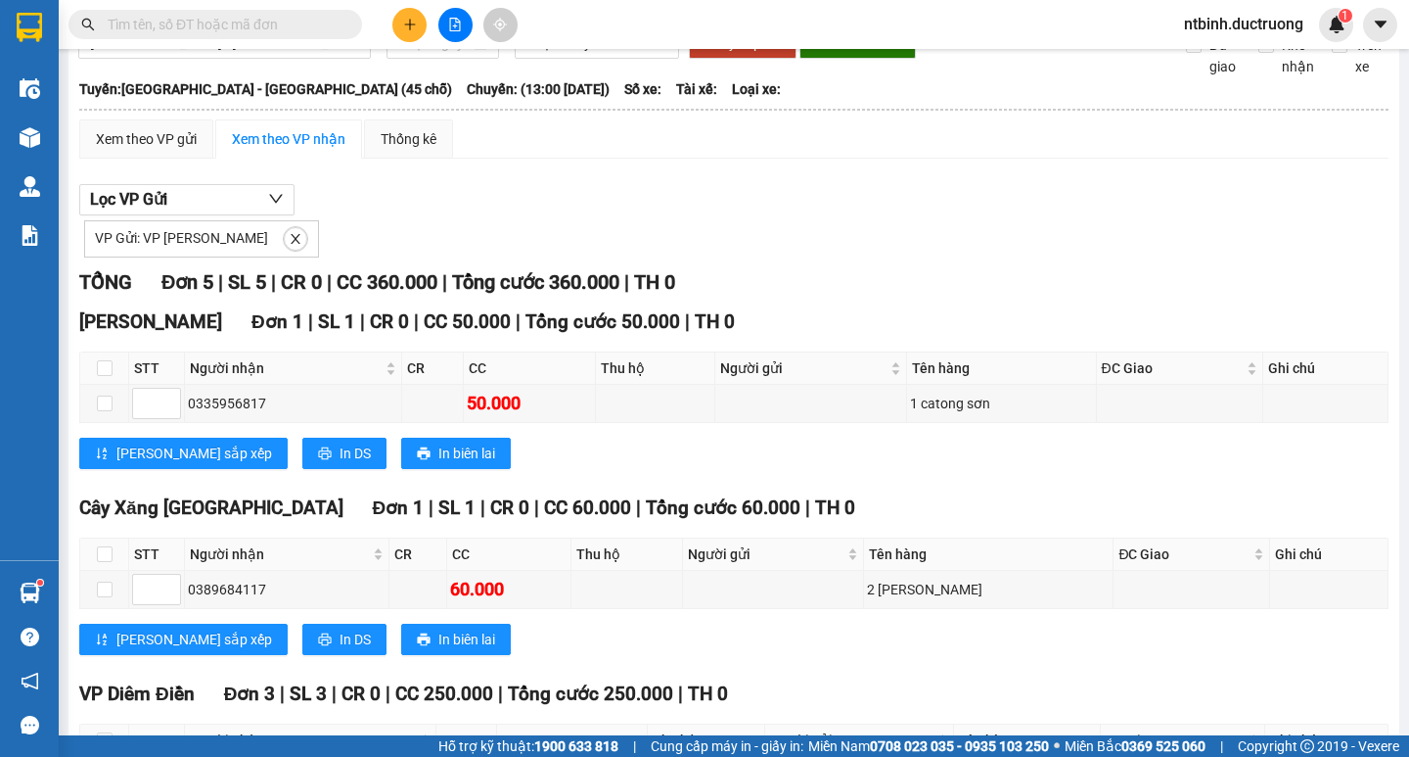
scroll to position [0, 0]
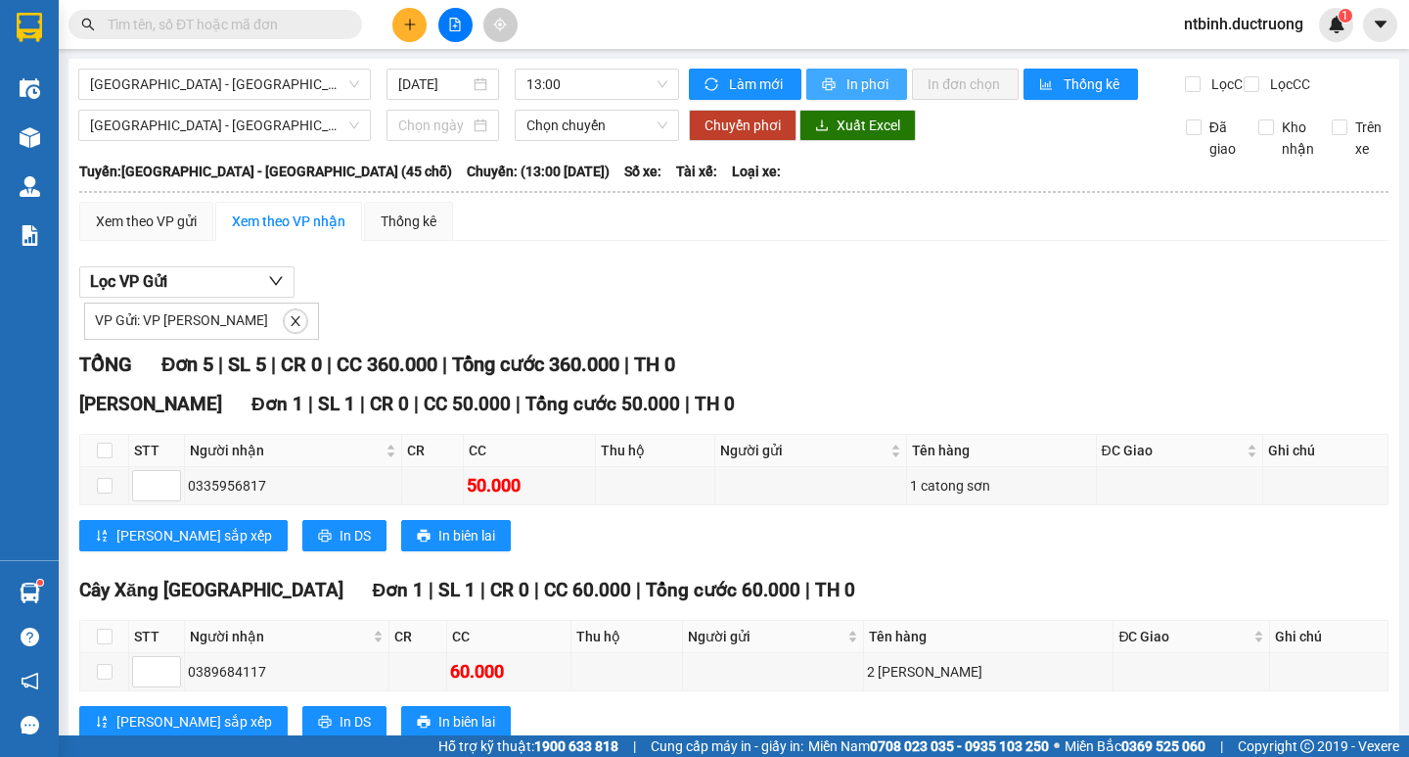
click at [858, 81] on span "In phơi" at bounding box center [869, 84] width 45 height 22
click at [404, 20] on icon "plus" at bounding box center [410, 25] width 14 height 14
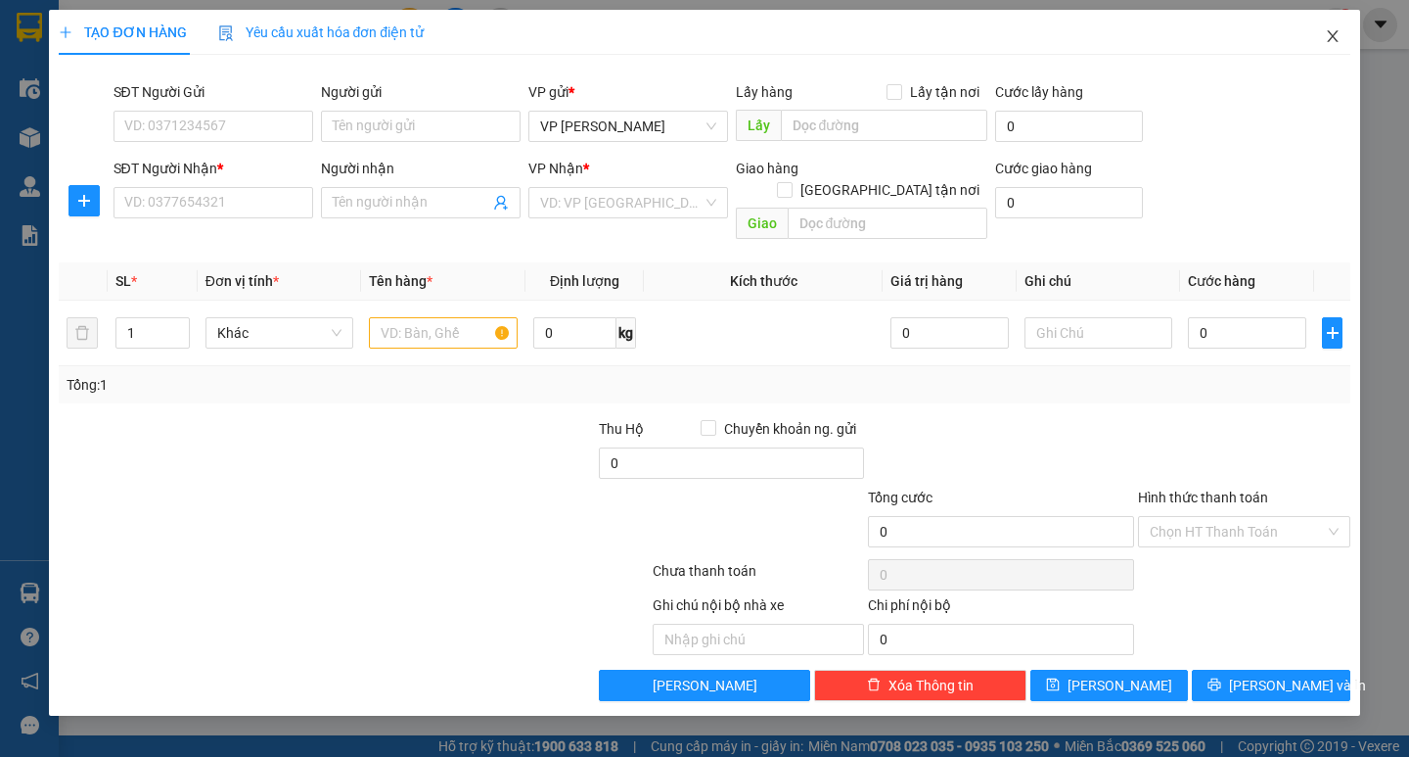
click at [1316, 35] on span "Close" at bounding box center [1333, 37] width 55 height 55
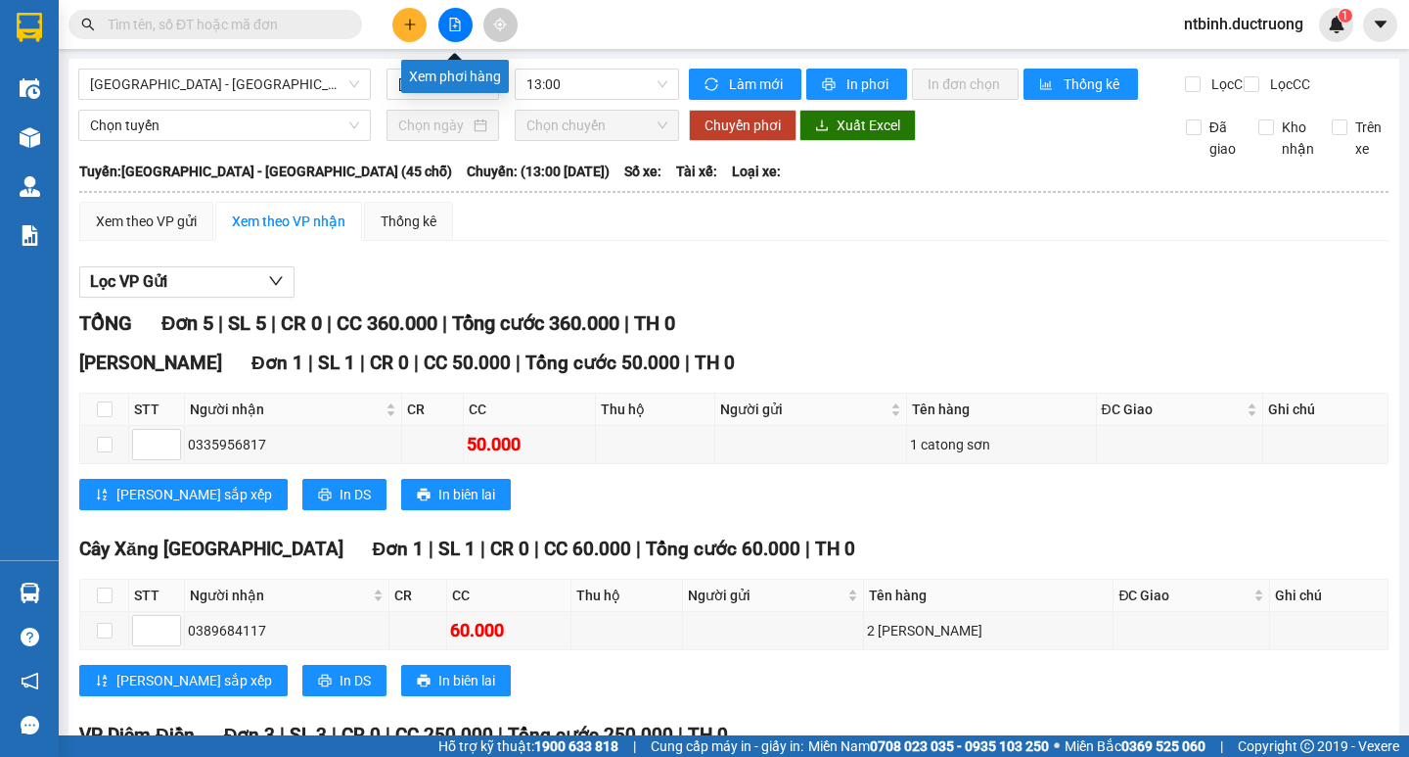
click at [461, 26] on icon "file-add" at bounding box center [455, 25] width 14 height 14
click at [456, 24] on icon "file-add" at bounding box center [455, 25] width 14 height 14
click at [456, 12] on button at bounding box center [455, 25] width 34 height 34
click at [610, 85] on span "13:00" at bounding box center [597, 83] width 141 height 29
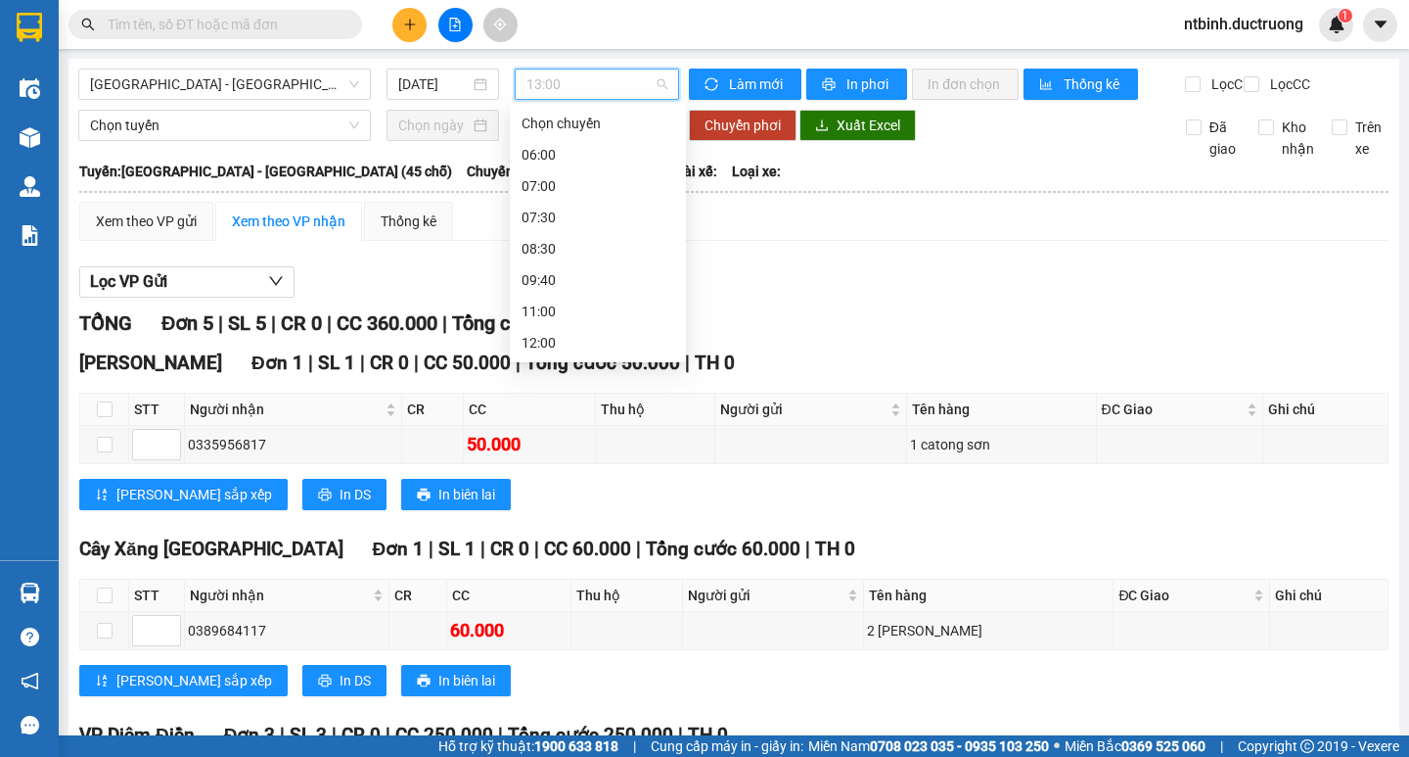
scroll to position [31, 0]
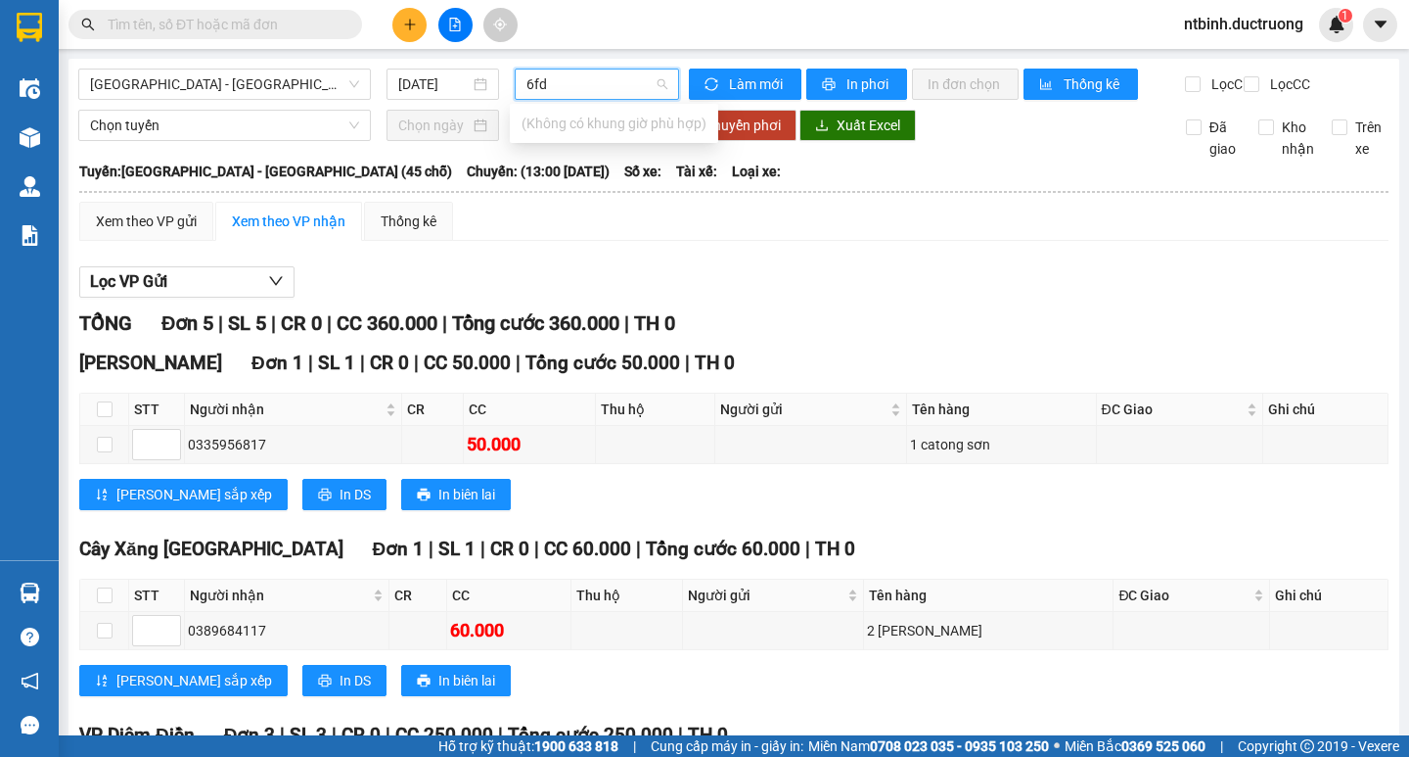
type input "6fd"
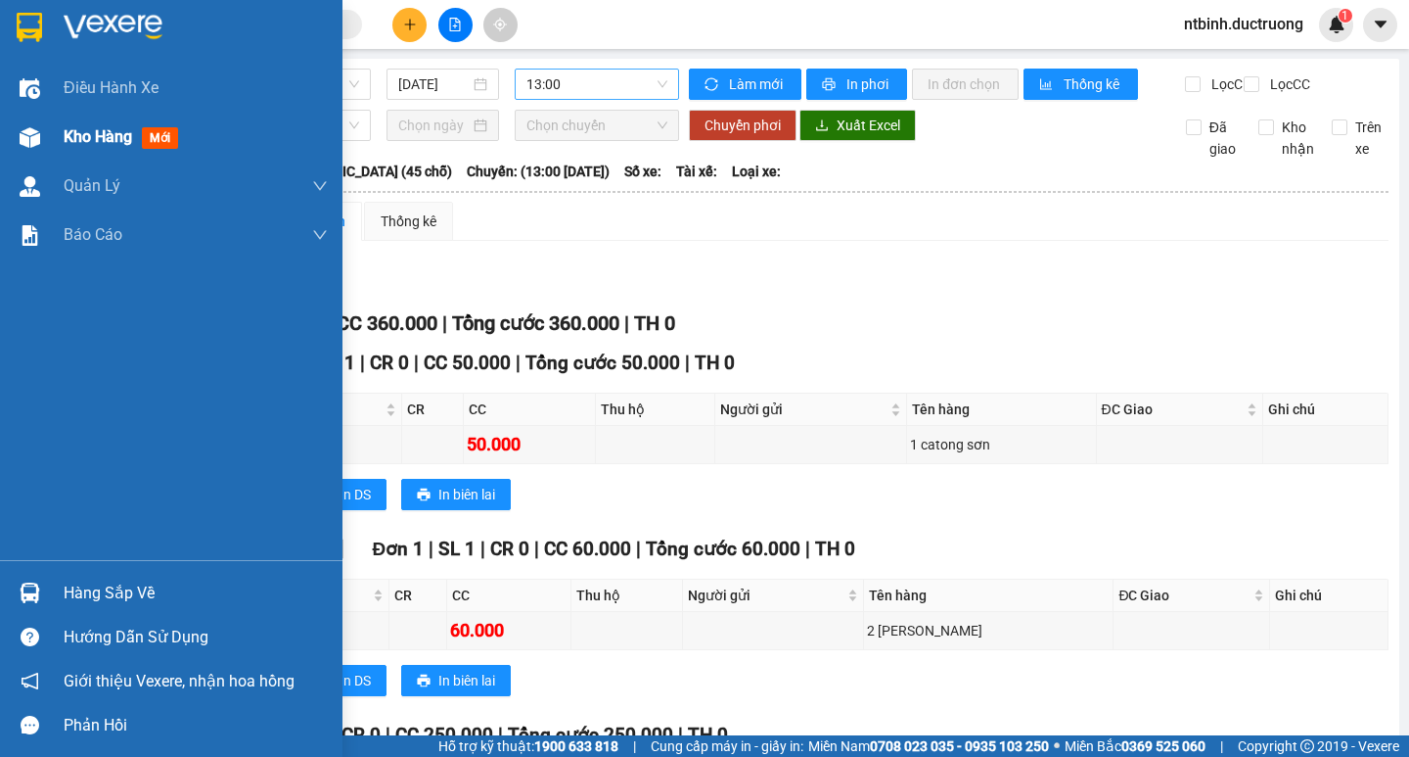
click at [39, 129] on img at bounding box center [30, 137] width 21 height 21
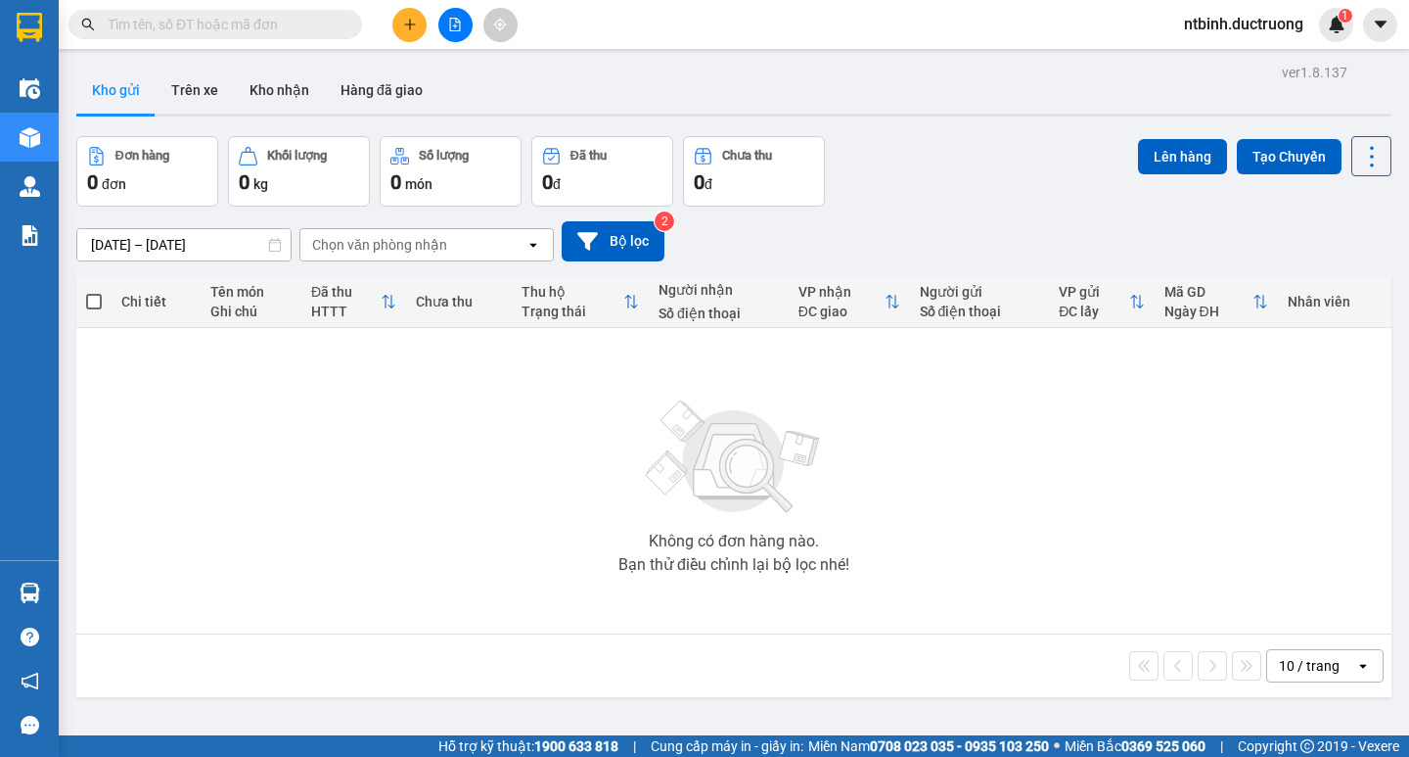
click at [413, 36] on button at bounding box center [409, 25] width 34 height 34
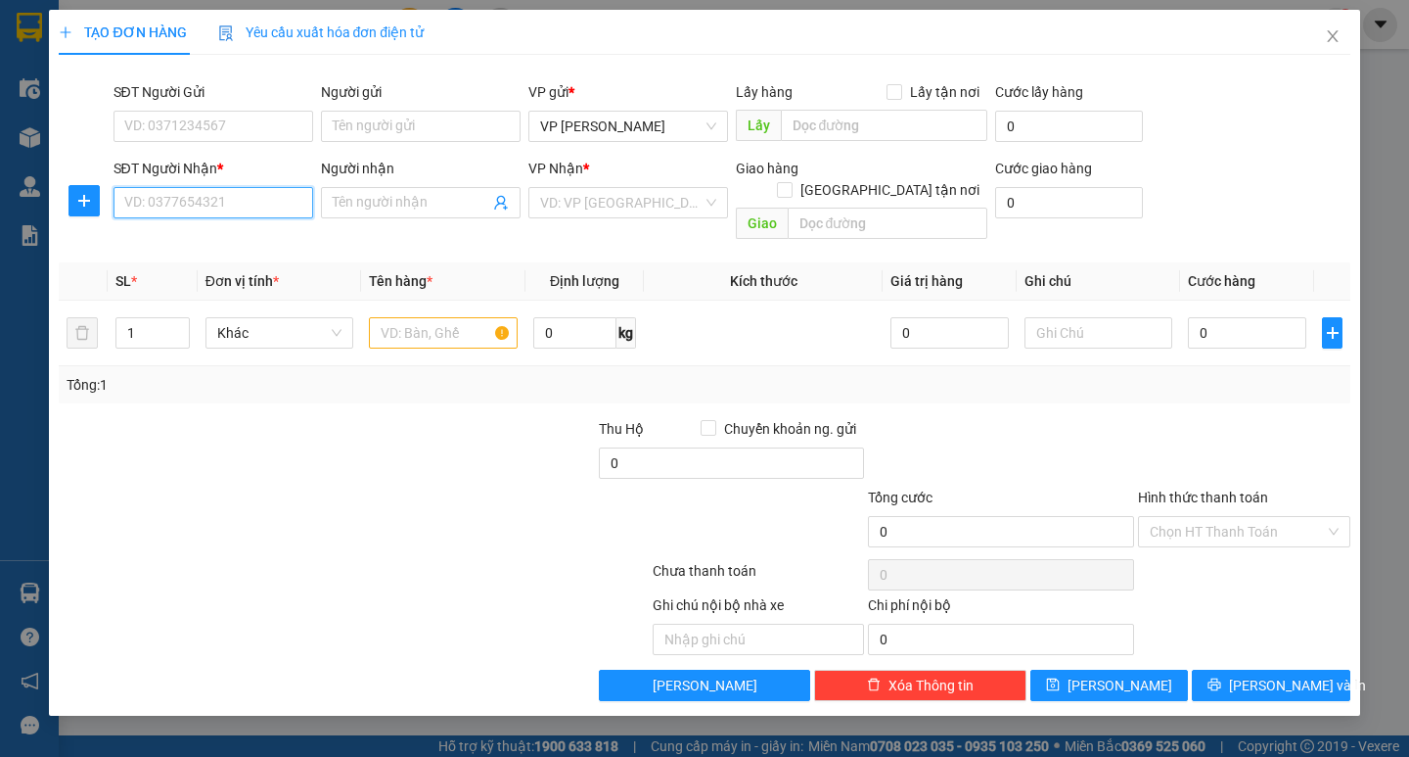
click at [171, 212] on input "SĐT Người Nhận *" at bounding box center [214, 202] width 200 height 31
click at [160, 239] on div "0368317210" at bounding box center [213, 242] width 176 height 22
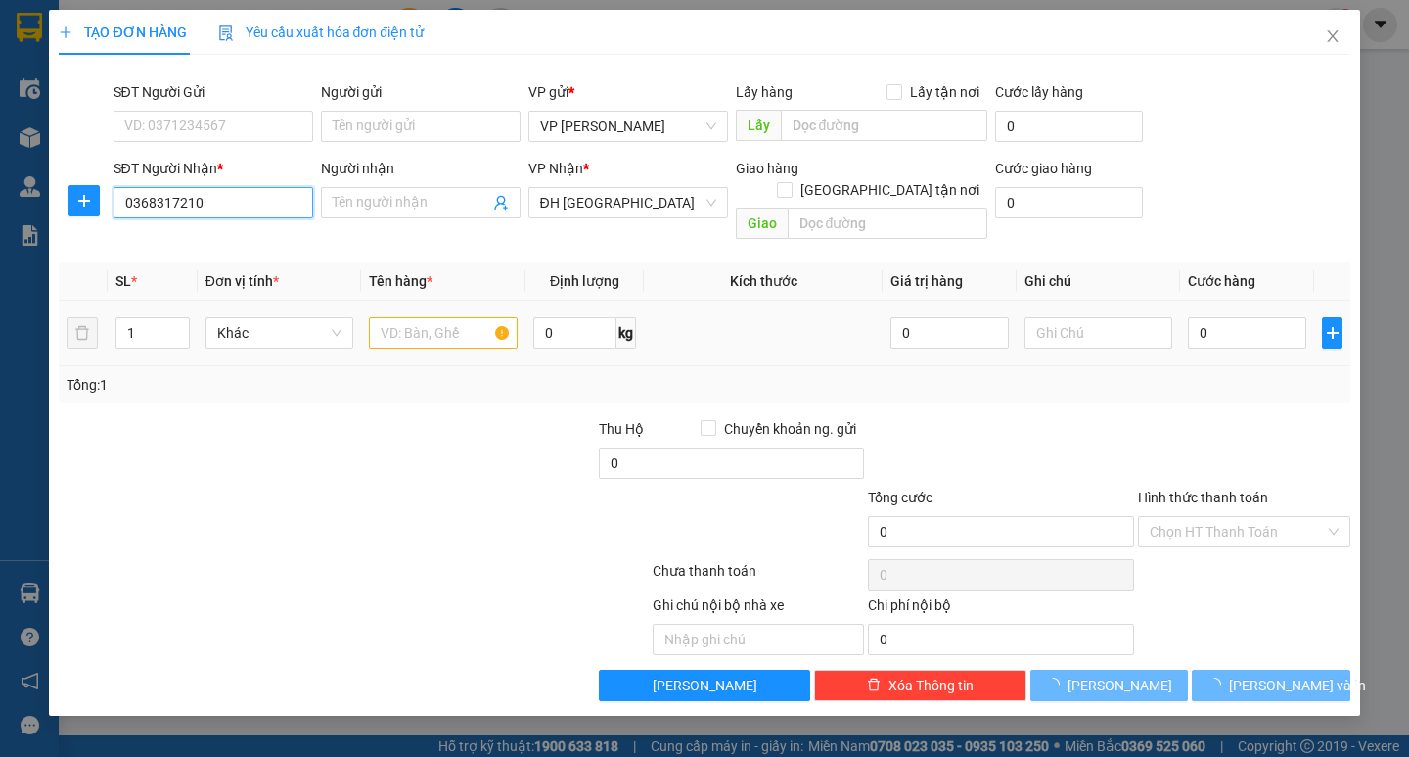
type input "0368317210"
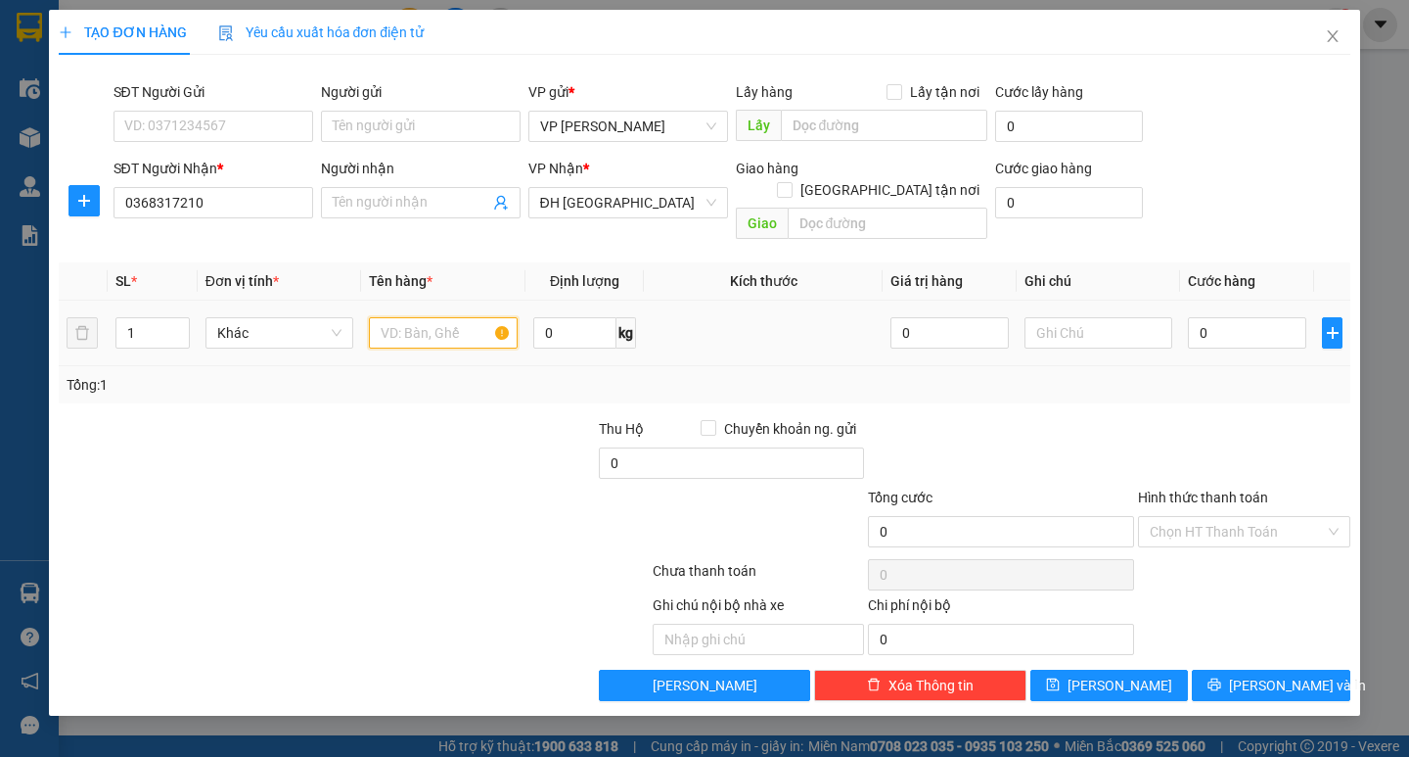
click at [387, 317] on input "text" at bounding box center [443, 332] width 148 height 31
type input "1 hồ sơ"
click at [1209, 317] on input "0" at bounding box center [1247, 332] width 118 height 31
click at [1194, 317] on input "0" at bounding box center [1247, 332] width 118 height 31
type input "30"
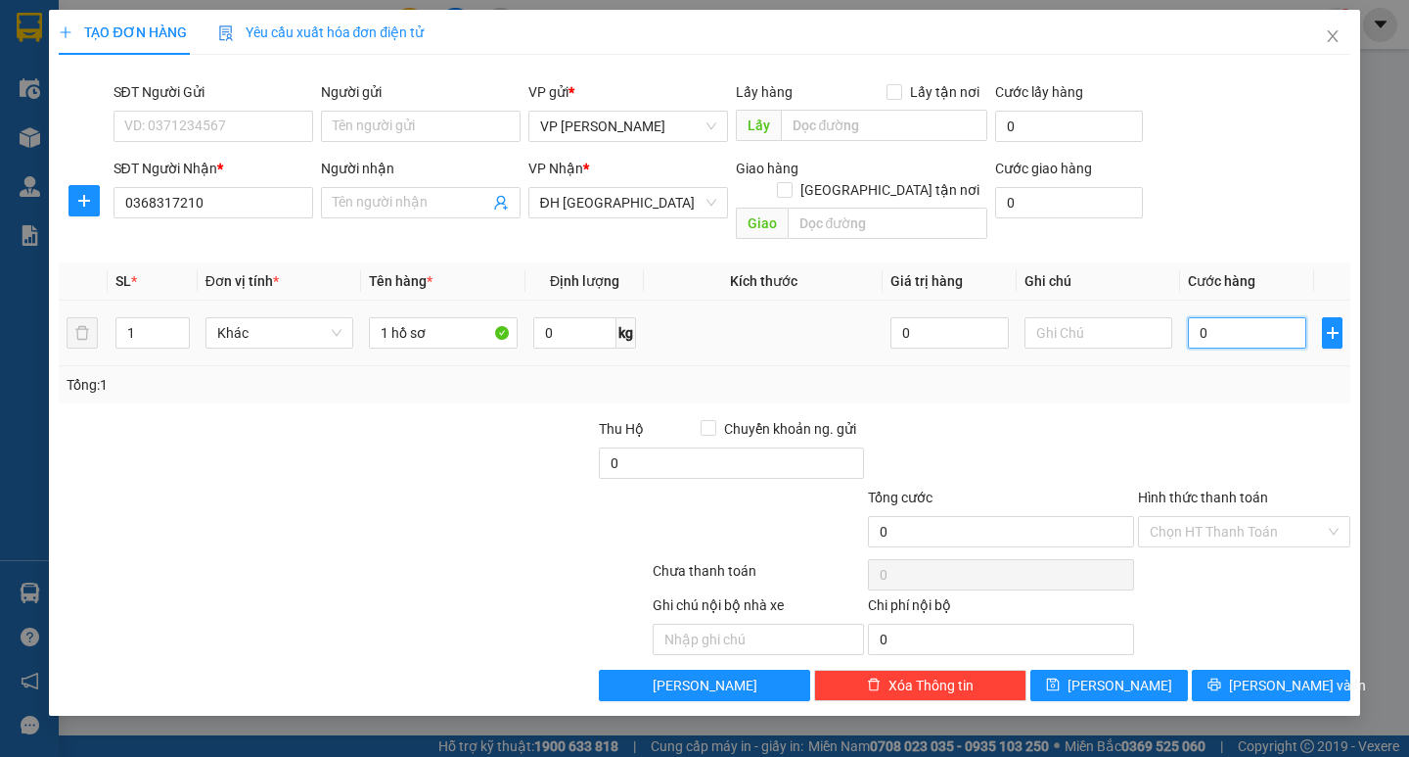
type input "30"
click at [1245, 517] on input "Hình thức thanh toán" at bounding box center [1237, 531] width 175 height 29
type input "30.000"
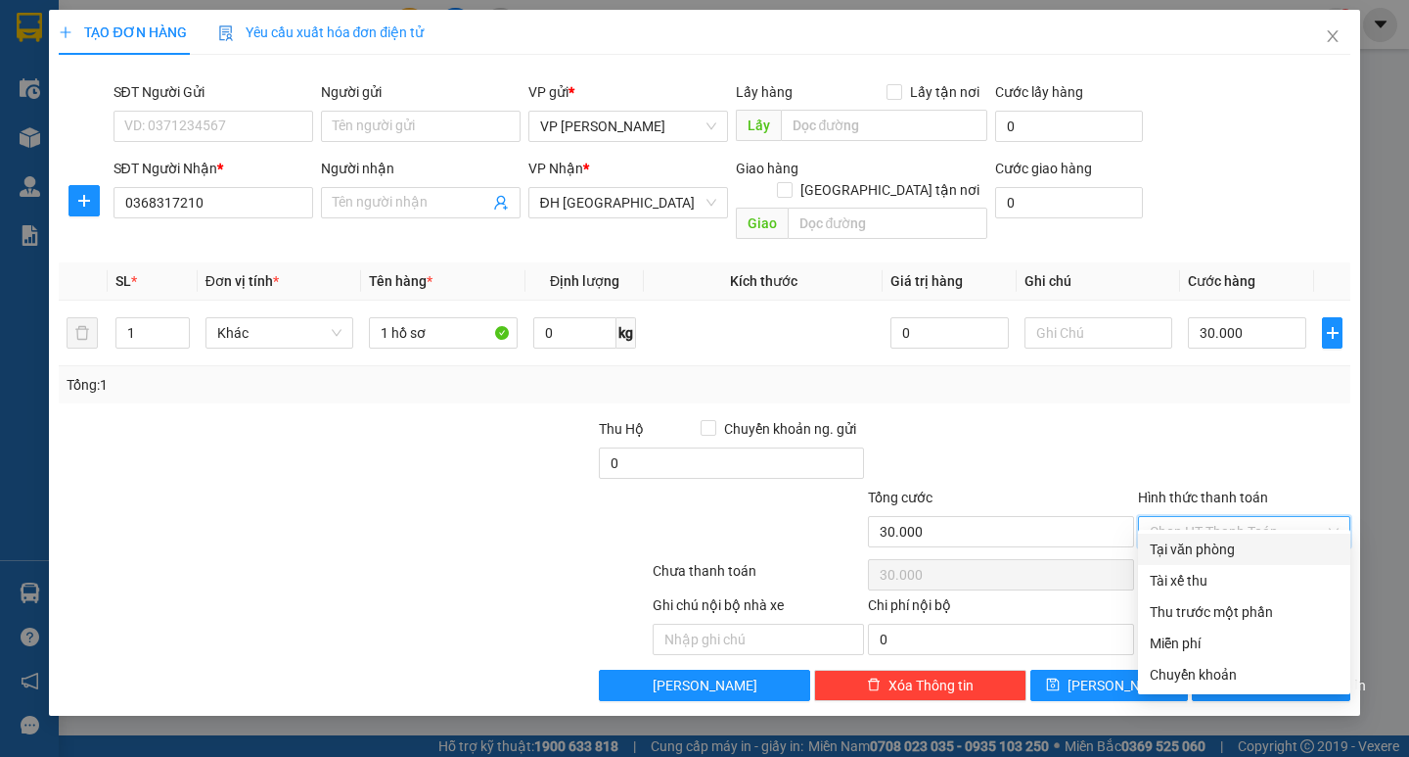
click at [1232, 555] on div "Tại văn phòng" at bounding box center [1244, 549] width 189 height 22
type input "0"
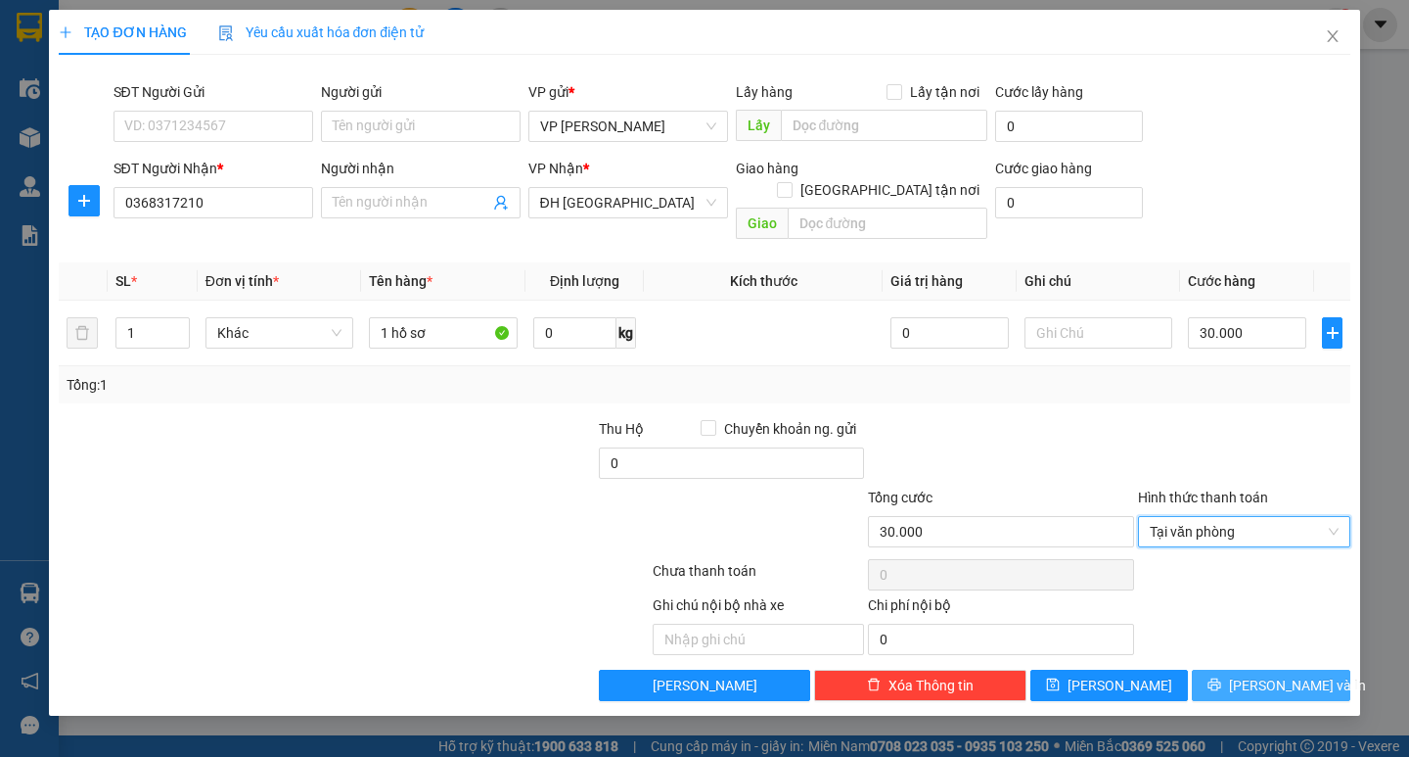
click at [1258, 674] on span "[PERSON_NAME] và In" at bounding box center [1297, 685] width 137 height 22
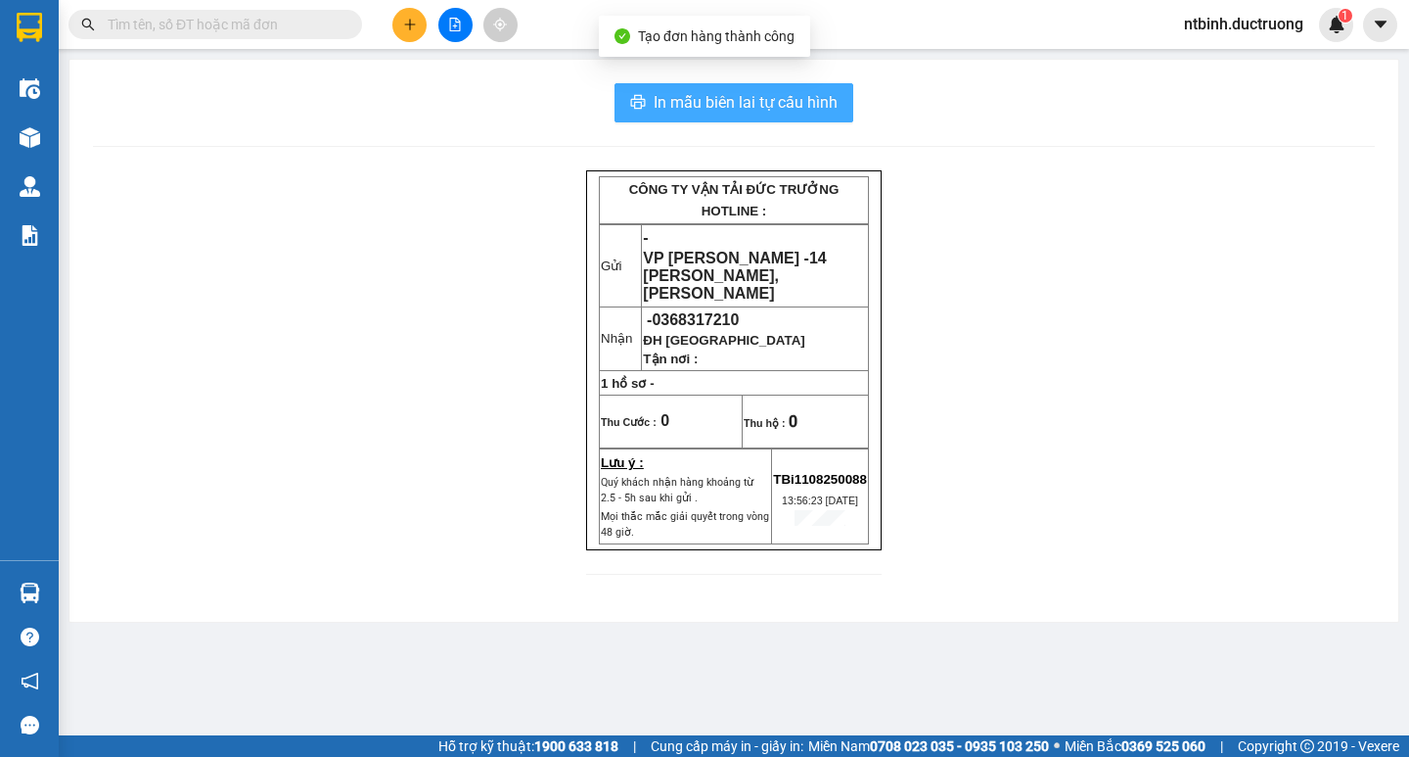
click at [762, 98] on span "In mẫu biên lai tự cấu hình" at bounding box center [746, 102] width 184 height 24
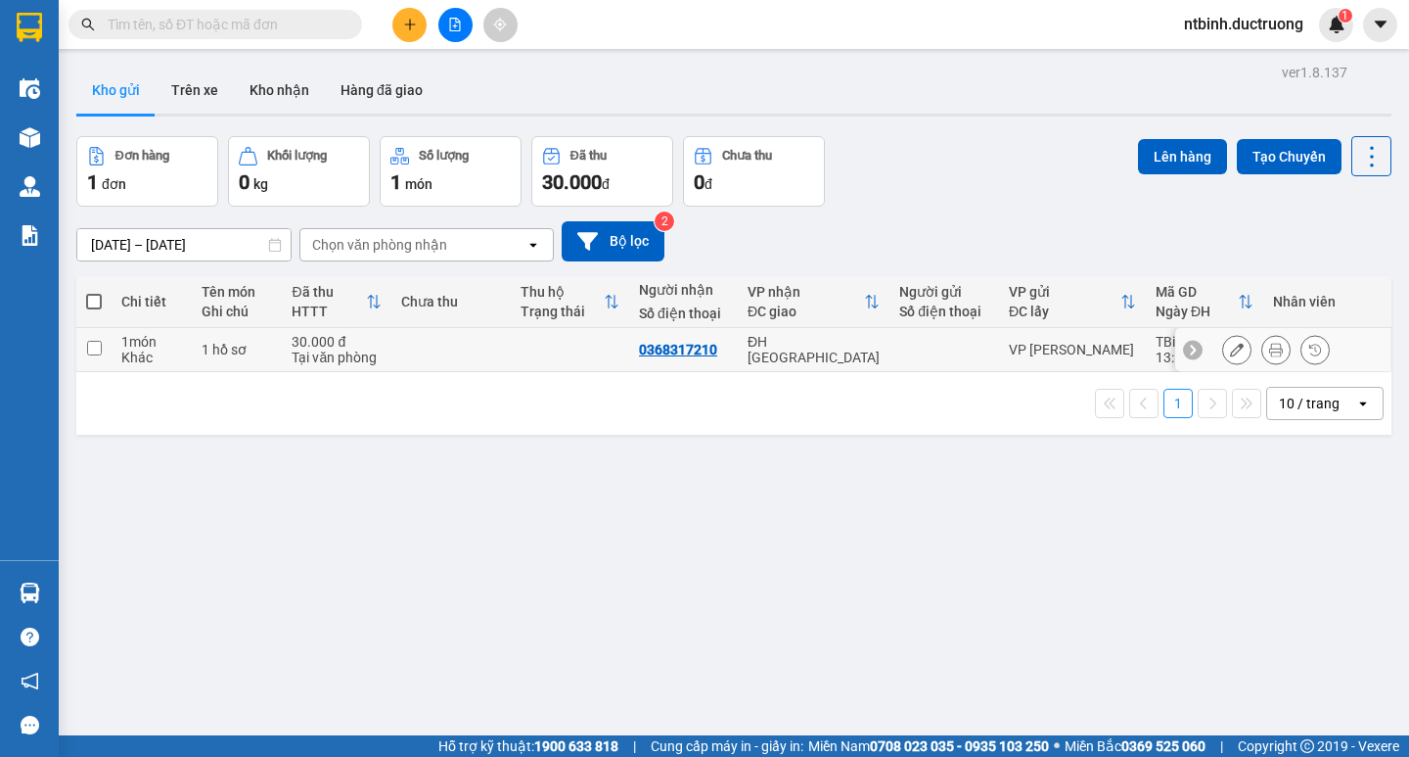
click at [205, 339] on td "1 hồ sơ" at bounding box center [237, 350] width 91 height 44
checkbox input "true"
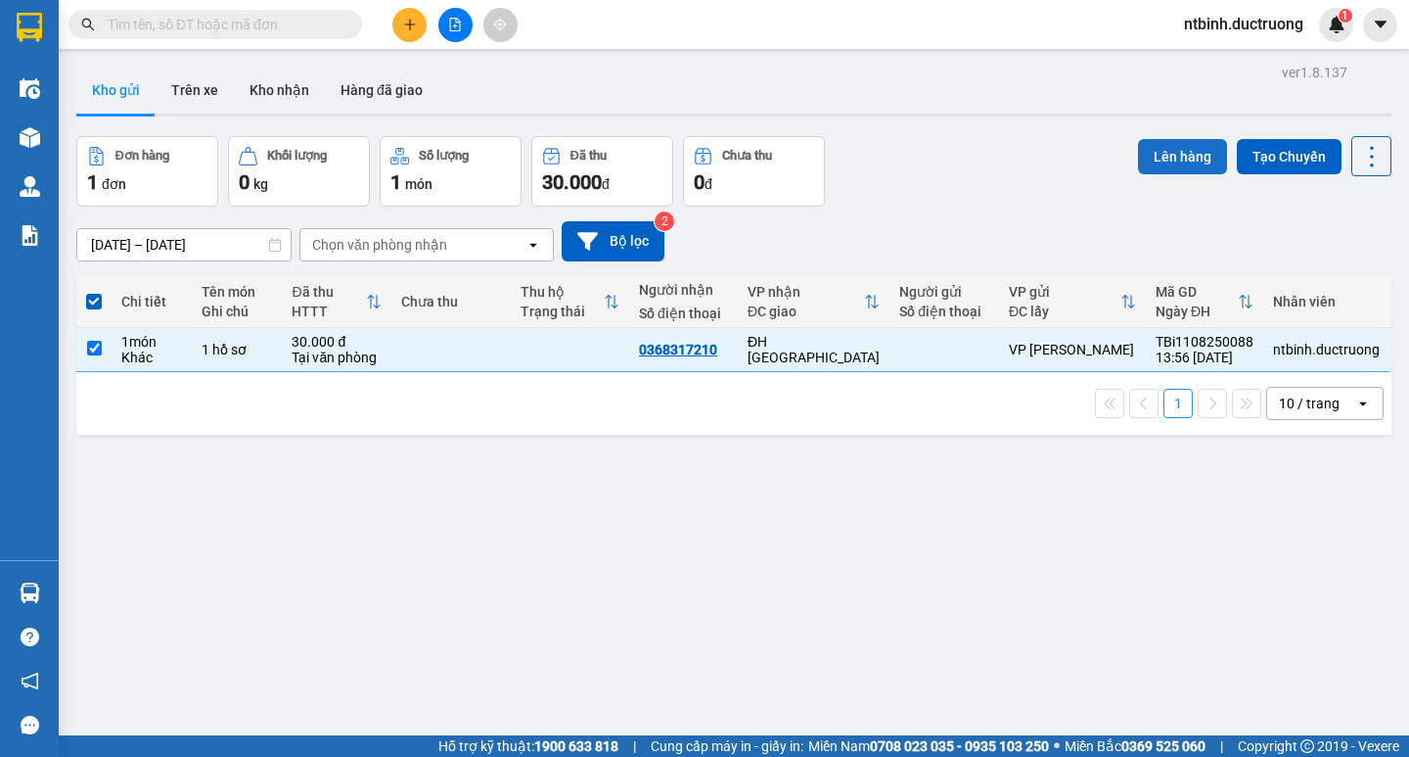
click at [1165, 146] on button "Lên hàng" at bounding box center [1182, 156] width 89 height 35
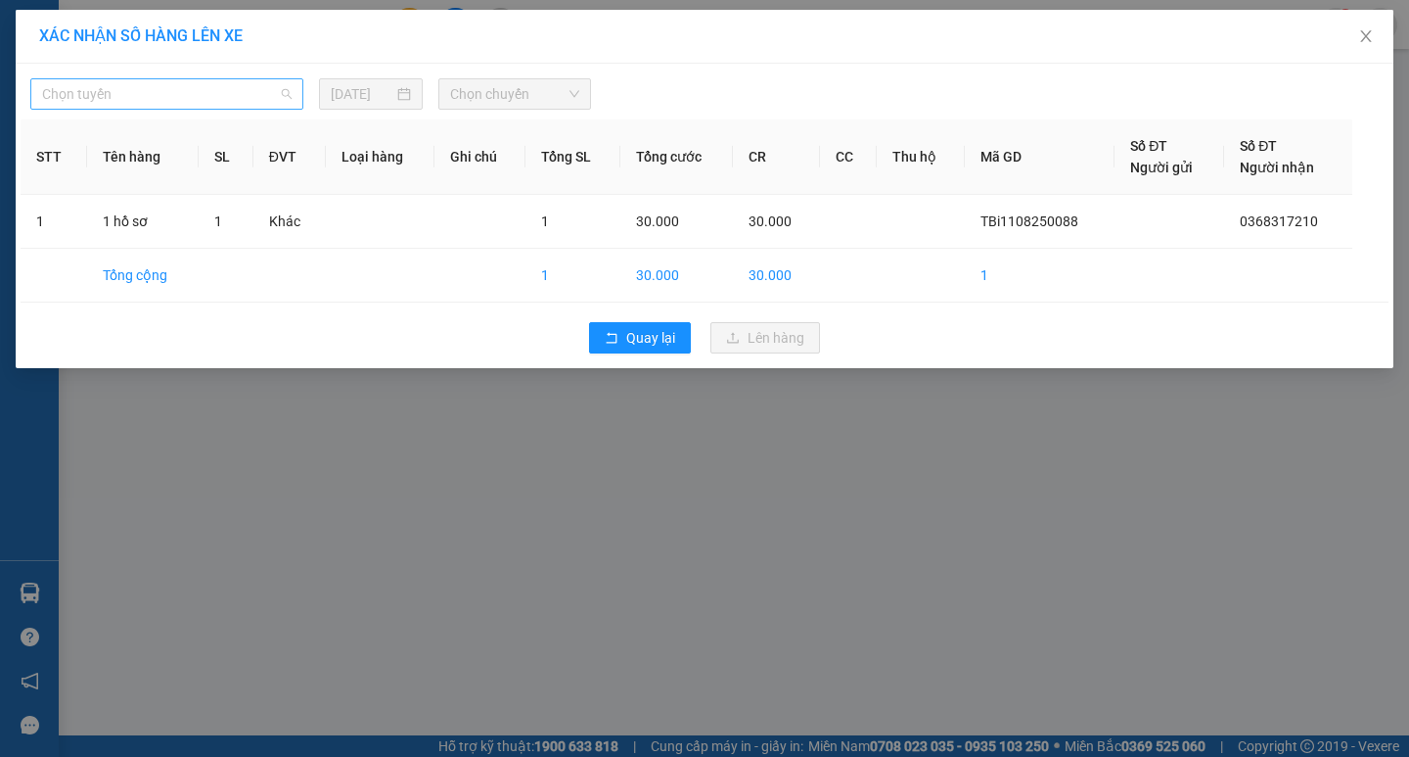
click at [190, 87] on span "Chọn tuyến" at bounding box center [167, 93] width 250 height 29
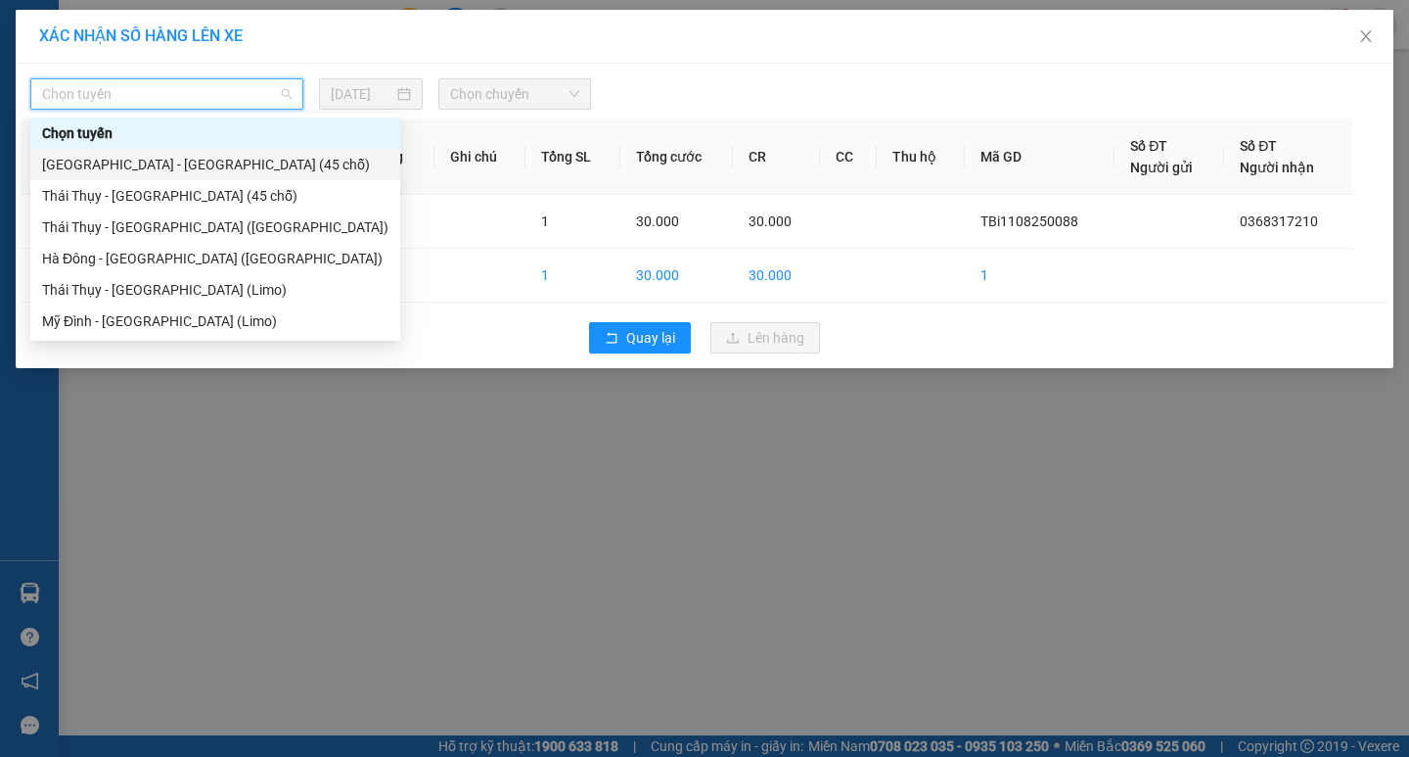
click at [232, 167] on div "[GEOGRAPHIC_DATA] - [GEOGRAPHIC_DATA] (45 chỗ)" at bounding box center [215, 165] width 346 height 22
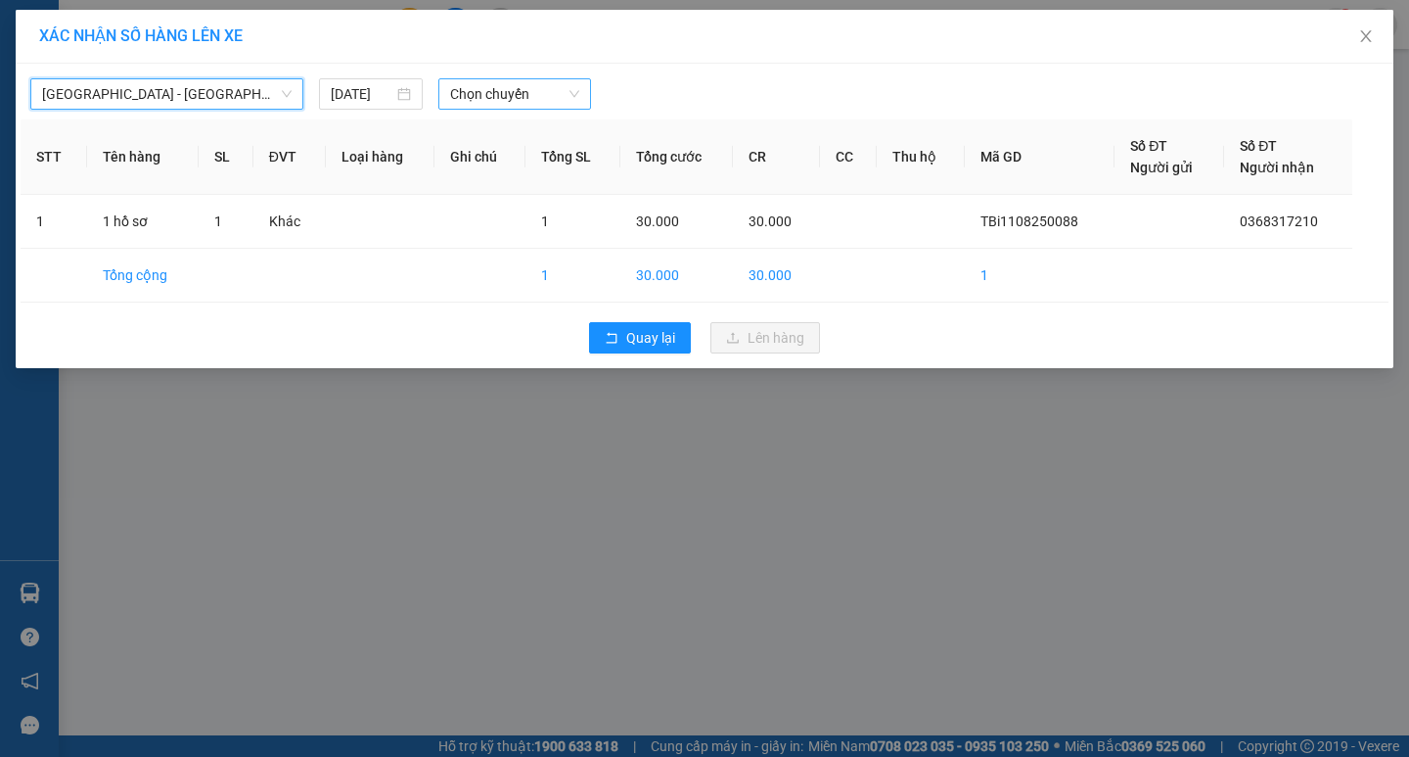
click at [503, 87] on span "Chọn chuyến" at bounding box center [514, 93] width 129 height 29
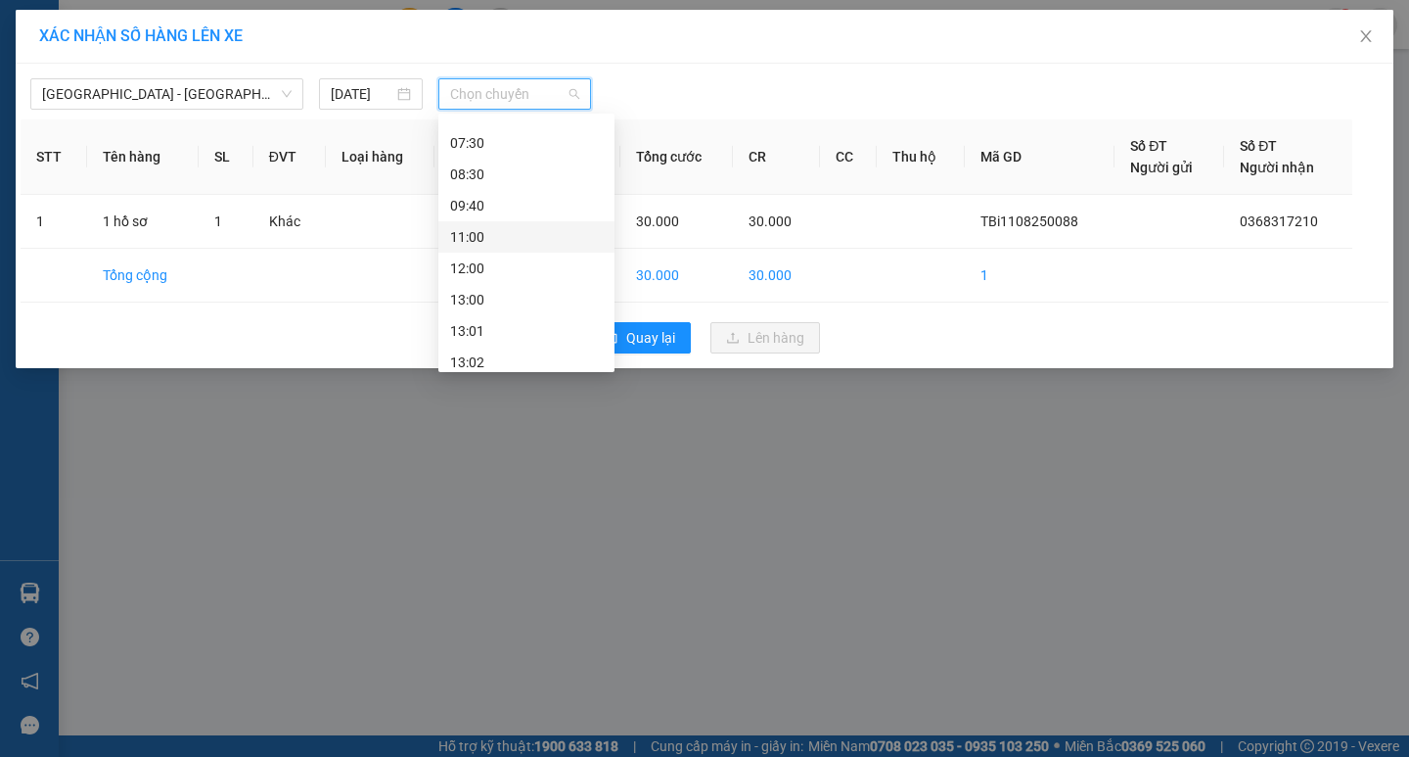
scroll to position [196, 0]
